Goal: Information Seeking & Learning: Learn about a topic

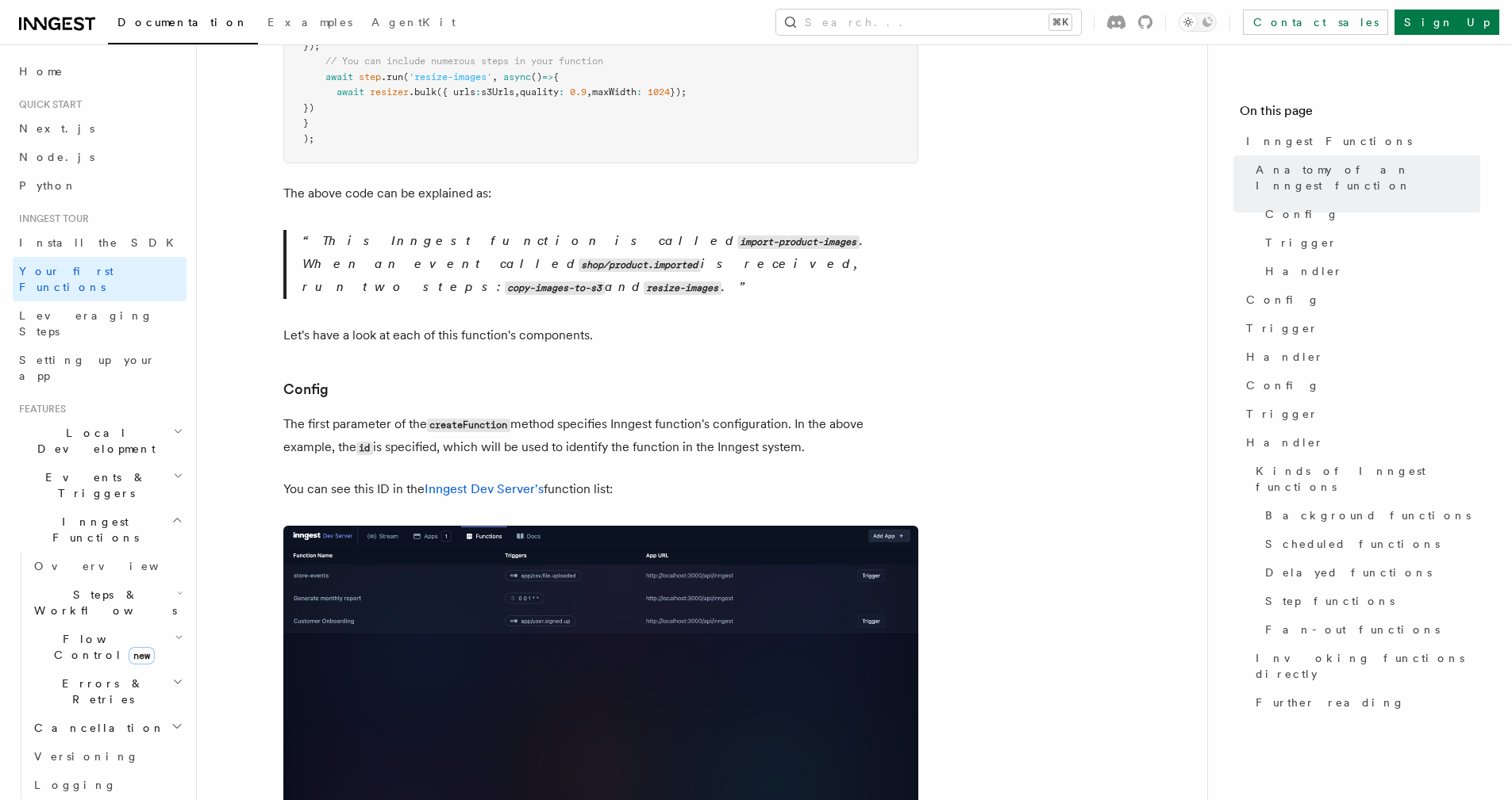
scroll to position [662, 0]
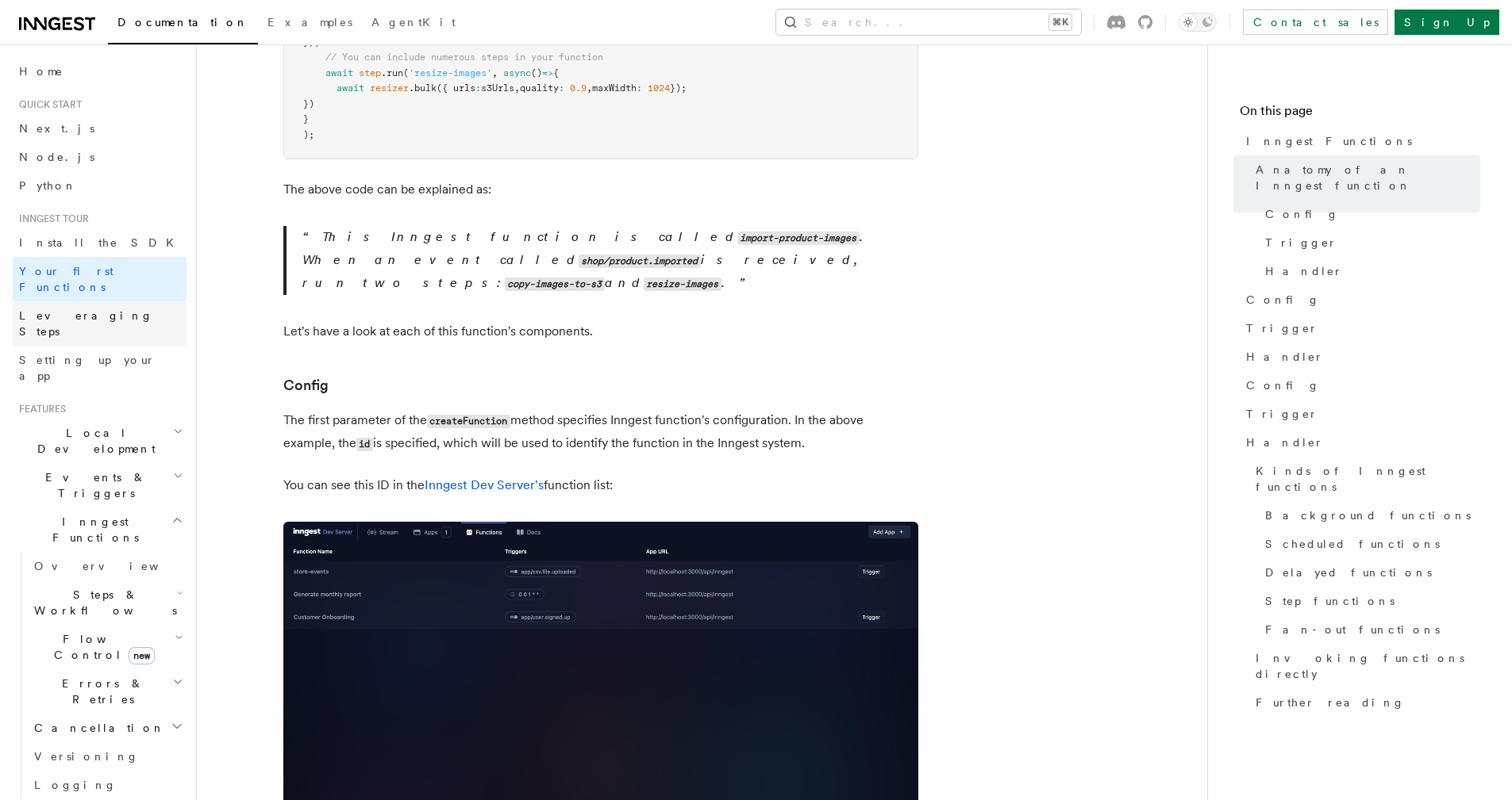
click at [116, 306] on link "Leveraging Steps" at bounding box center [99, 323] width 174 height 44
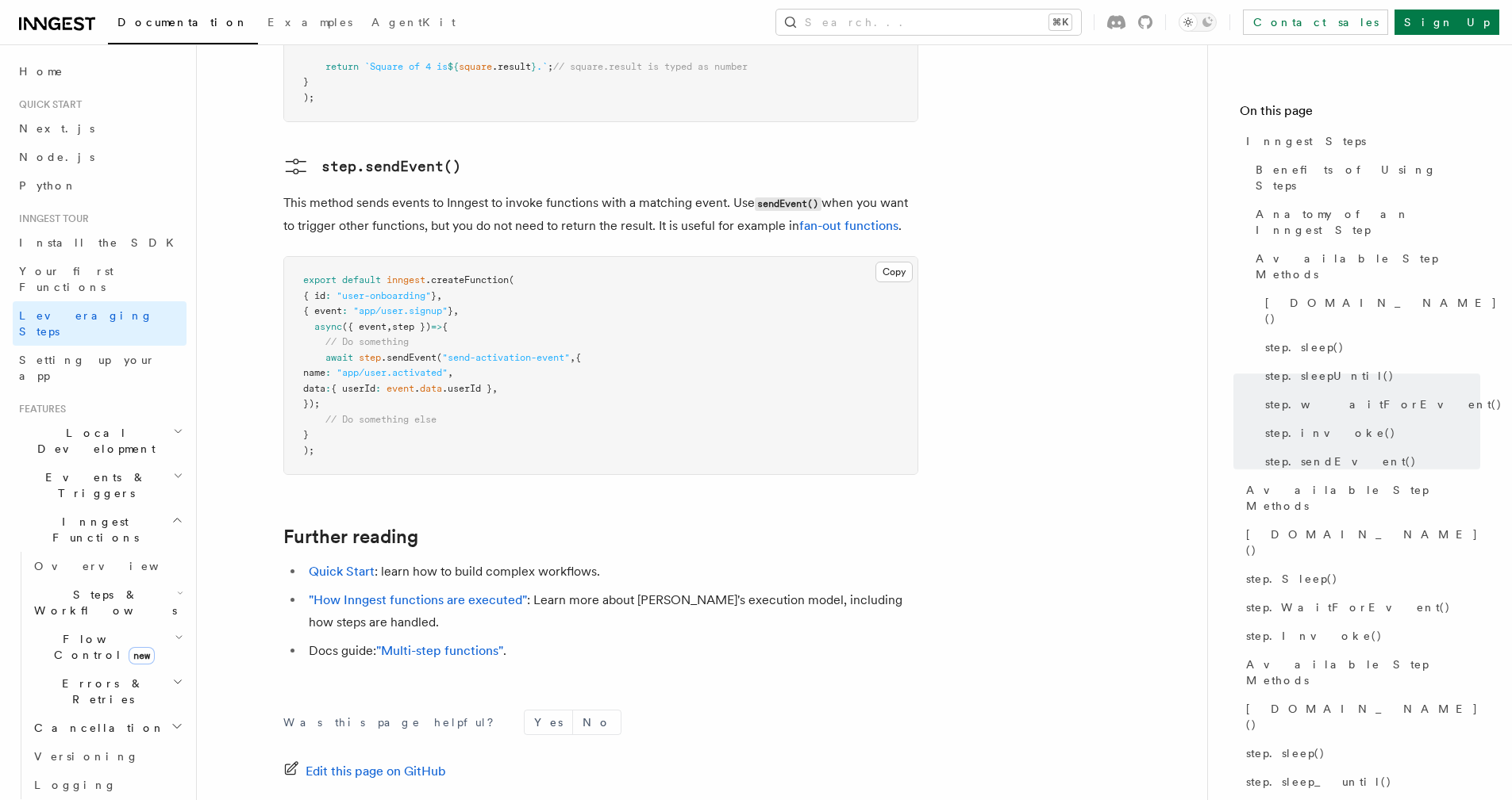
scroll to position [3325, 0]
click at [148, 418] on h2 "Local Development" at bounding box center [99, 440] width 174 height 44
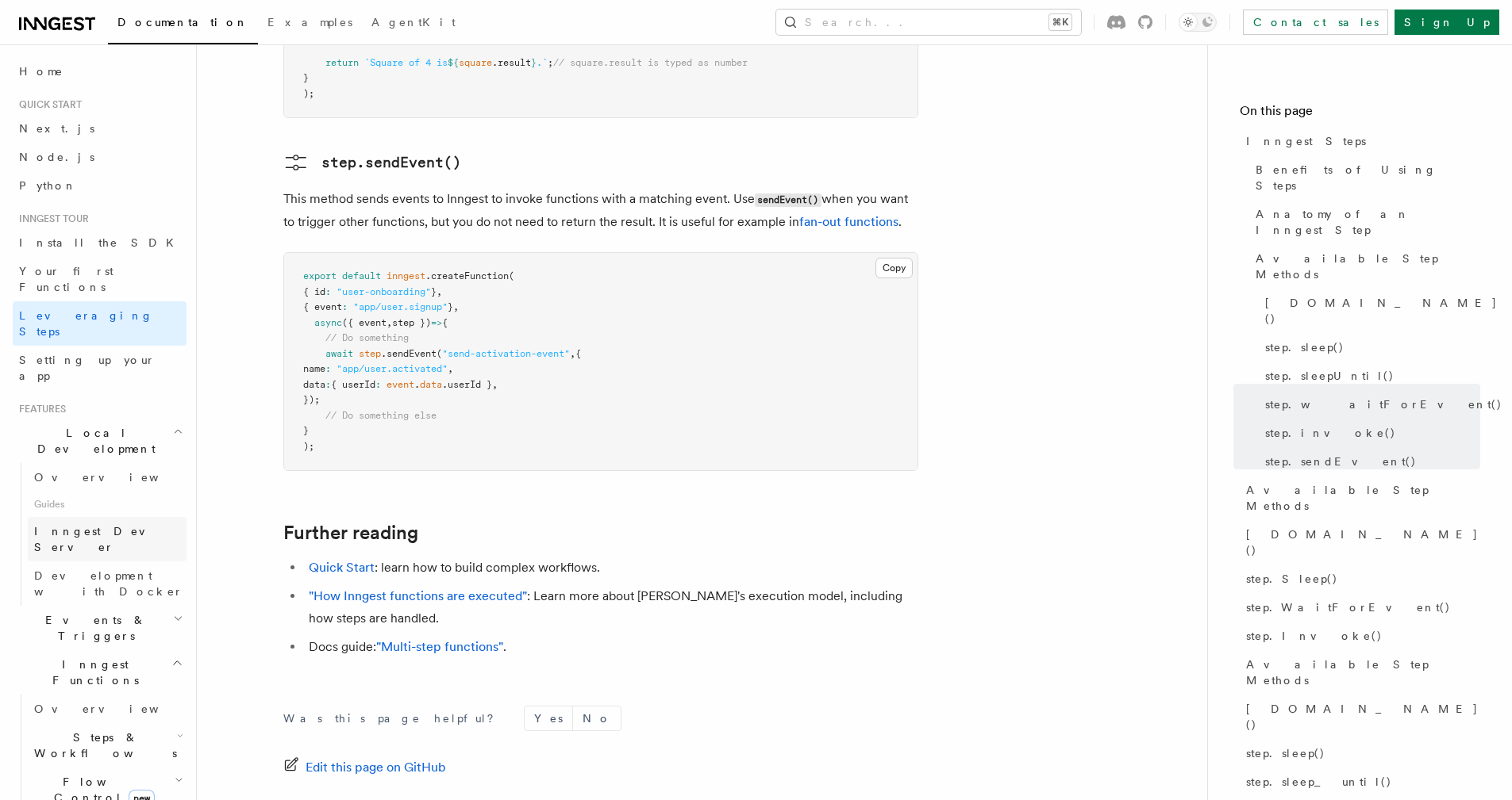
click at [135, 517] on link "Inngest Dev Server" at bounding box center [107, 539] width 159 height 44
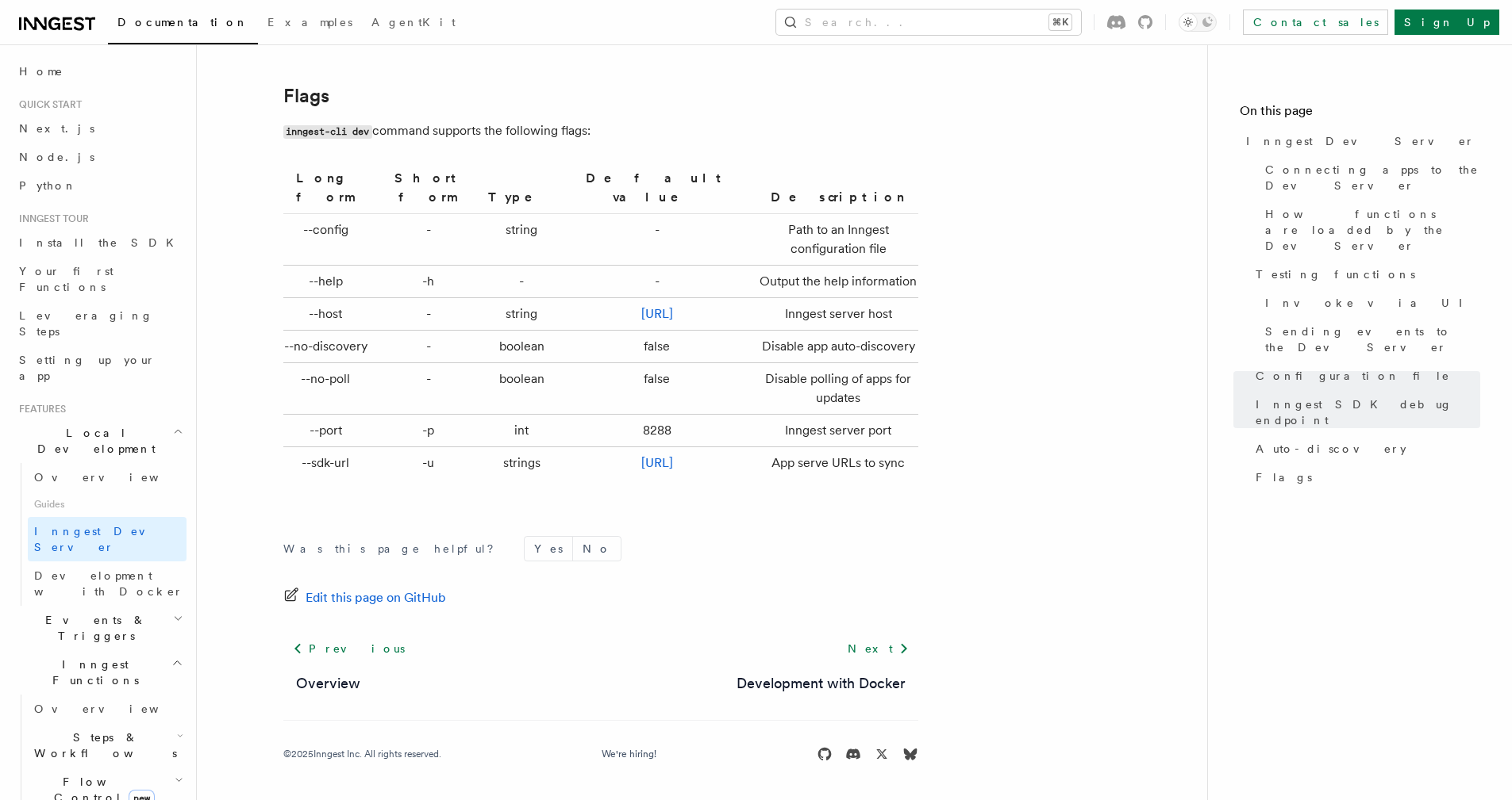
scroll to position [5217, 0]
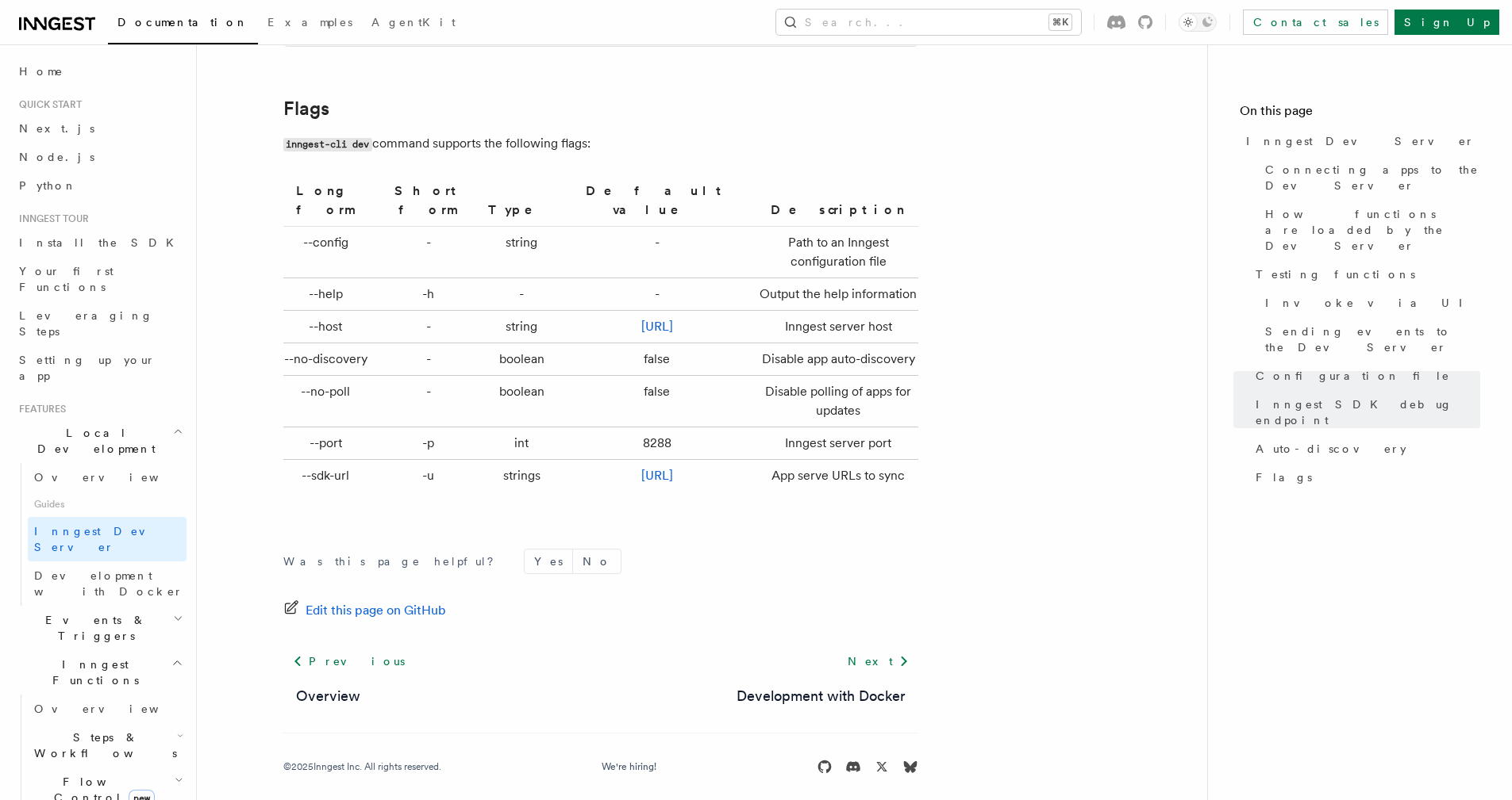
click at [131, 606] on h2 "Events & Triggers" at bounding box center [99, 628] width 174 height 44
click at [138, 569] on span "Development with Docker" at bounding box center [109, 584] width 149 height 29
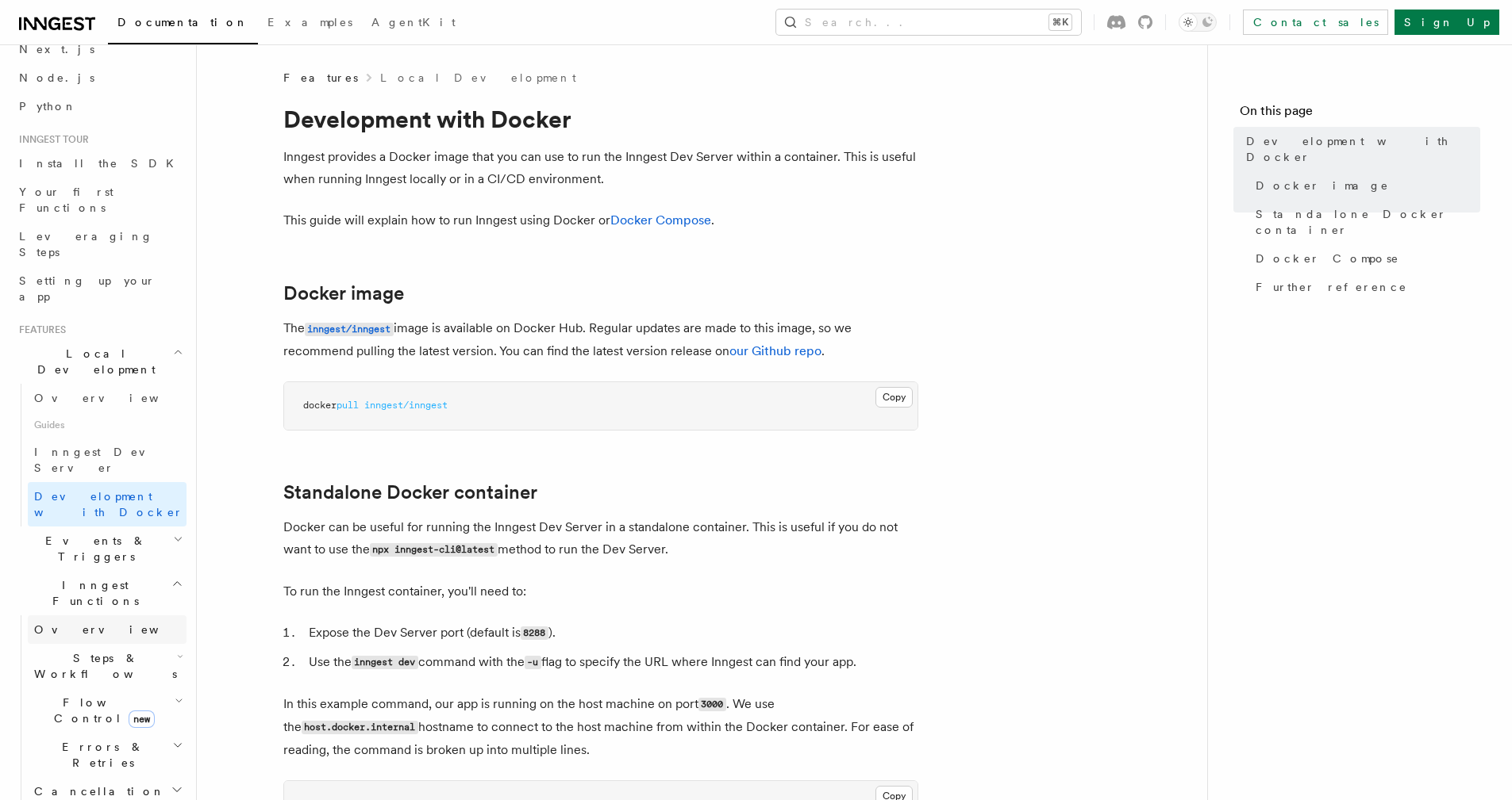
scroll to position [124, 0]
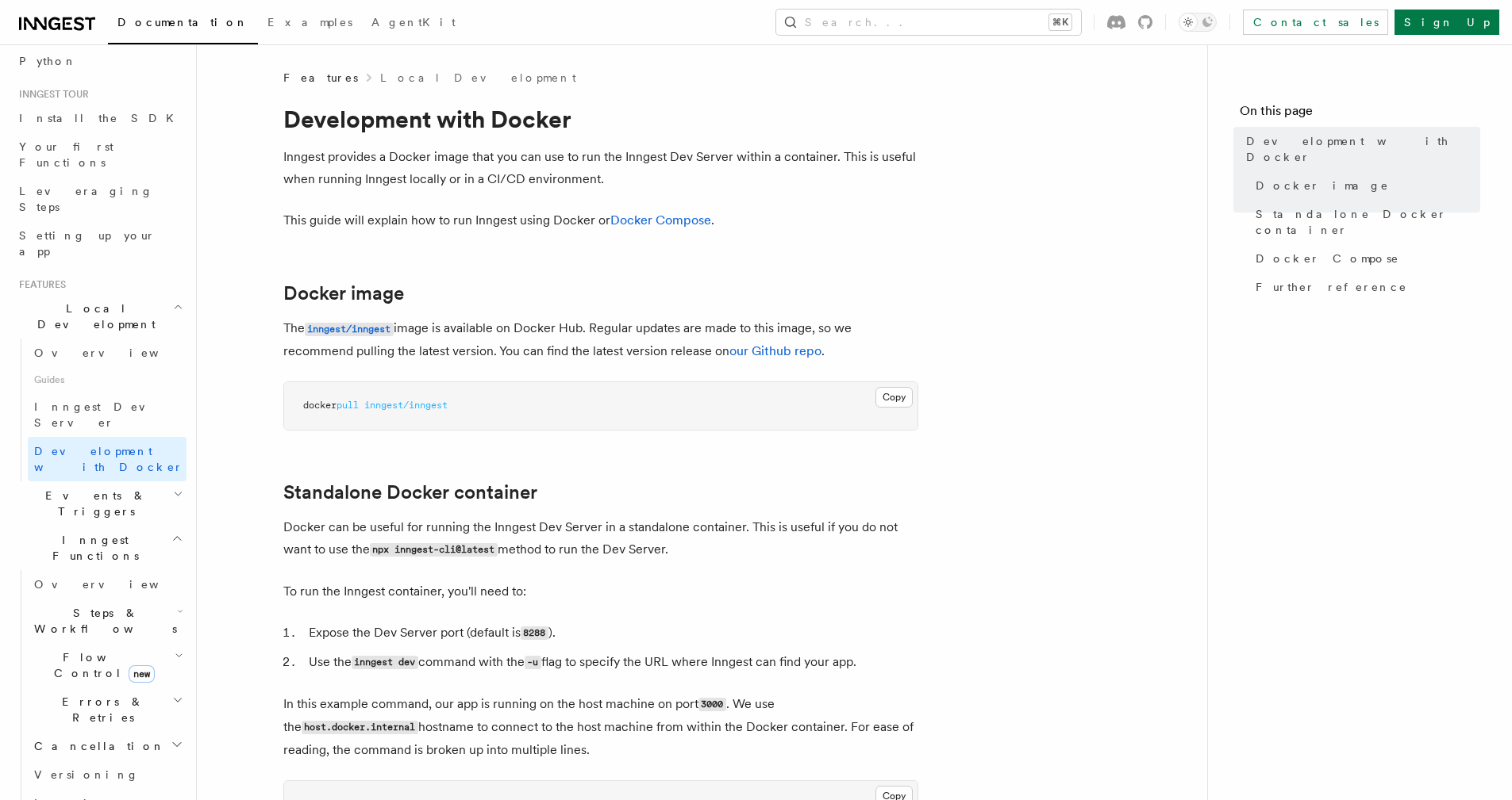
click at [143, 643] on h2 "Flow Control new" at bounding box center [107, 665] width 159 height 44
click at [100, 756] on span "Concurrency" at bounding box center [102, 761] width 105 height 13
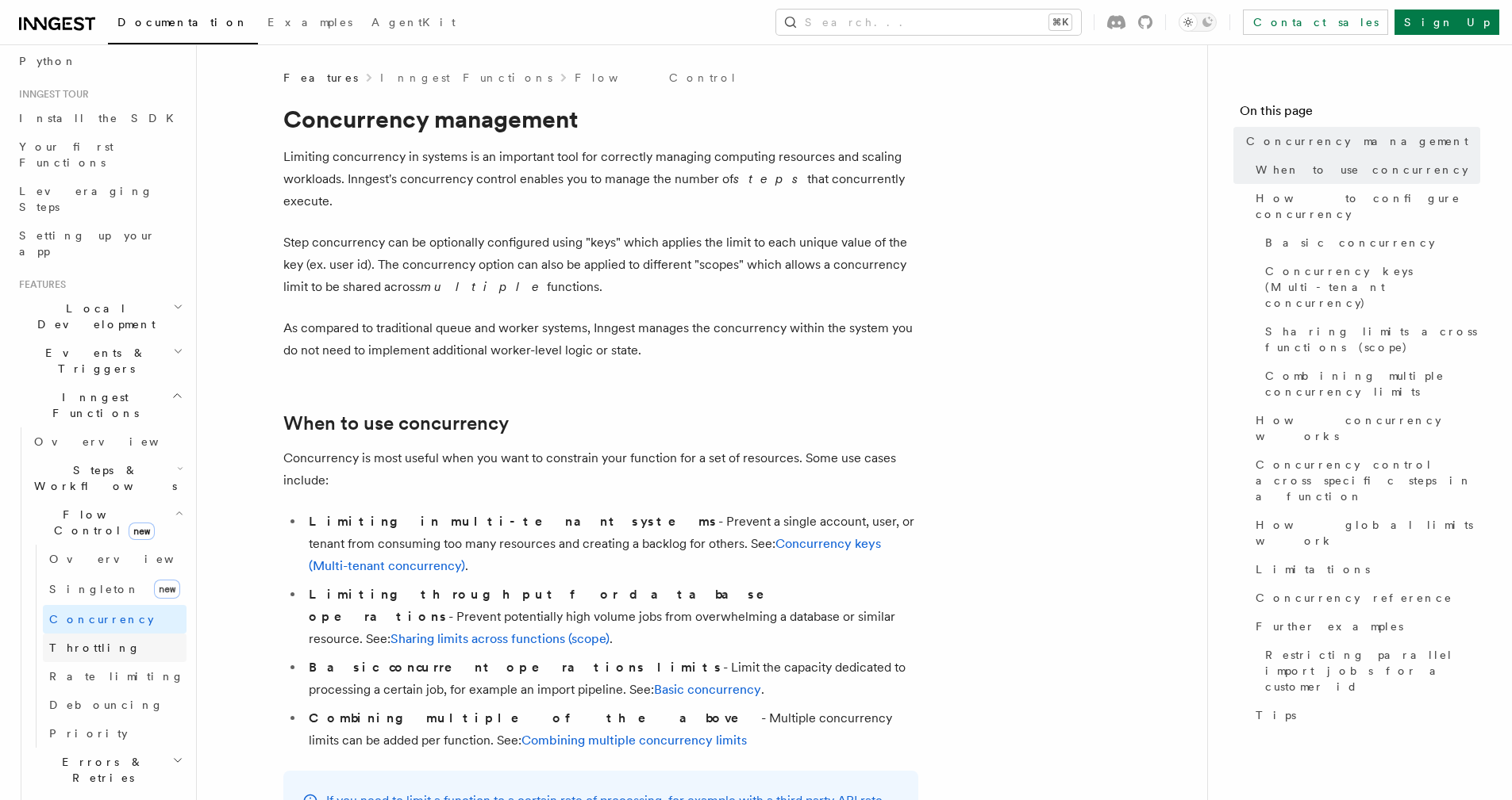
click at [117, 634] on link "Throttling" at bounding box center [114, 648] width 143 height 29
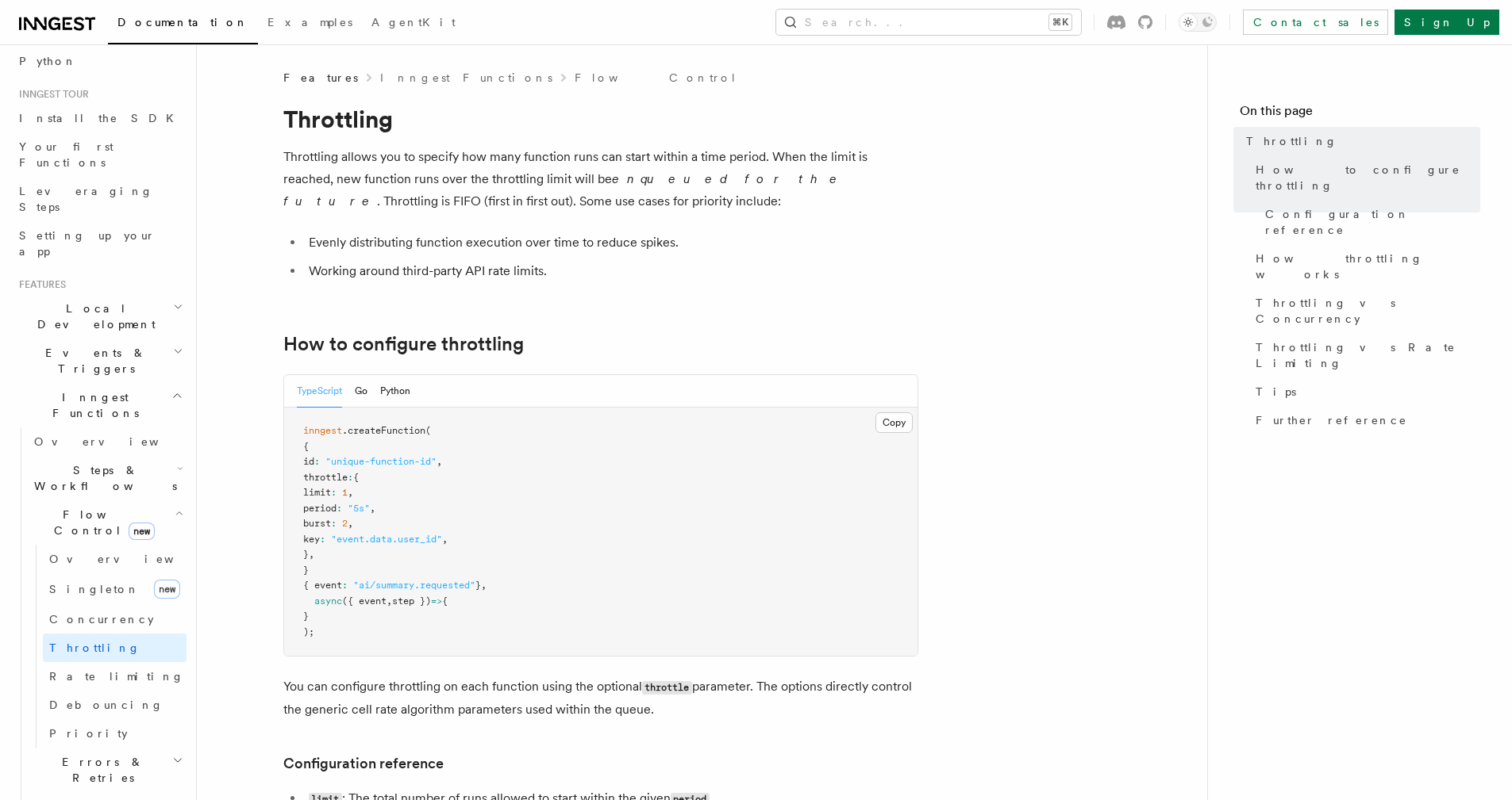
click at [130, 456] on h2 "Steps & Workflows" at bounding box center [107, 478] width 159 height 44
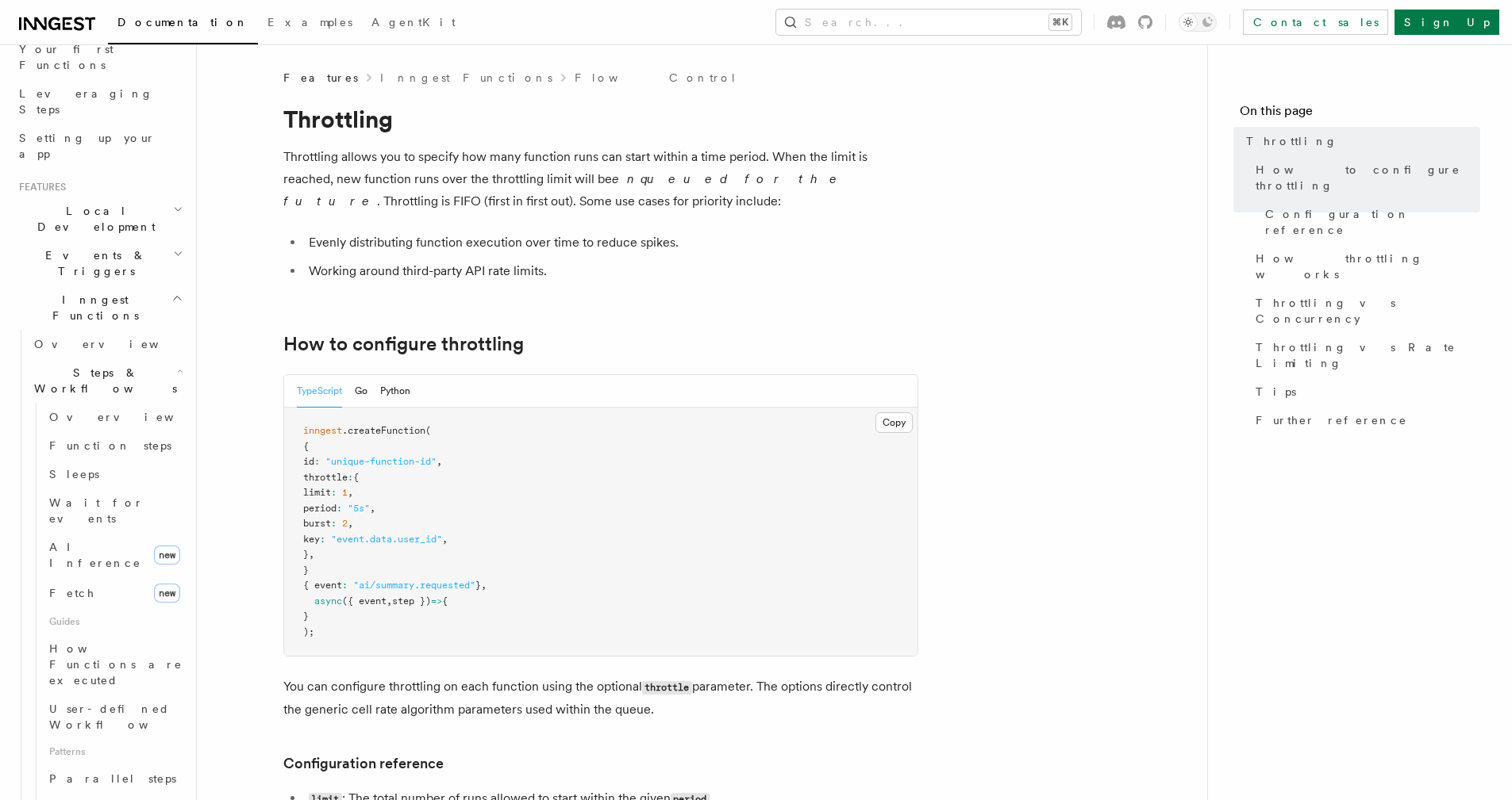
scroll to position [231, 0]
click at [104, 532] on span "AI Inference" at bounding box center [96, 547] width 92 height 29
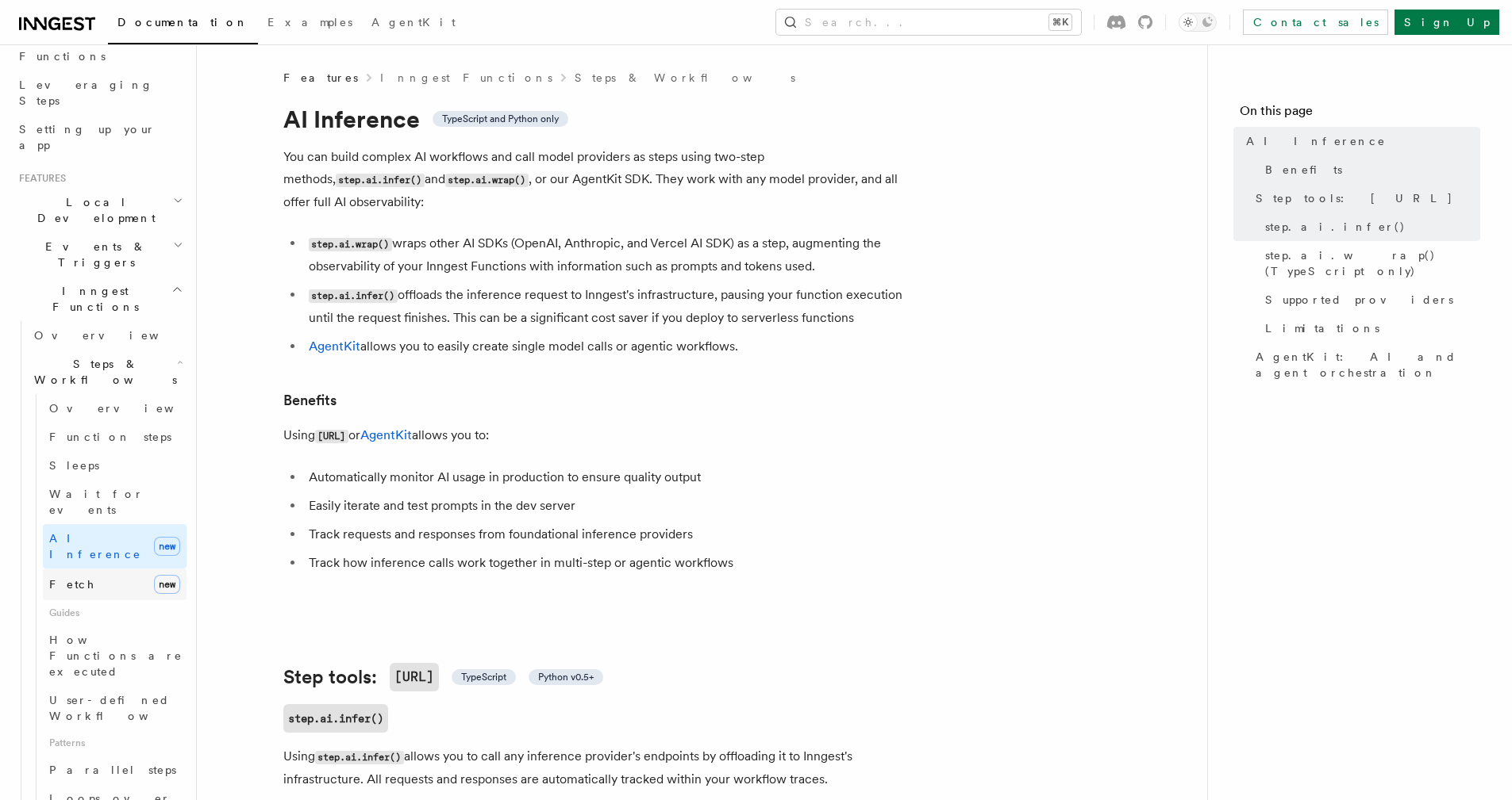
click at [102, 569] on link "Fetch new" at bounding box center [114, 584] width 143 height 32
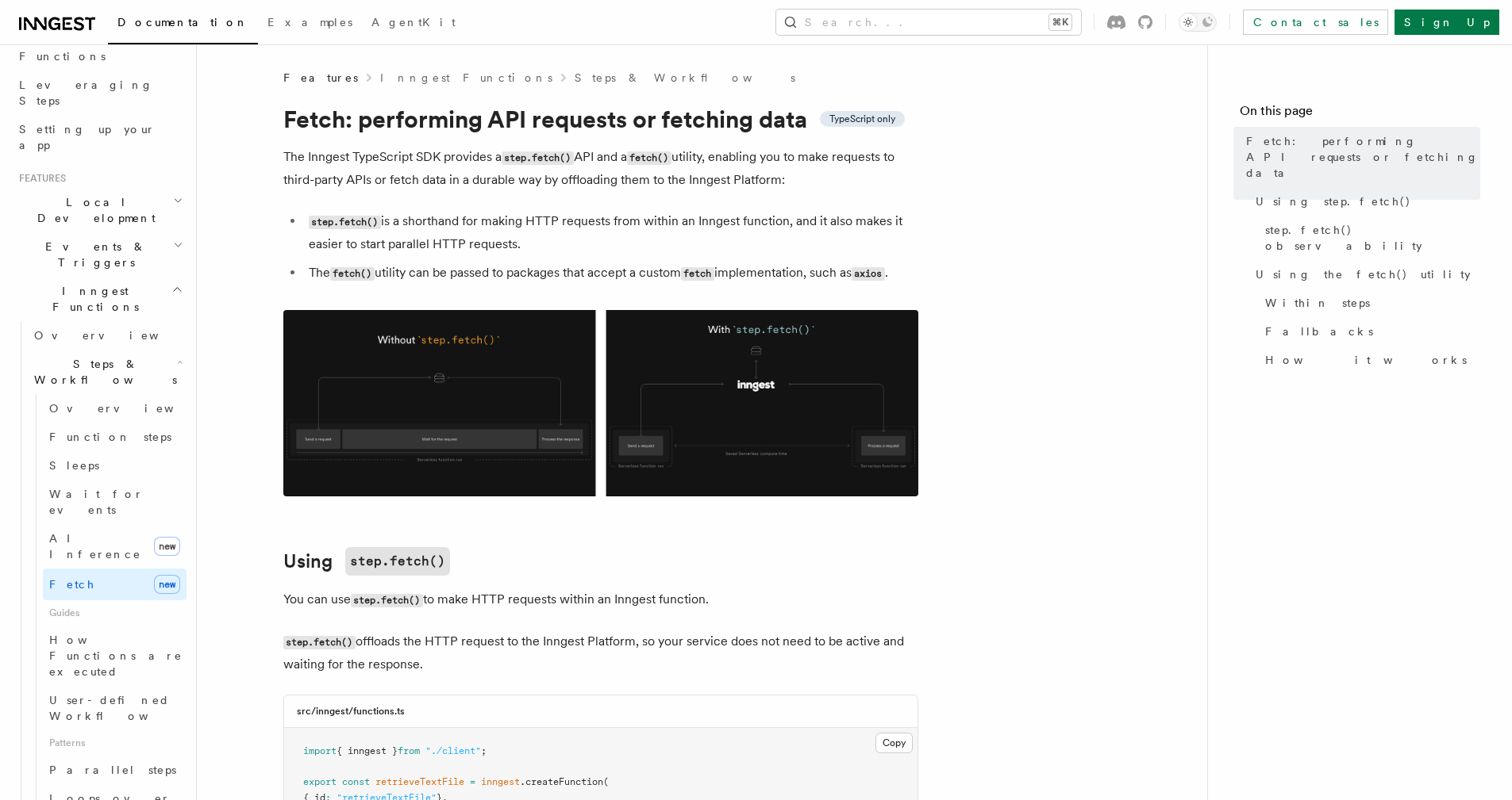
click at [477, 444] on img at bounding box center [601, 403] width 635 height 186
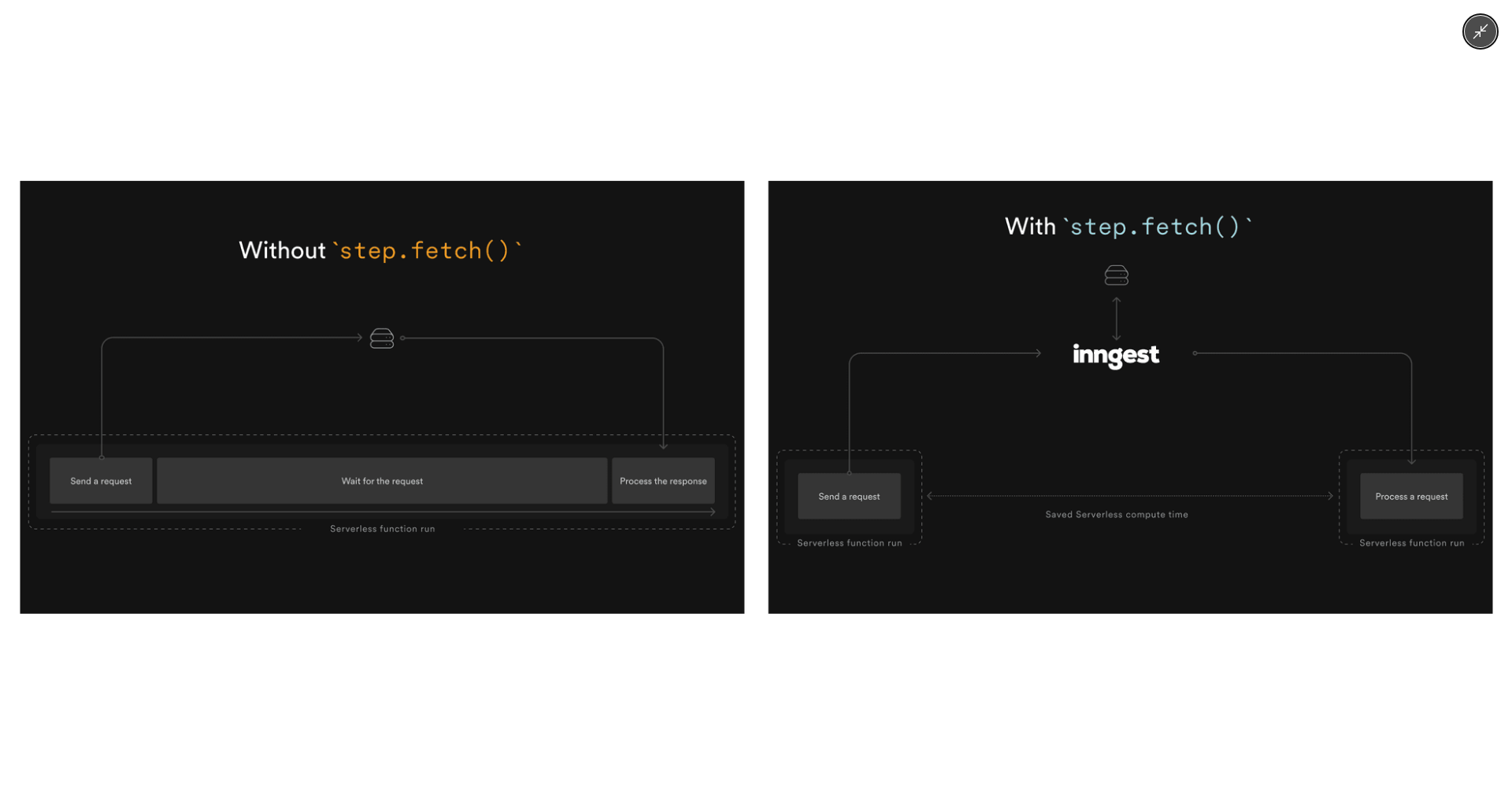
click at [429, 123] on div at bounding box center [756, 397] width 1512 height 794
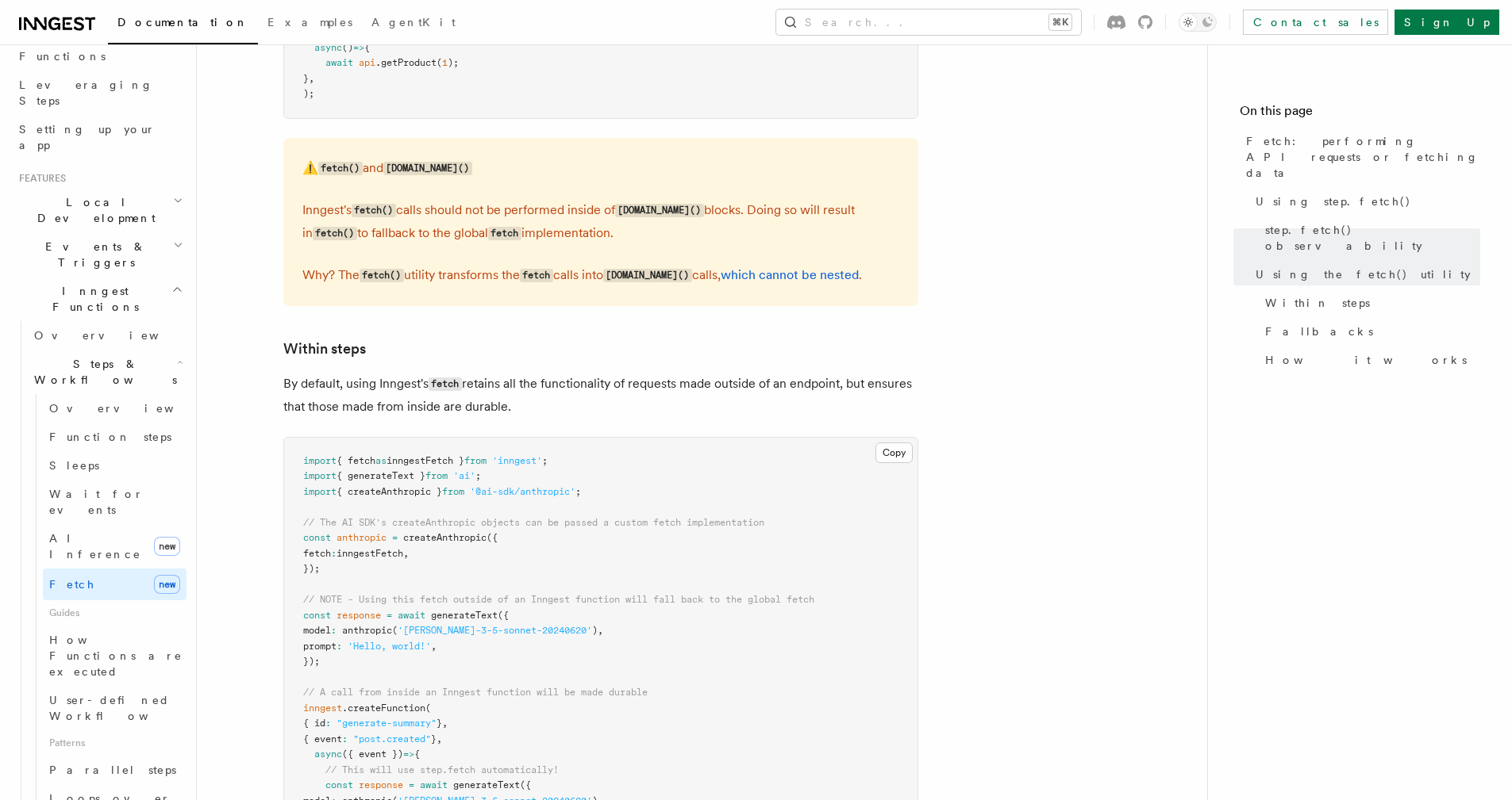
scroll to position [2179, 0]
click at [153, 694] on span "User-defined Workflows" at bounding box center [121, 708] width 143 height 29
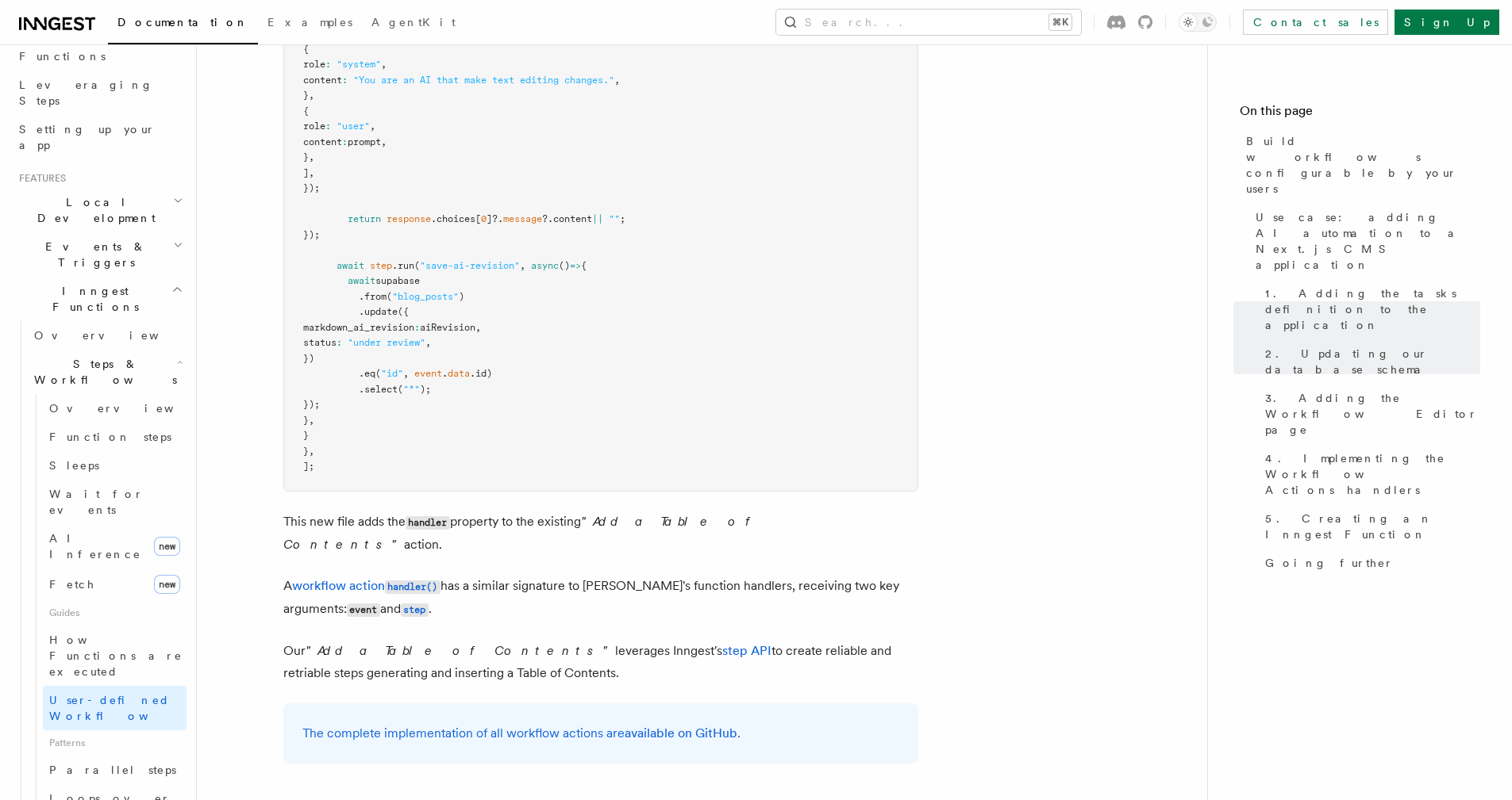
scroll to position [6215, 0]
click at [415, 578] on code "handler()" at bounding box center [413, 584] width 55 height 13
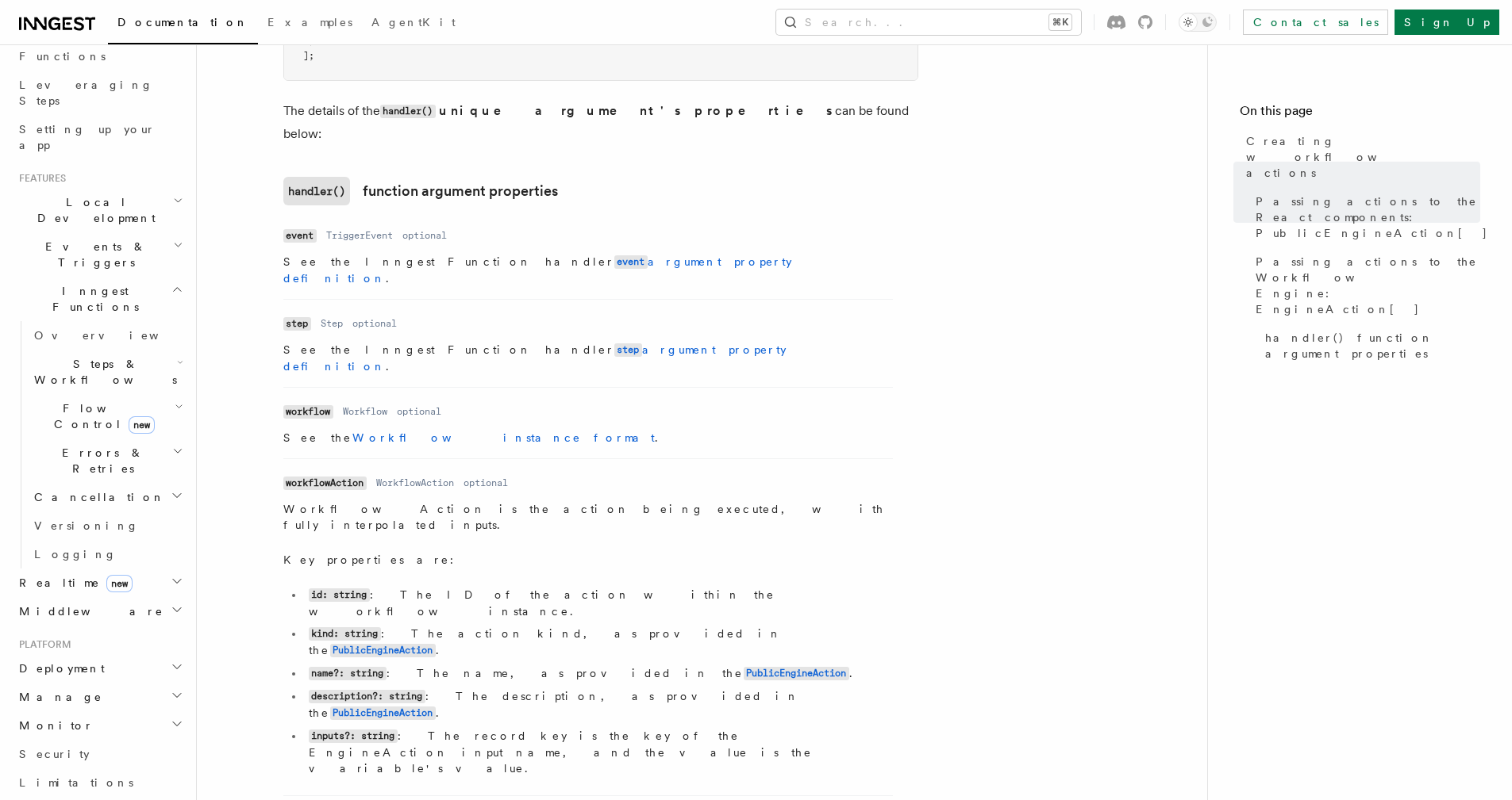
scroll to position [2023, 0]
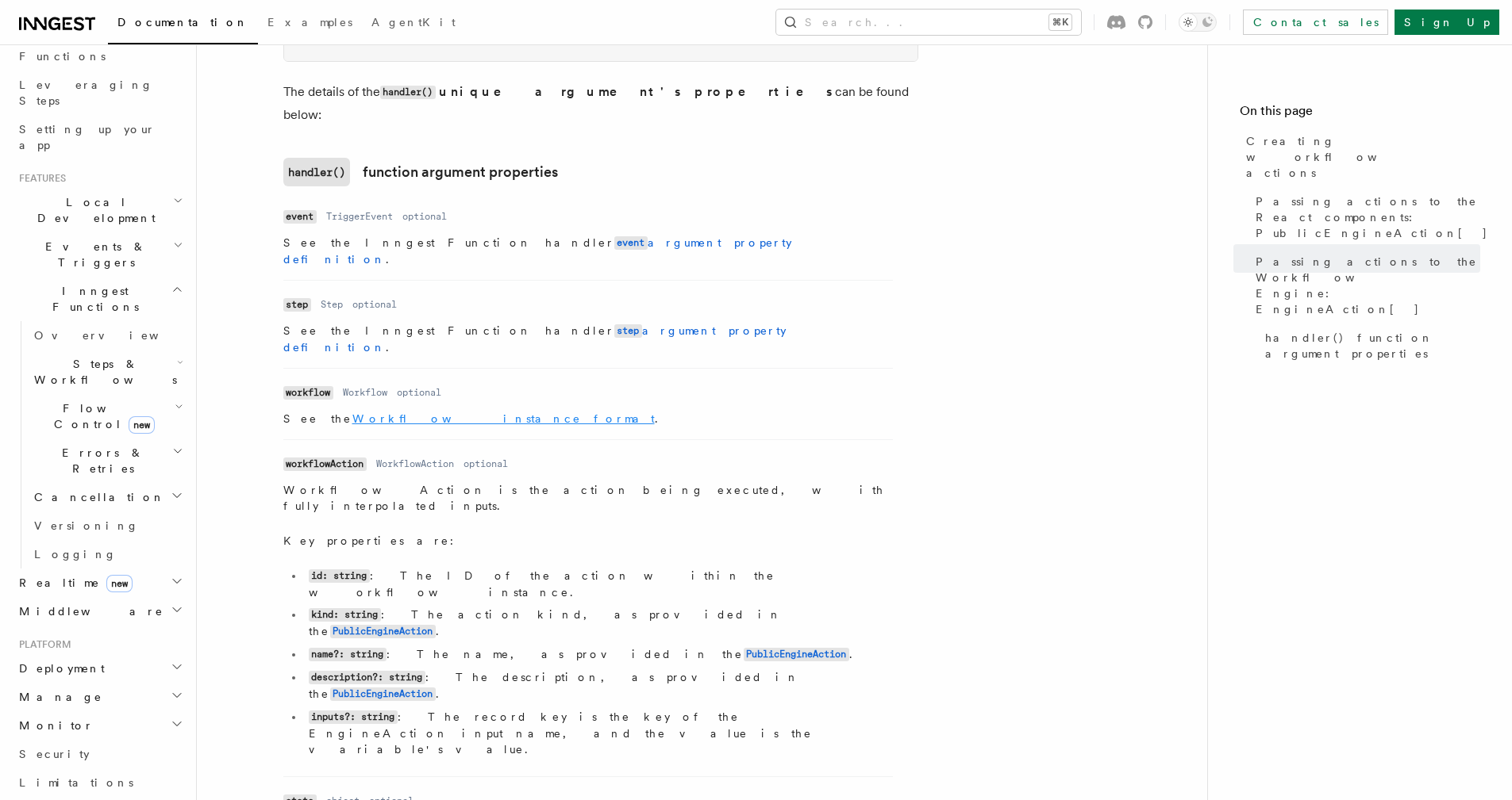
click at [374, 413] on link "Workflow instance format" at bounding box center [503, 418] width 302 height 13
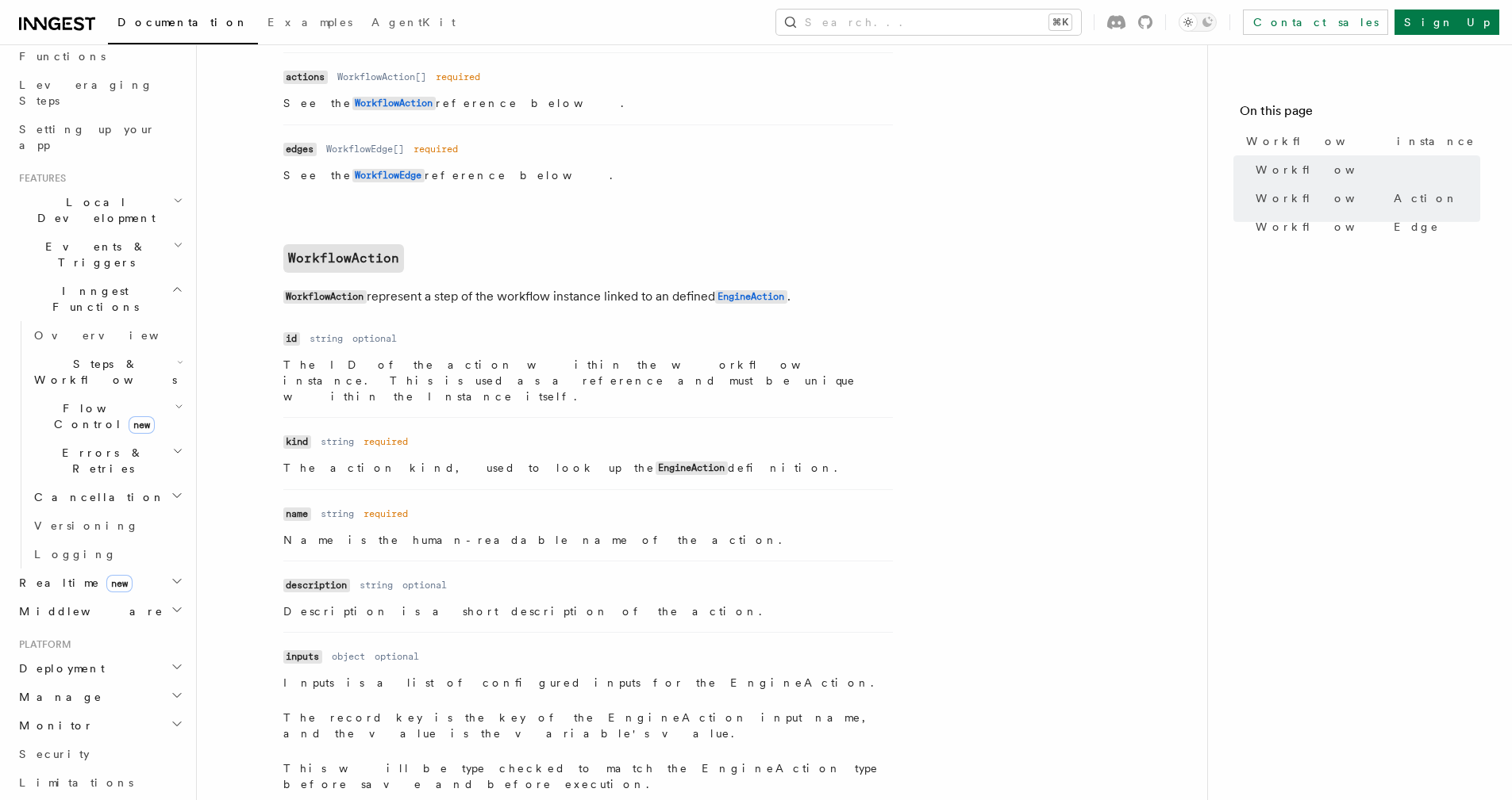
scroll to position [1101, 0]
click at [125, 597] on h2 "Middleware" at bounding box center [99, 611] width 174 height 29
click at [135, 626] on link "Overview" at bounding box center [107, 640] width 159 height 29
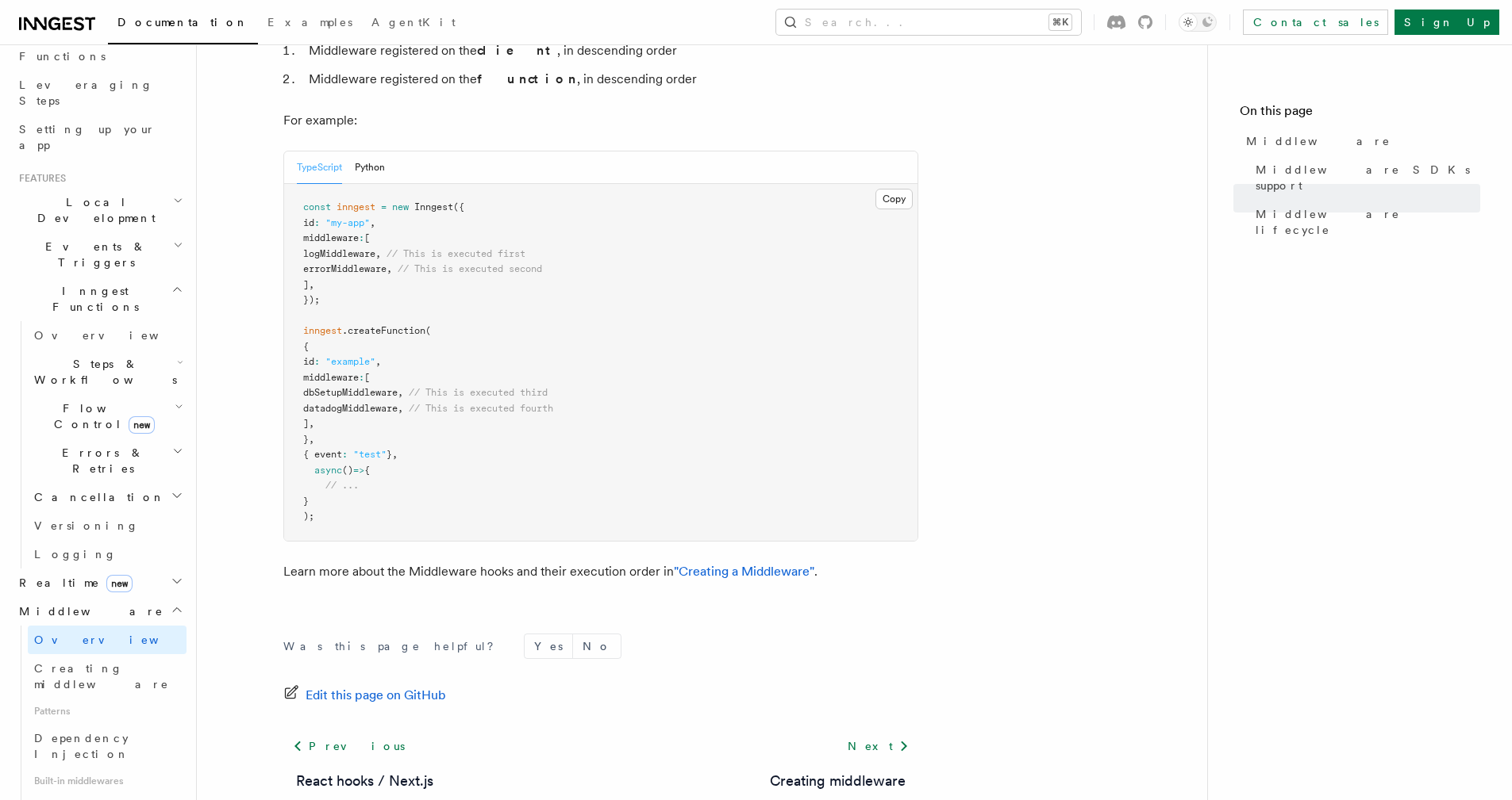
scroll to position [809, 0]
click at [109, 662] on span "Creating middleware" at bounding box center [102, 677] width 135 height 29
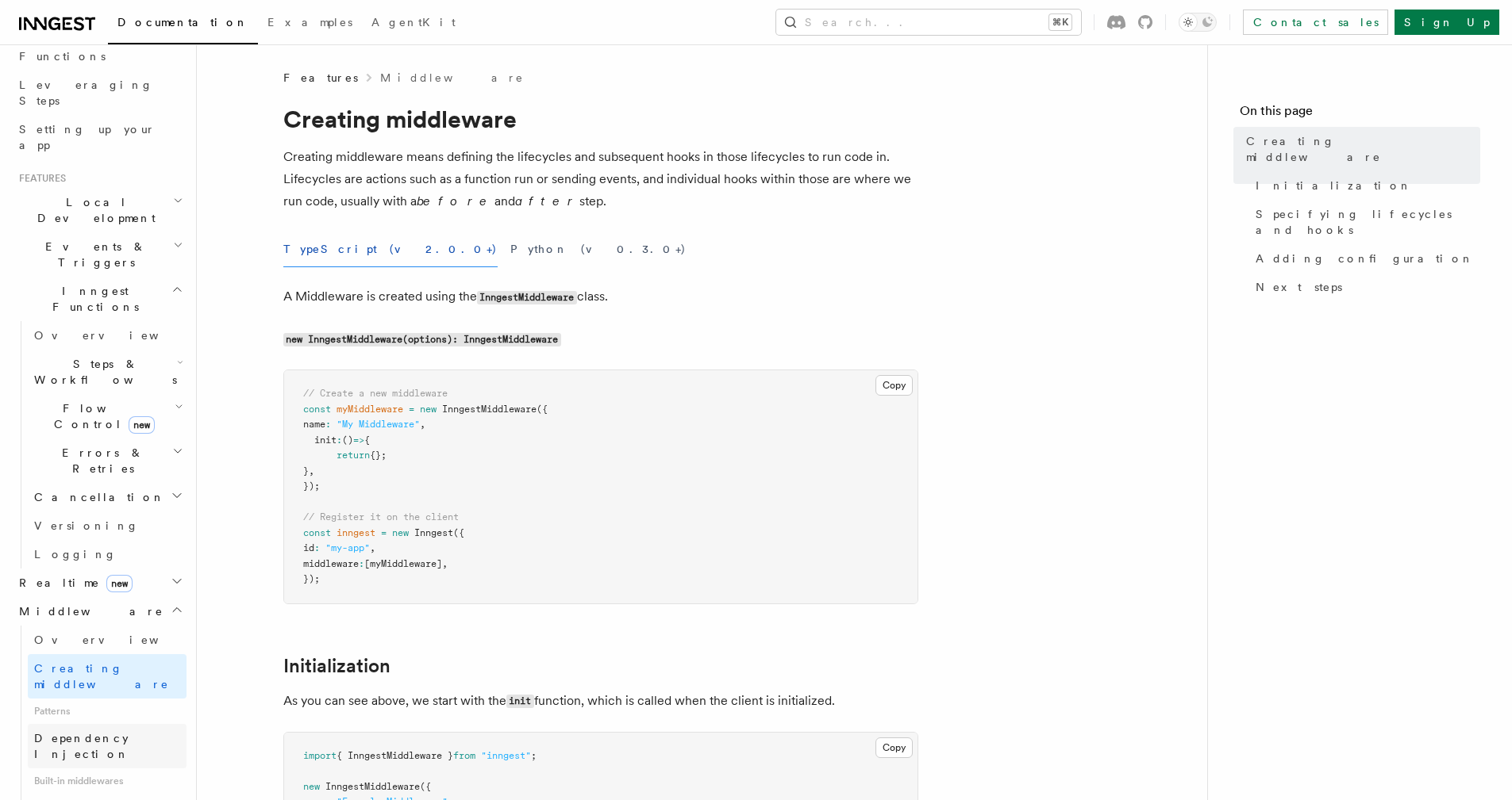
click at [118, 732] on span "Dependency Injection" at bounding box center [81, 746] width 95 height 29
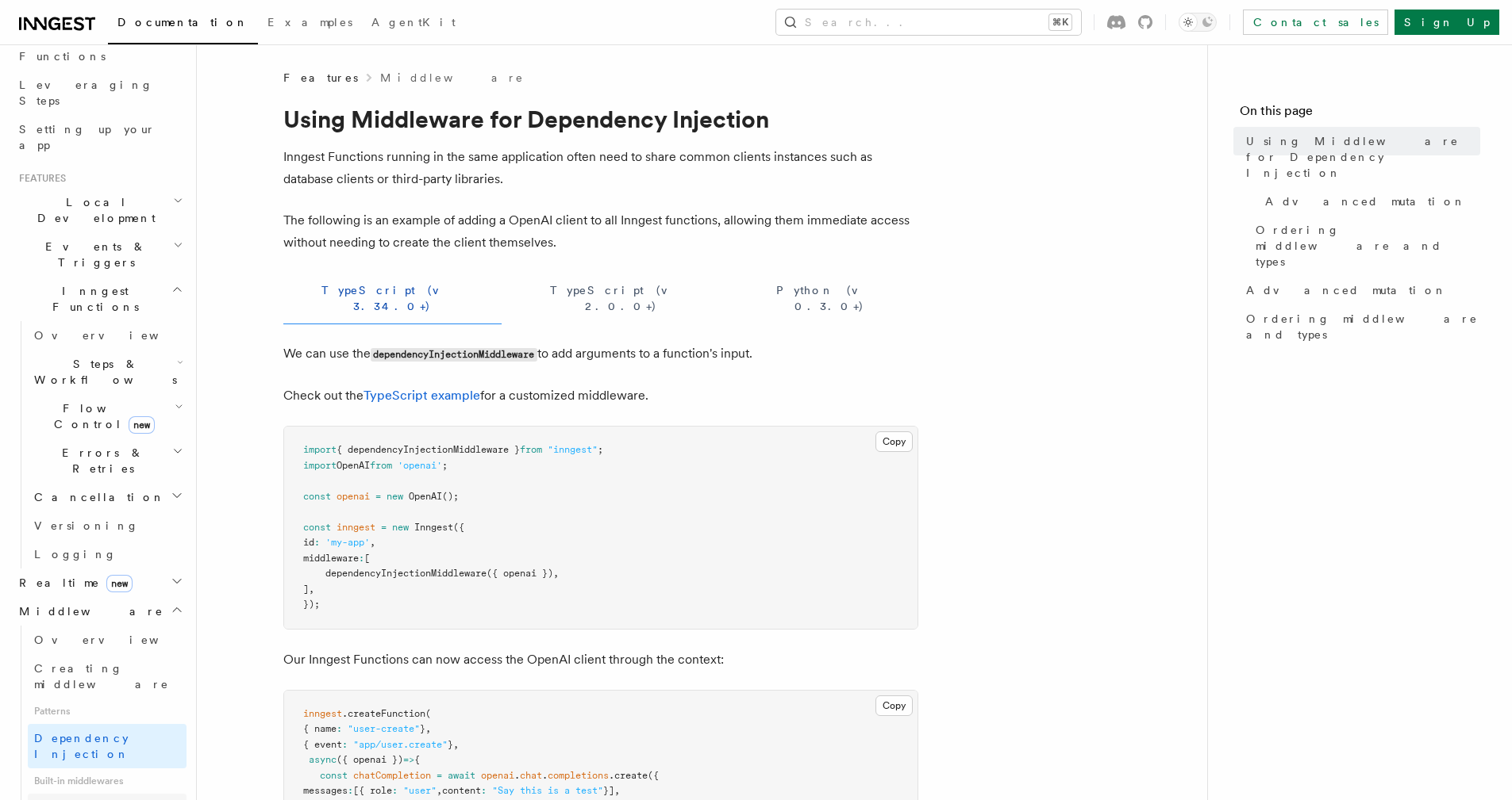
click at [117, 794] on link "Encryption Middleware" at bounding box center [107, 816] width 159 height 44
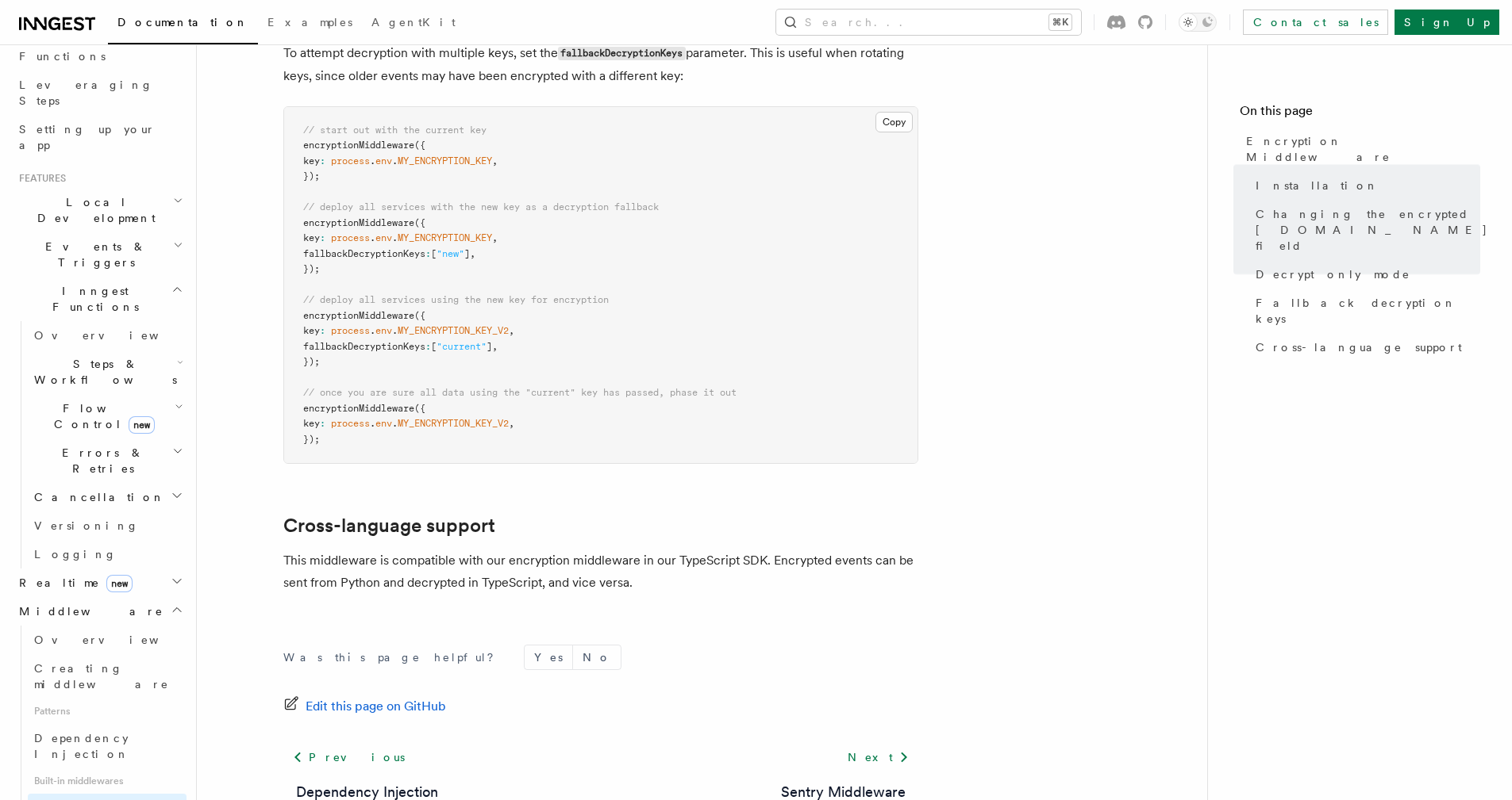
scroll to position [1188, 0]
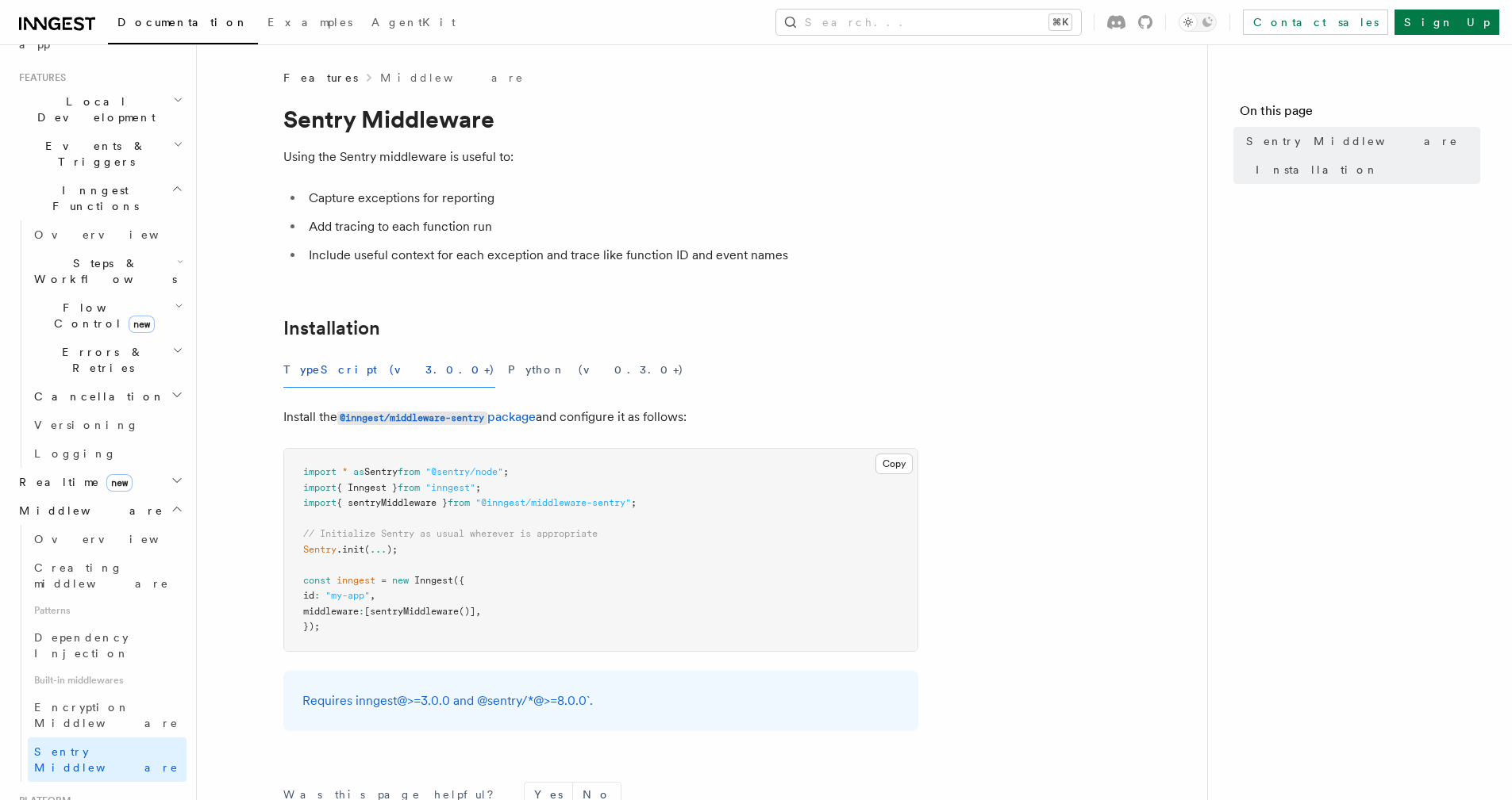
scroll to position [345, 0]
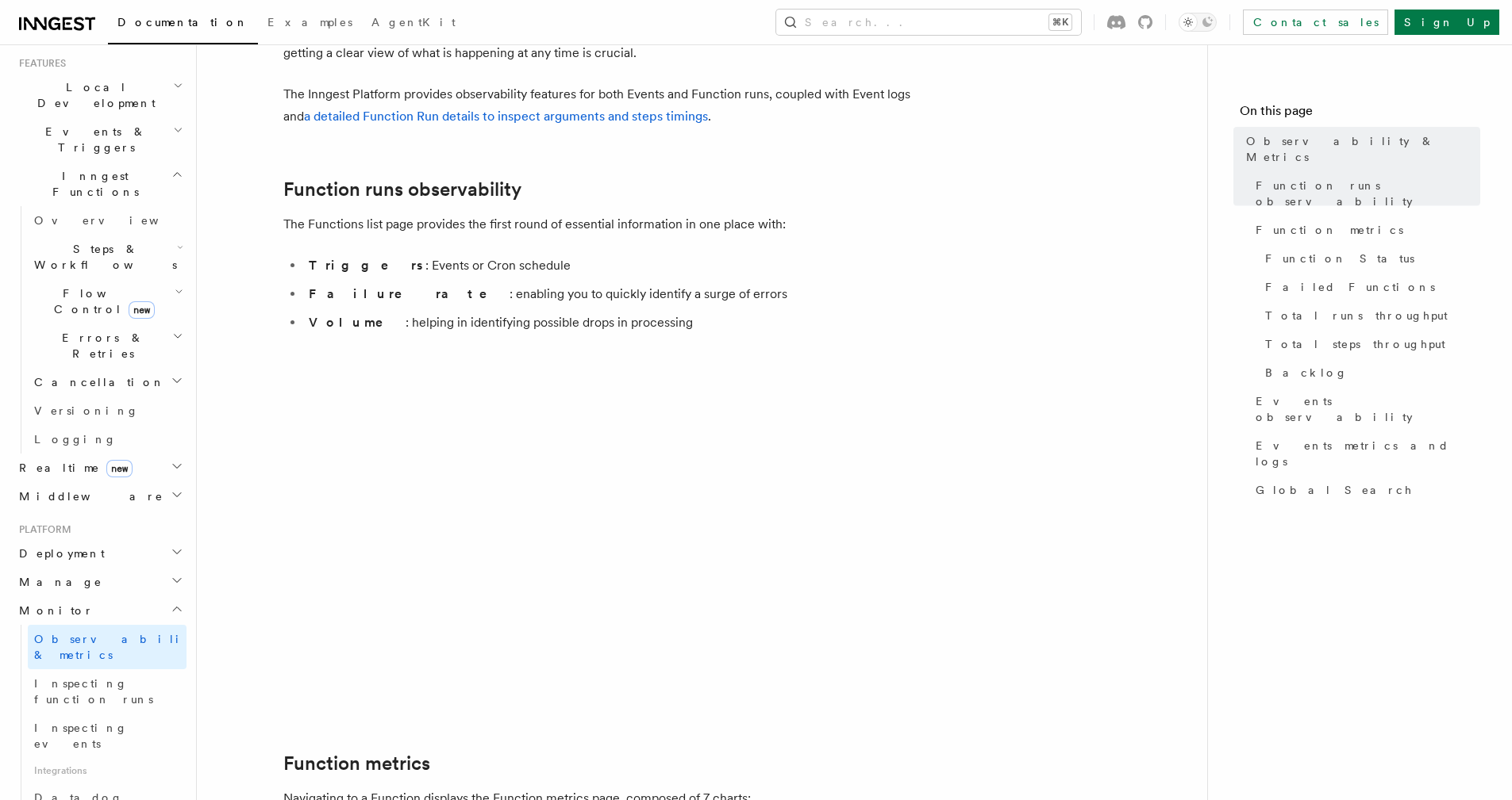
scroll to position [128, 0]
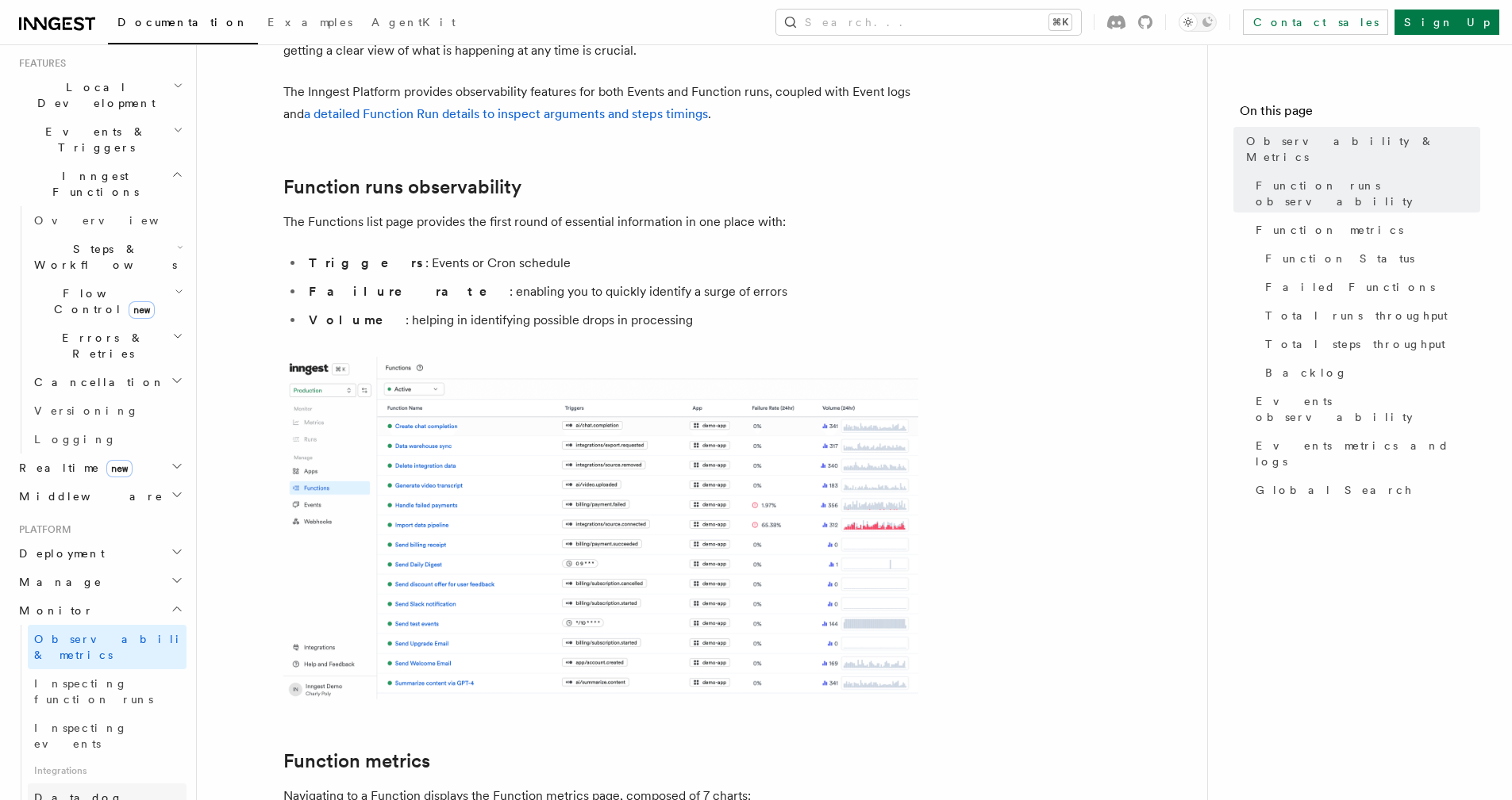
click at [136, 783] on link "Datadog" at bounding box center [107, 797] width 159 height 29
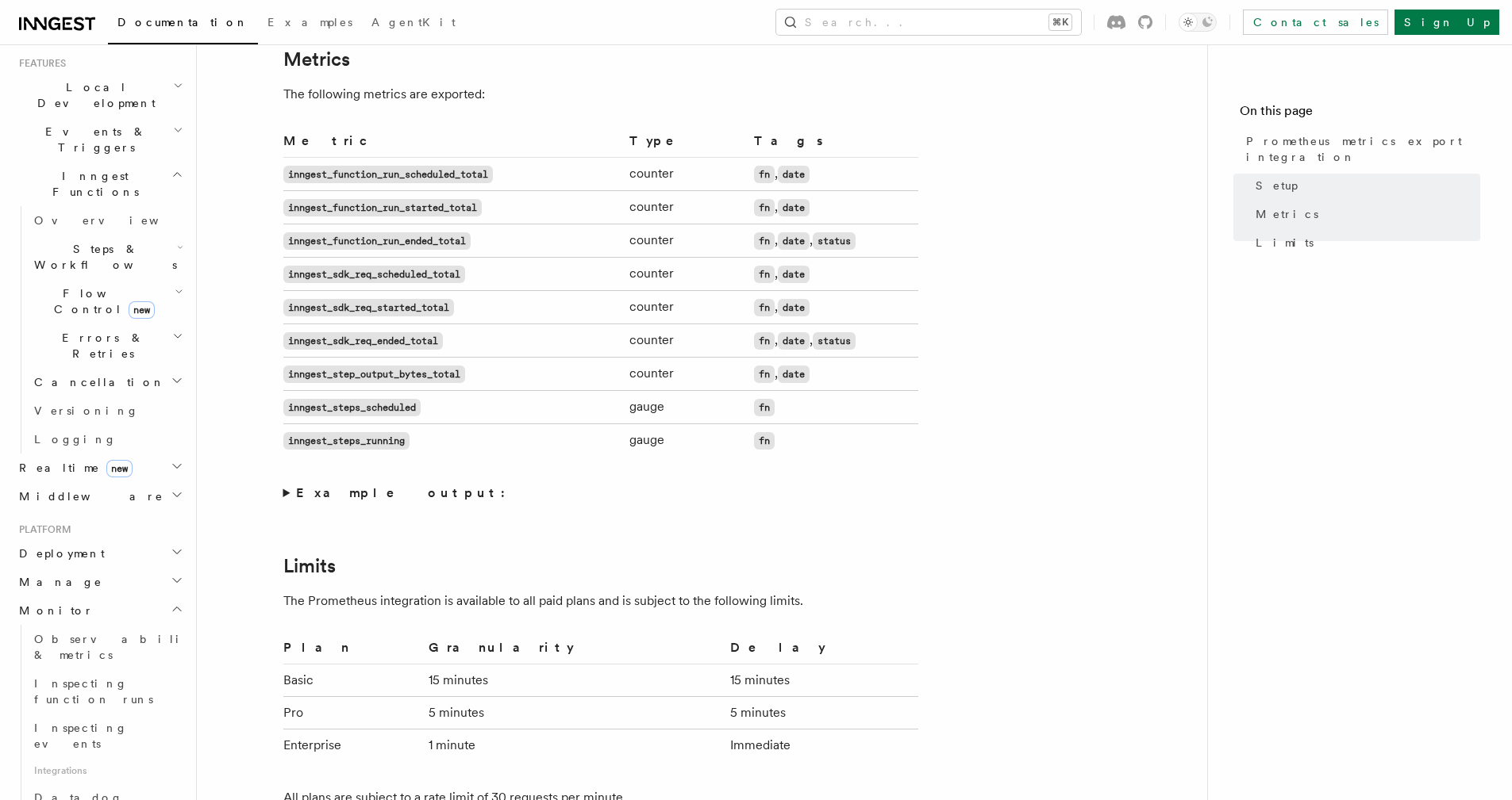
scroll to position [1005, 0]
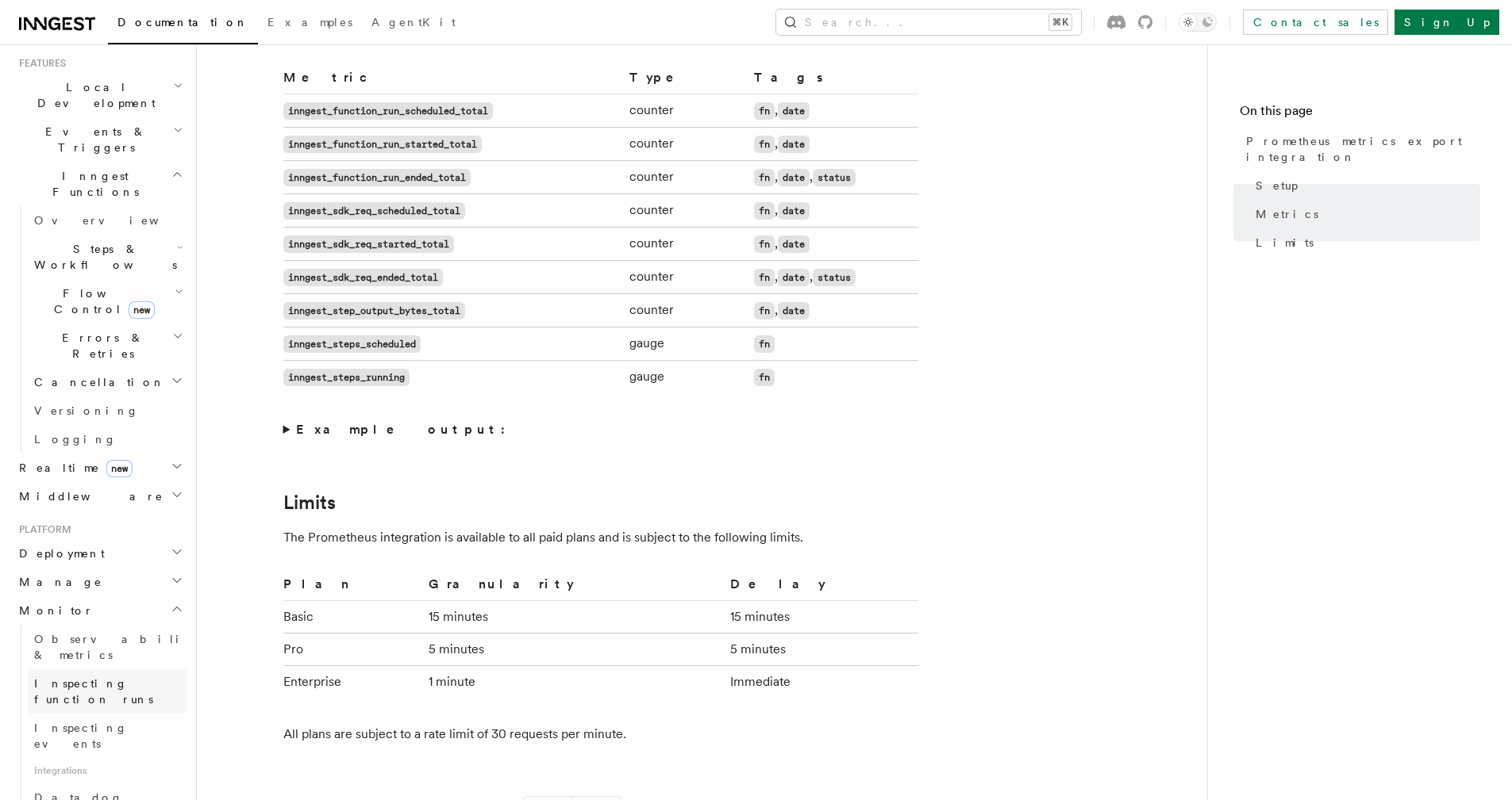
click at [124, 678] on span "Inspecting function runs" at bounding box center [94, 692] width 119 height 29
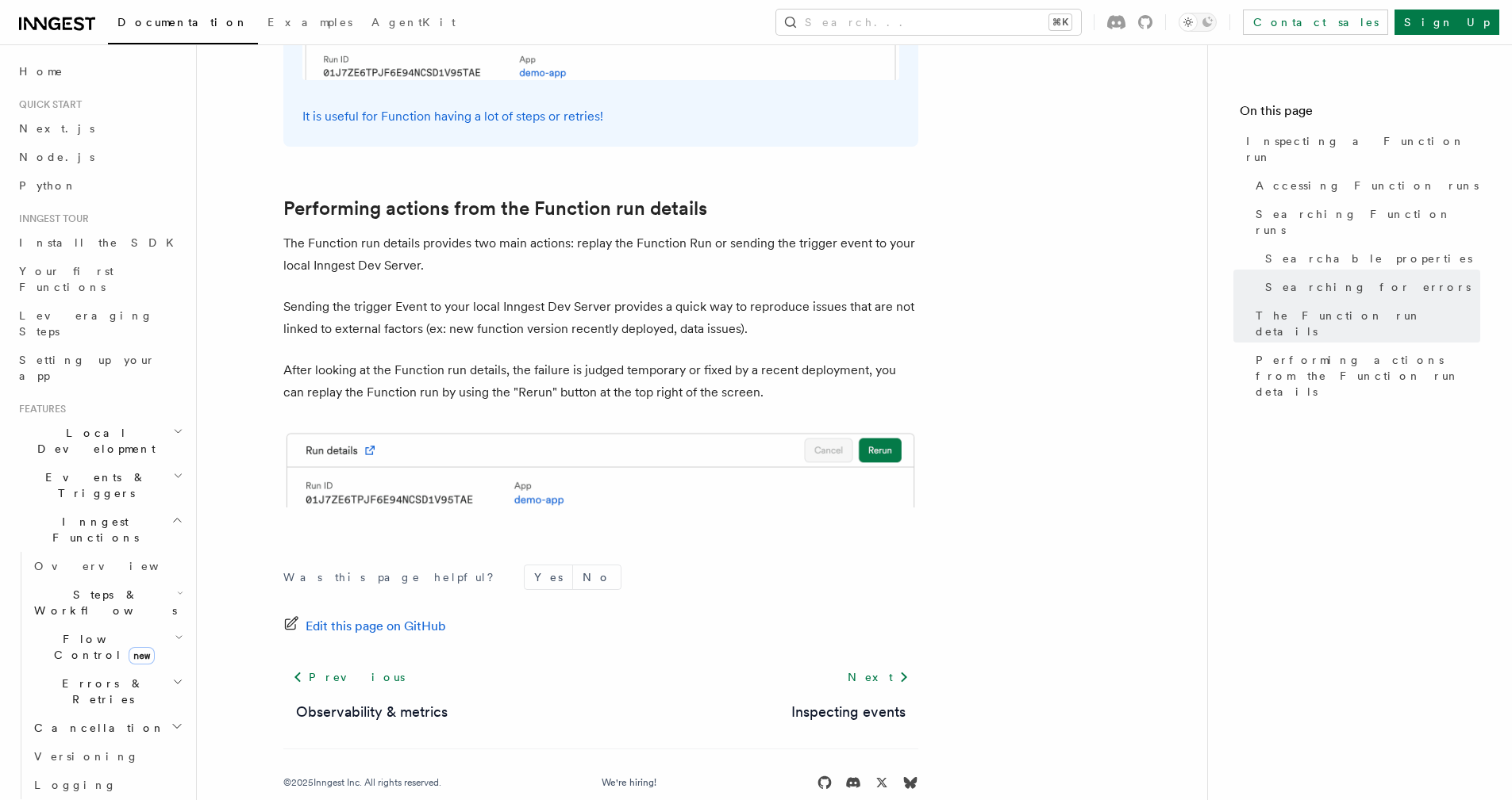
click at [118, 418] on h2 "Local Development" at bounding box center [99, 440] width 174 height 44
click at [139, 562] on link "Development with Docker" at bounding box center [107, 584] width 159 height 44
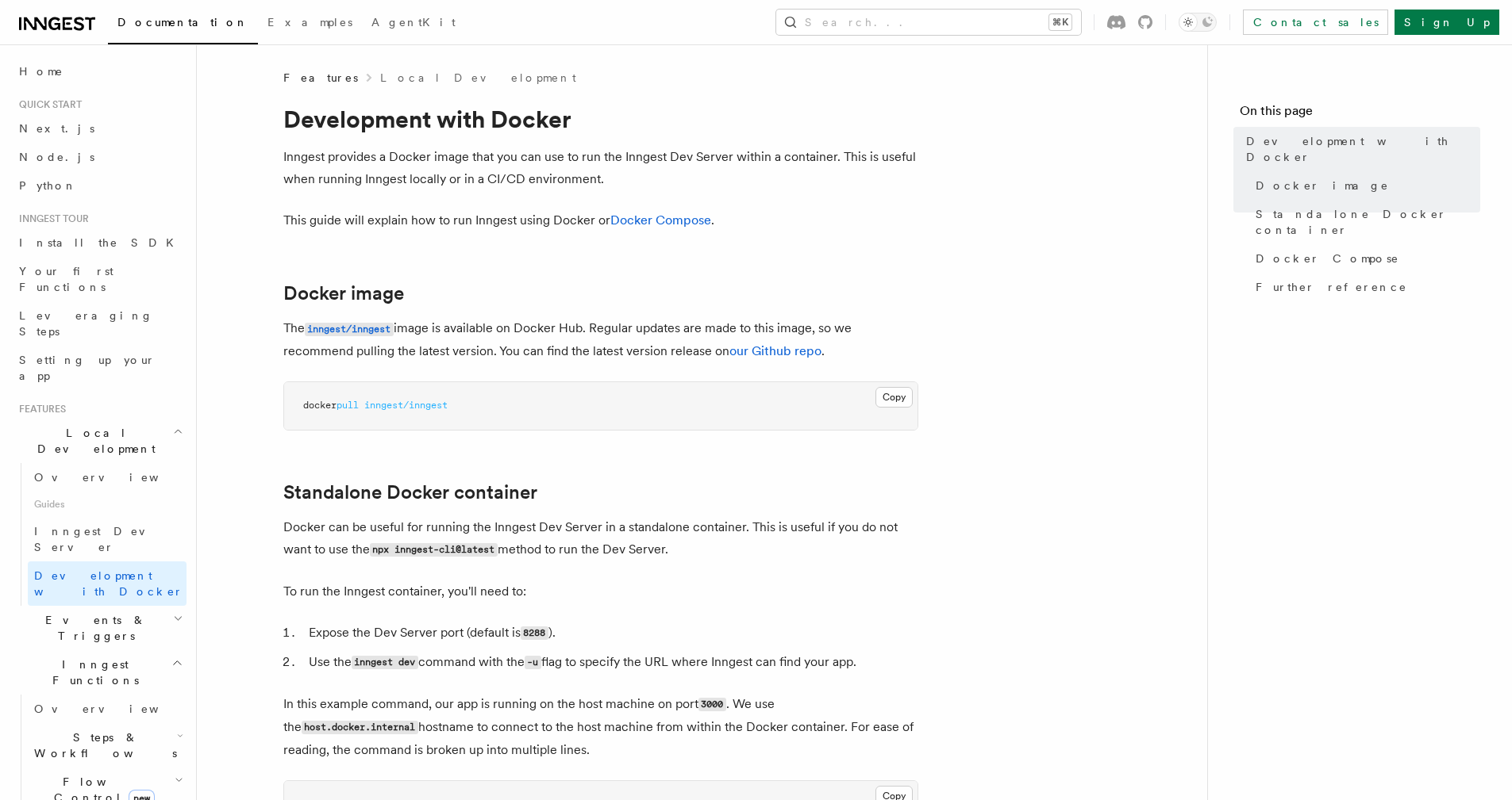
click at [138, 606] on h2 "Events & Triggers" at bounding box center [99, 628] width 174 height 44
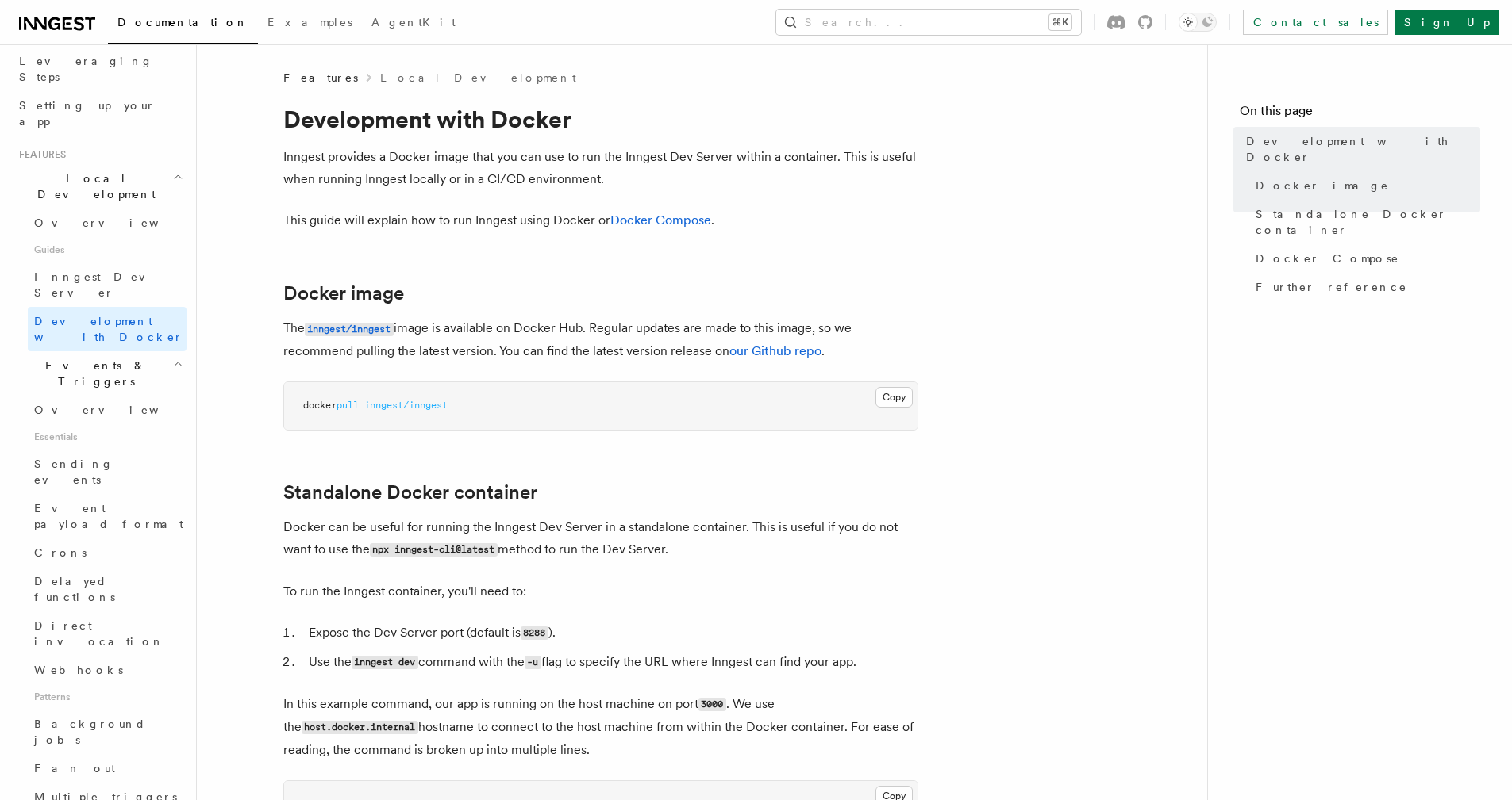
scroll to position [271, 0]
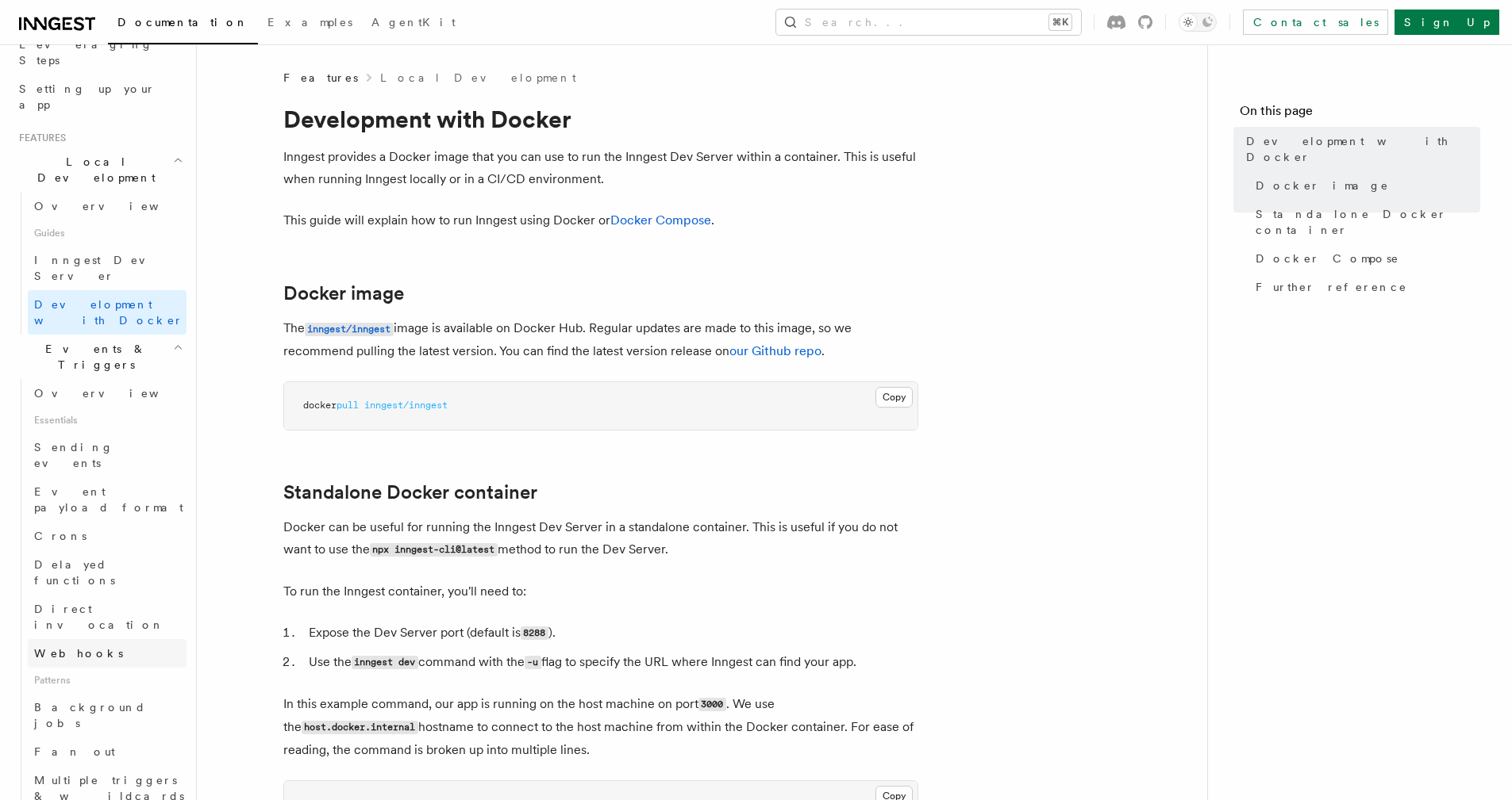
click at [96, 639] on link "Webhooks" at bounding box center [107, 653] width 159 height 29
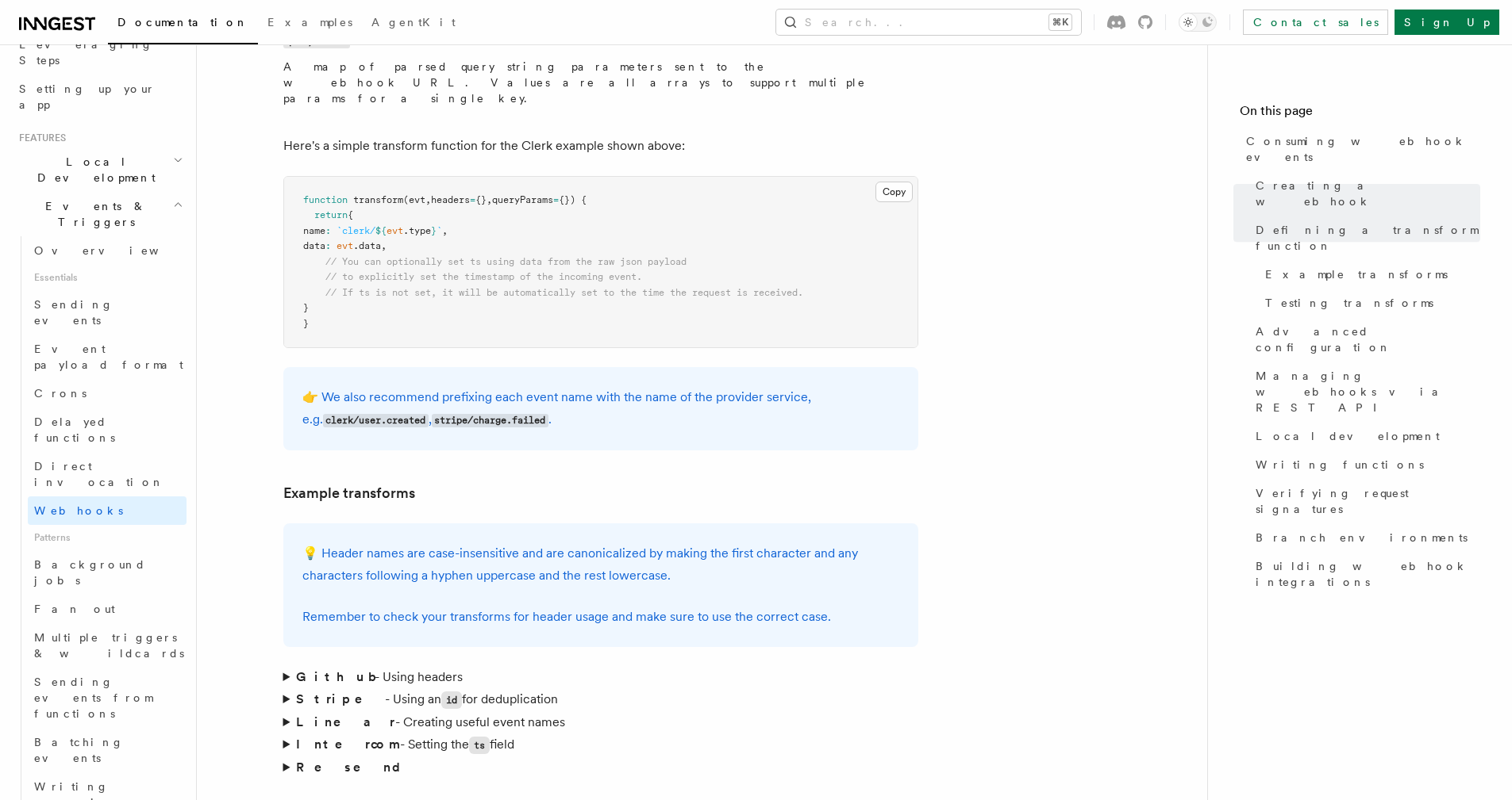
scroll to position [1994, 0]
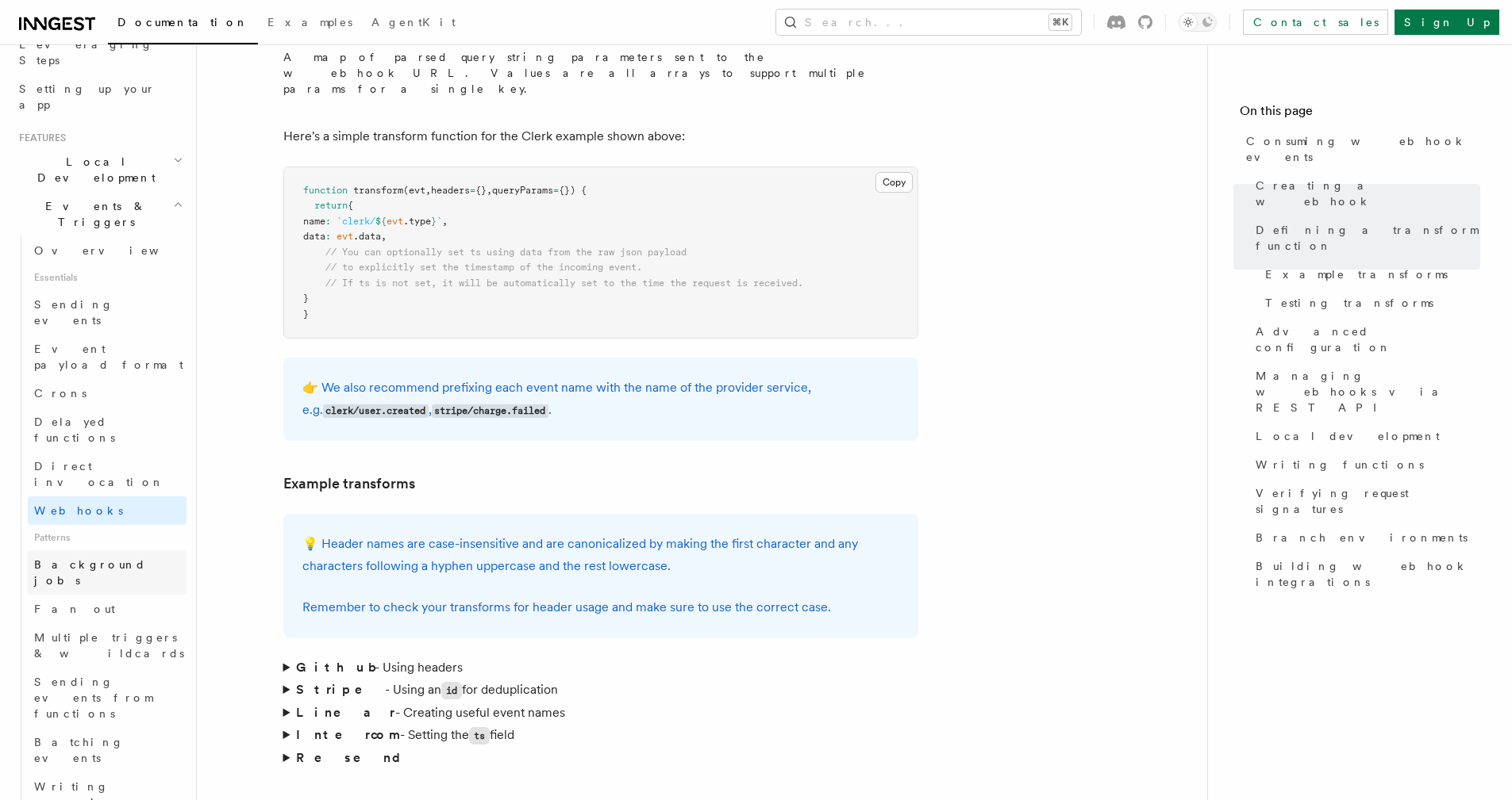
click at [95, 557] on span "Background jobs" at bounding box center [111, 573] width 153 height 32
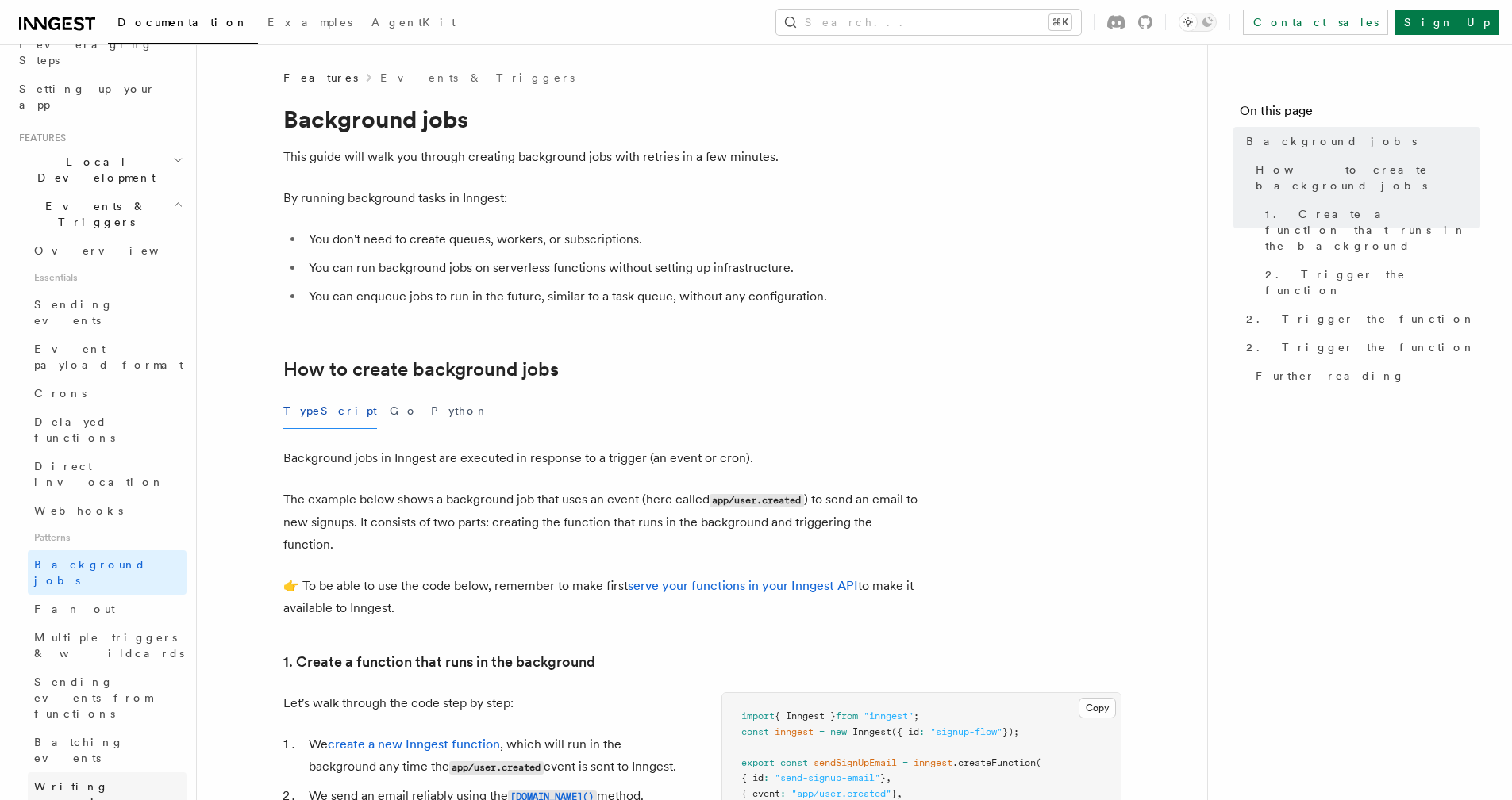
click at [137, 772] on link "Writing expression" at bounding box center [107, 794] width 159 height 44
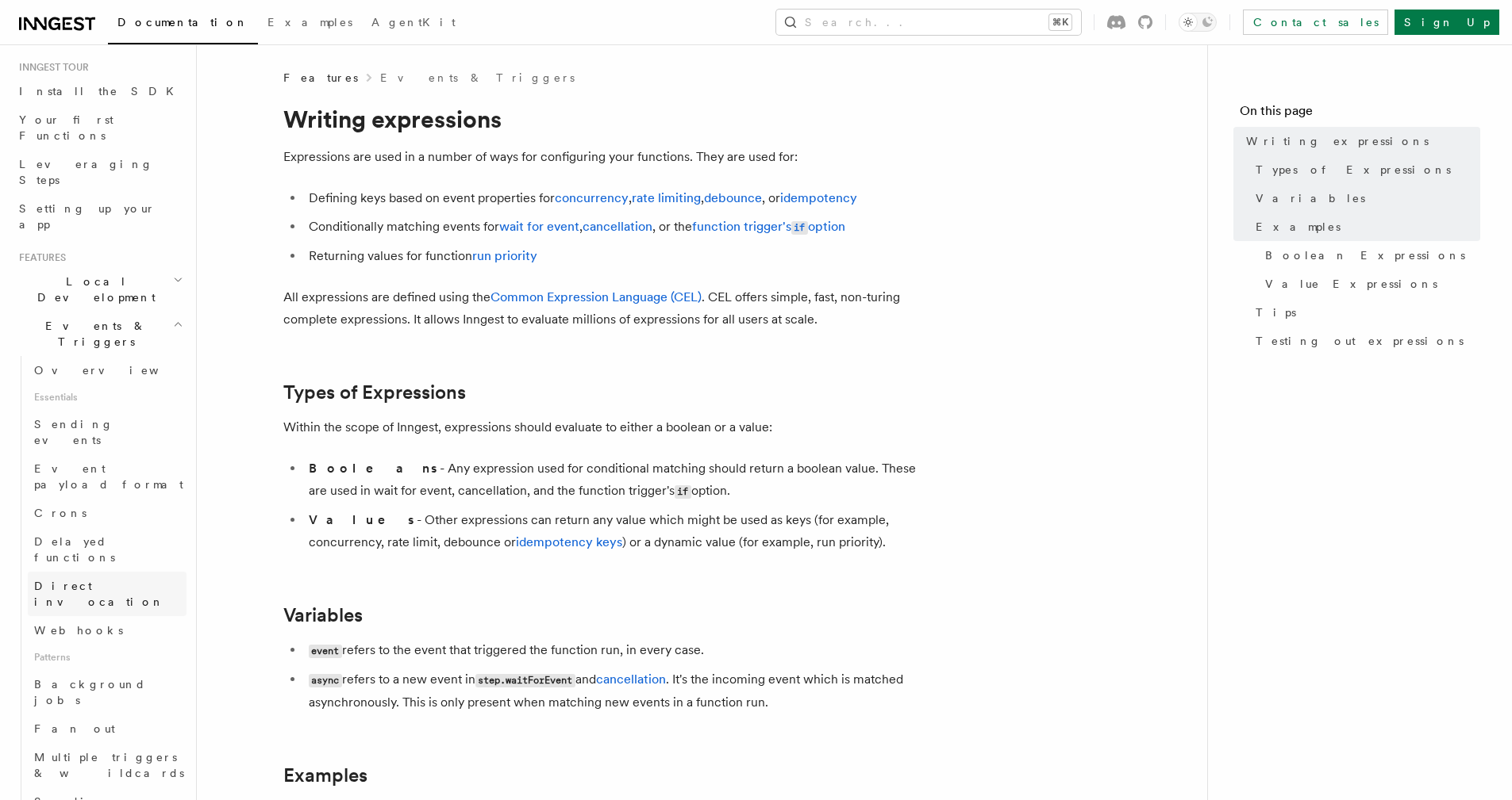
scroll to position [59, 0]
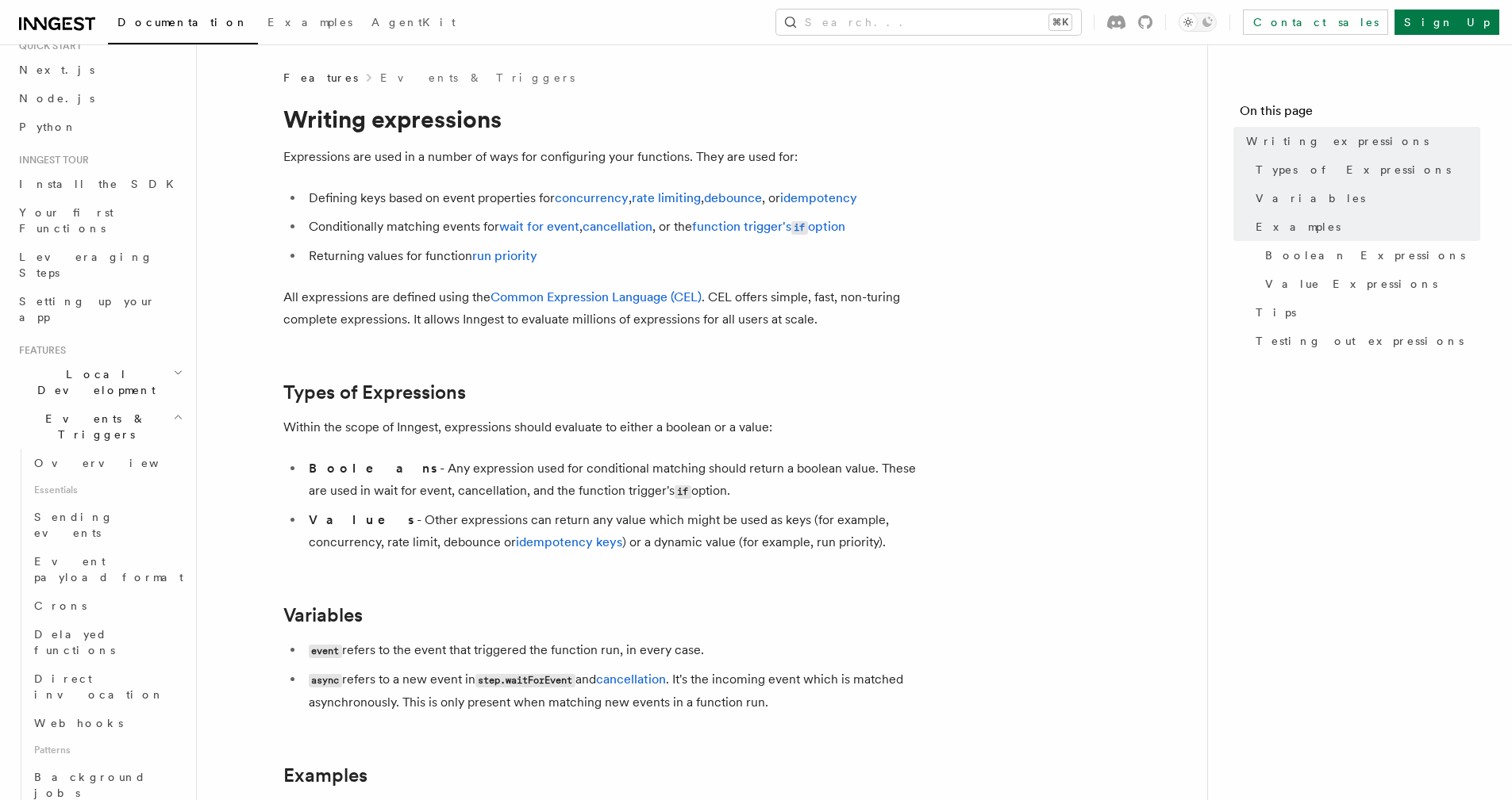
click at [124, 360] on h2 "Local Development" at bounding box center [99, 382] width 174 height 44
click at [126, 221] on link "Your first Functions" at bounding box center [99, 220] width 174 height 44
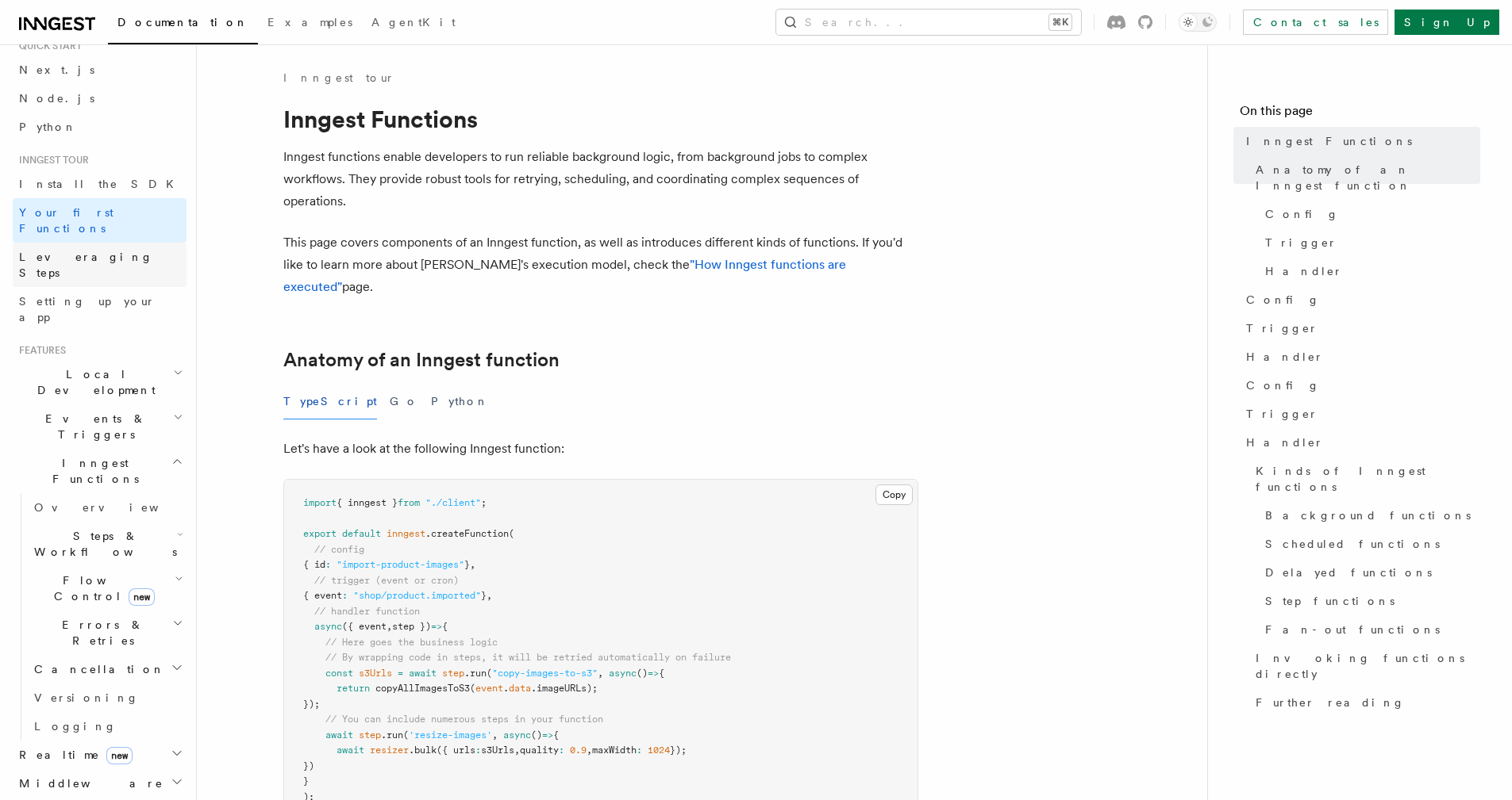
click at [127, 244] on link "Leveraging Steps" at bounding box center [99, 264] width 174 height 44
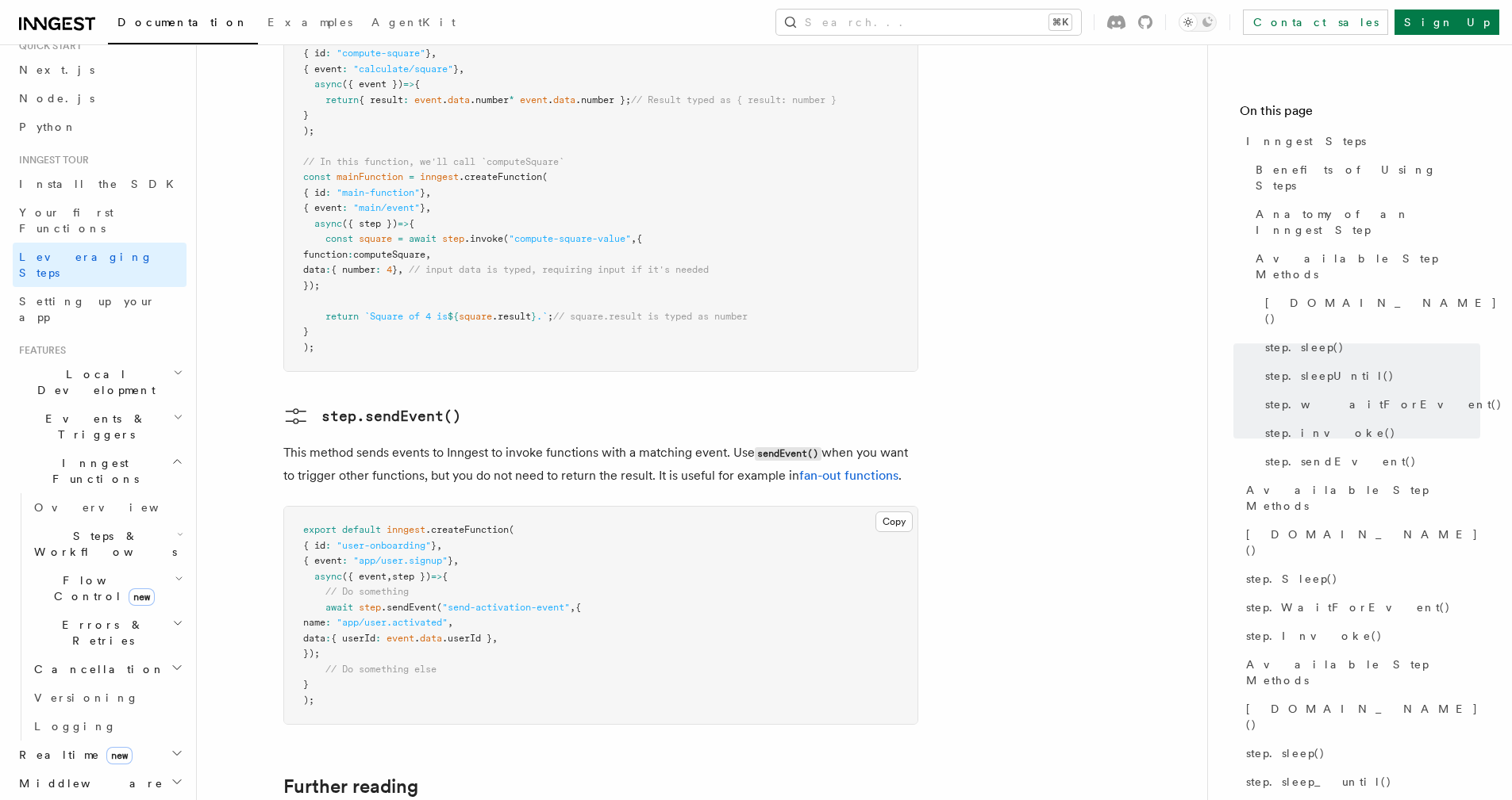
scroll to position [3288, 0]
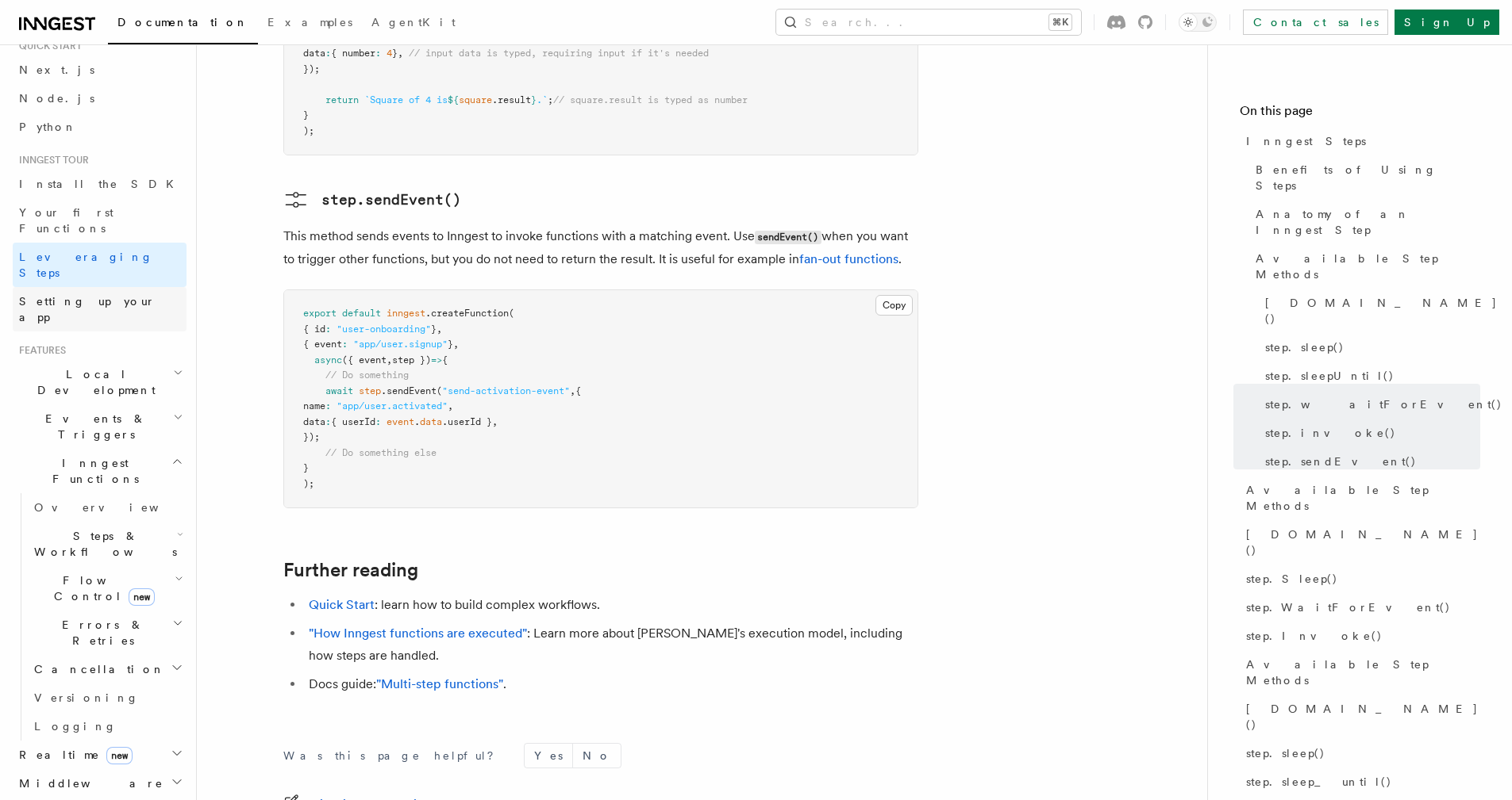
click at [117, 287] on link "Setting up your app" at bounding box center [99, 309] width 174 height 44
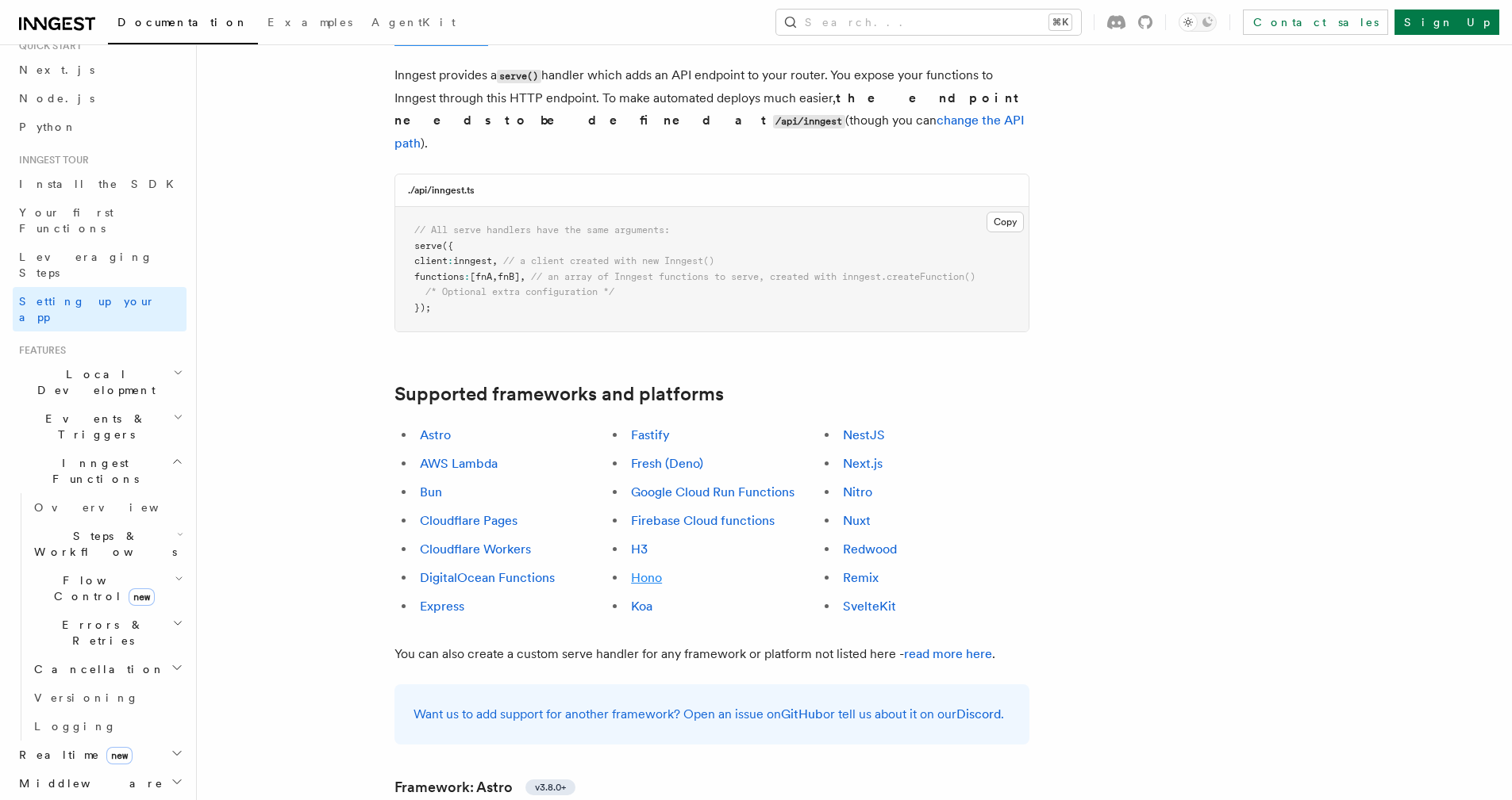
scroll to position [673, 0]
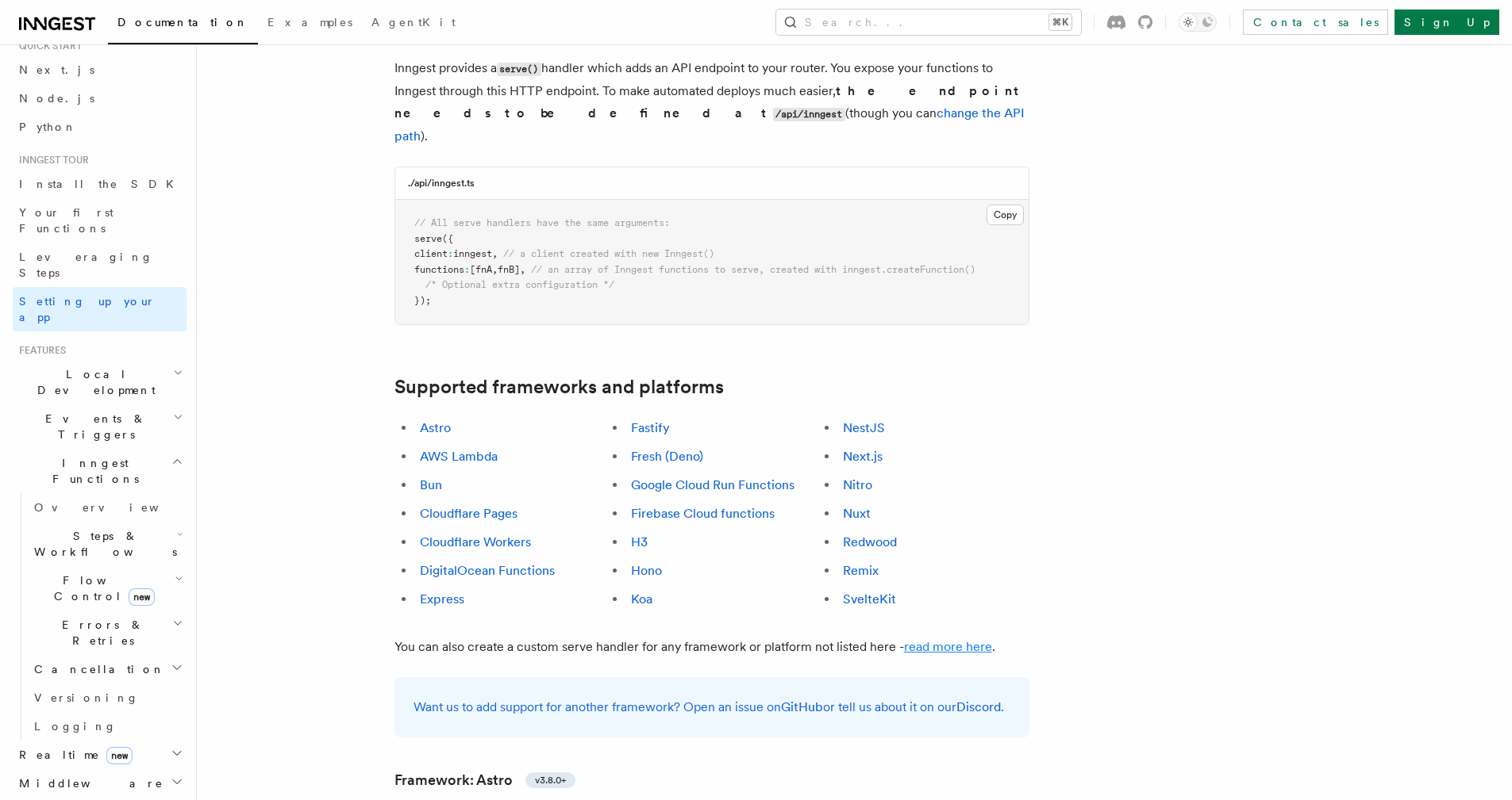
click at [948, 639] on link "read more here" at bounding box center [947, 647] width 88 height 15
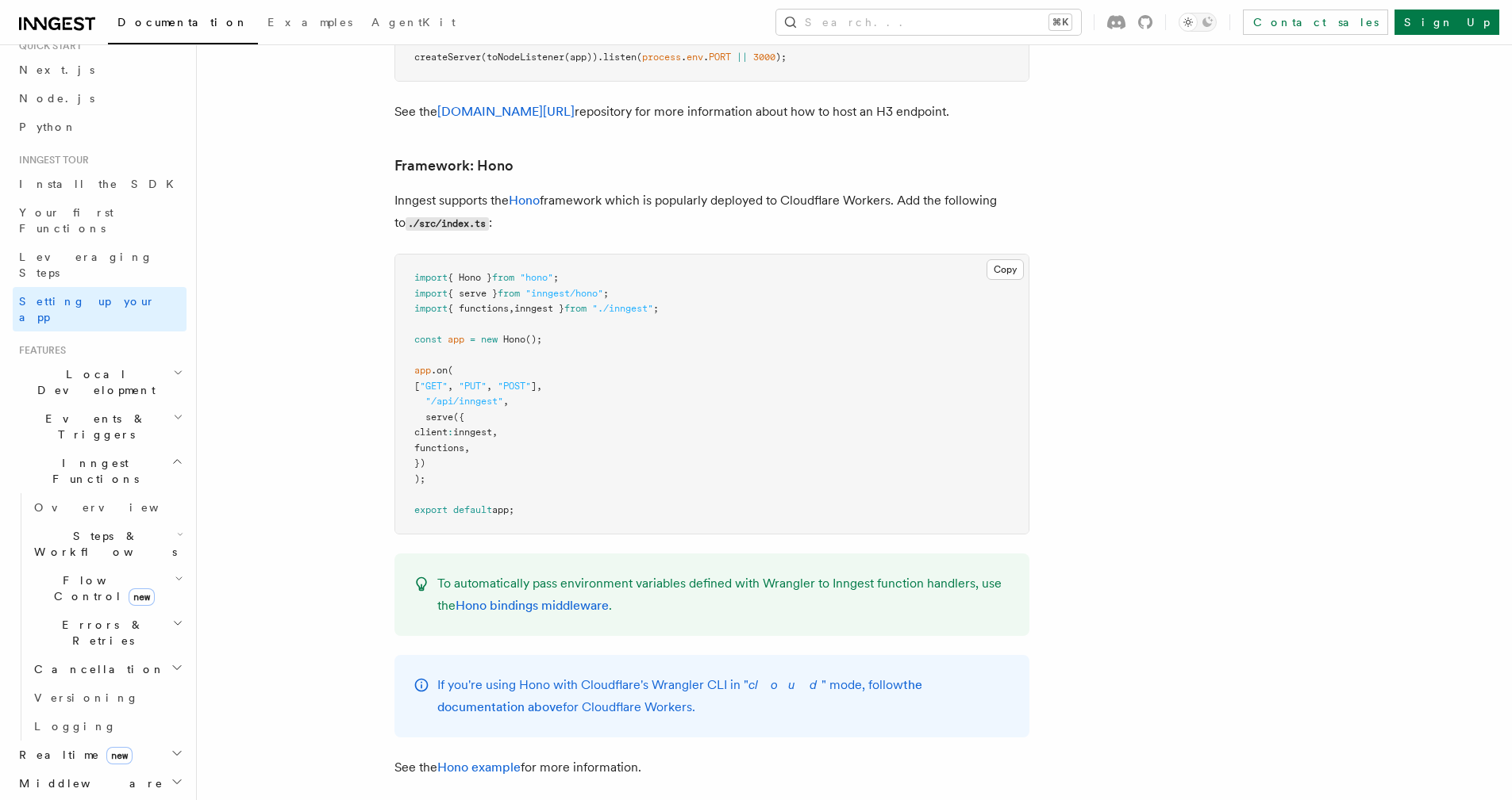
scroll to position [7511, 0]
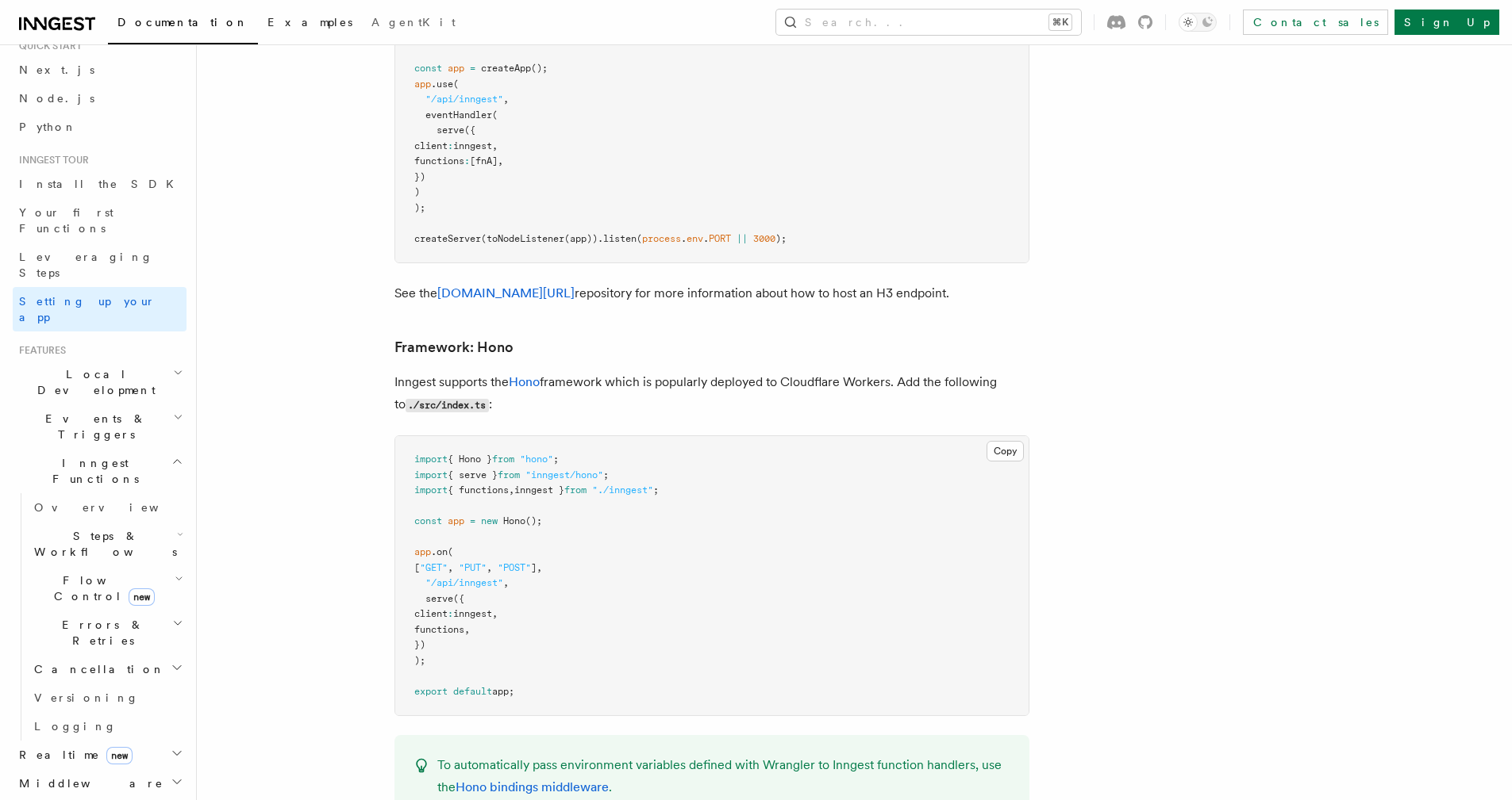
click at [268, 29] on span "Examples" at bounding box center [310, 22] width 85 height 13
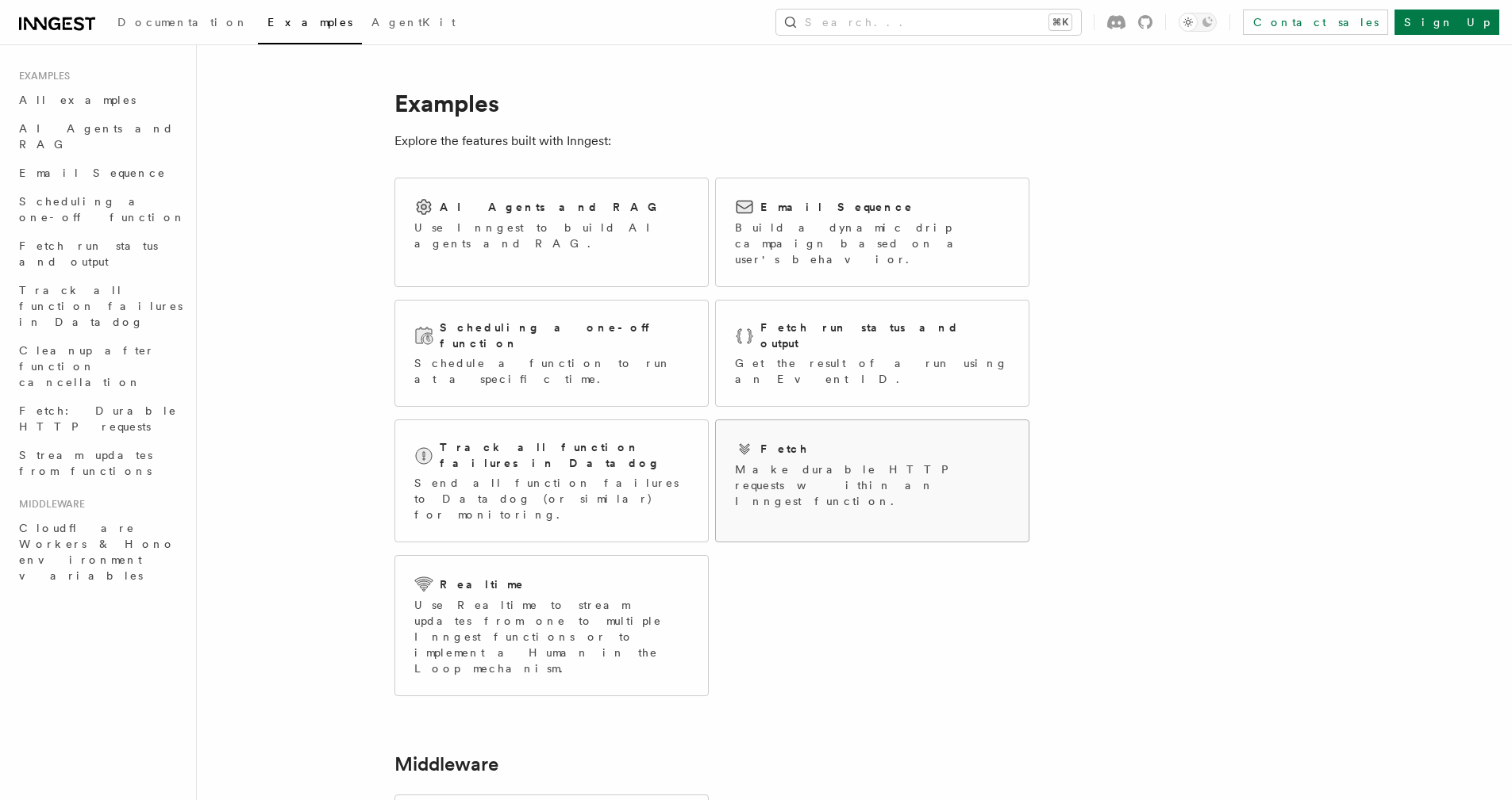
click at [826, 461] on p "Make durable HTTP requests within an Inngest function." at bounding box center [872, 485] width 274 height 48
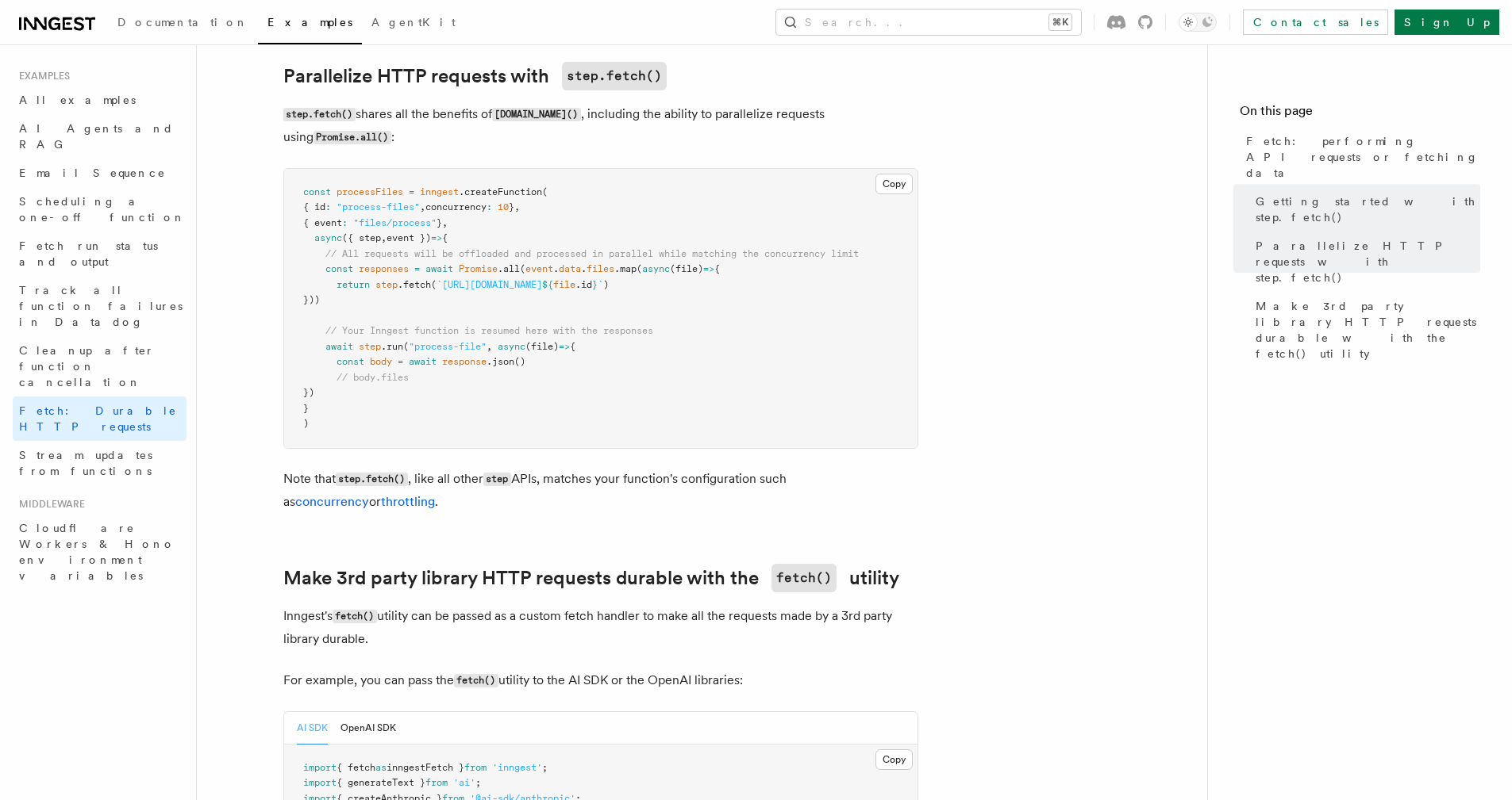
scroll to position [1119, 0]
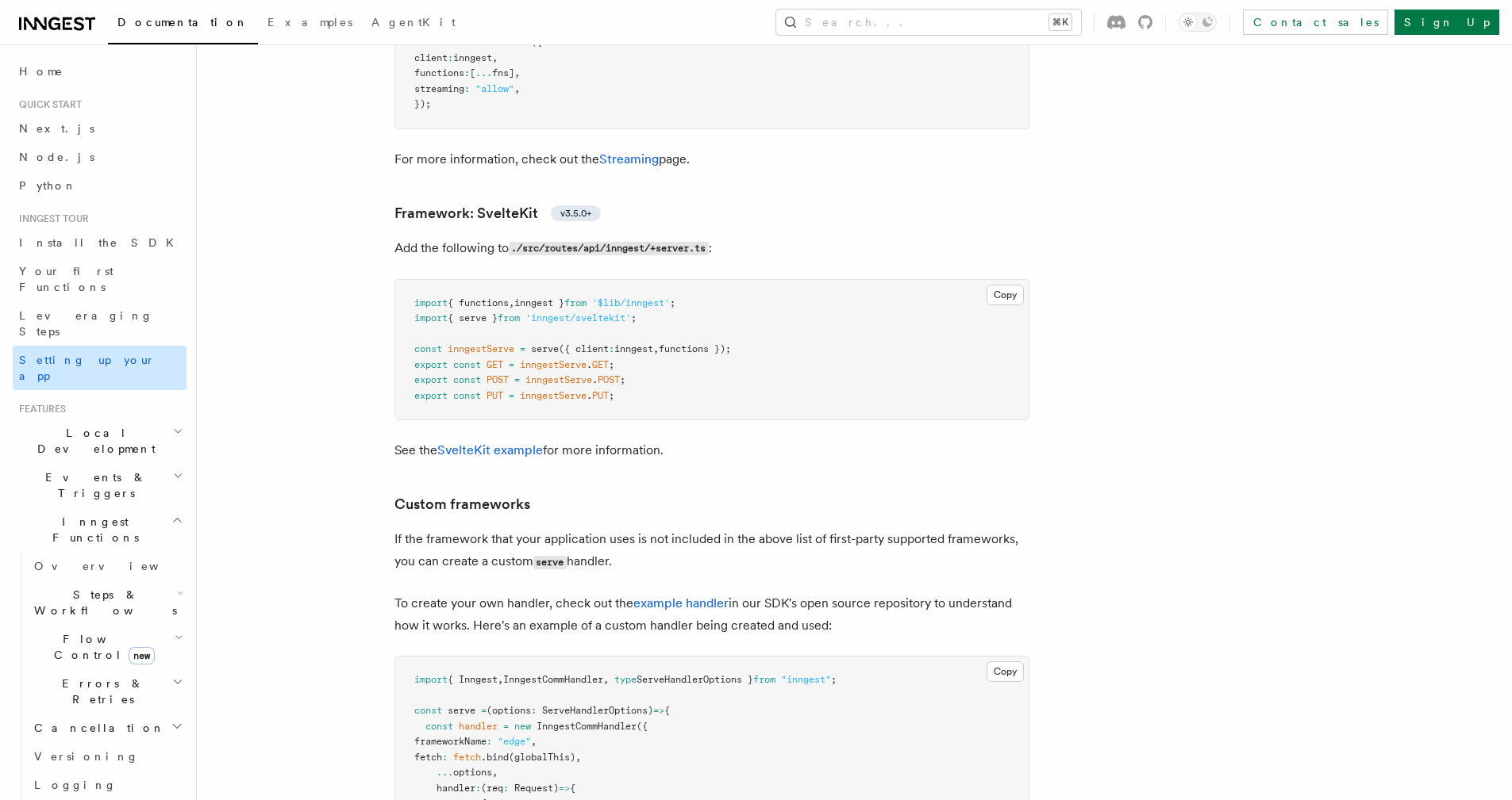
scroll to position [12706, 0]
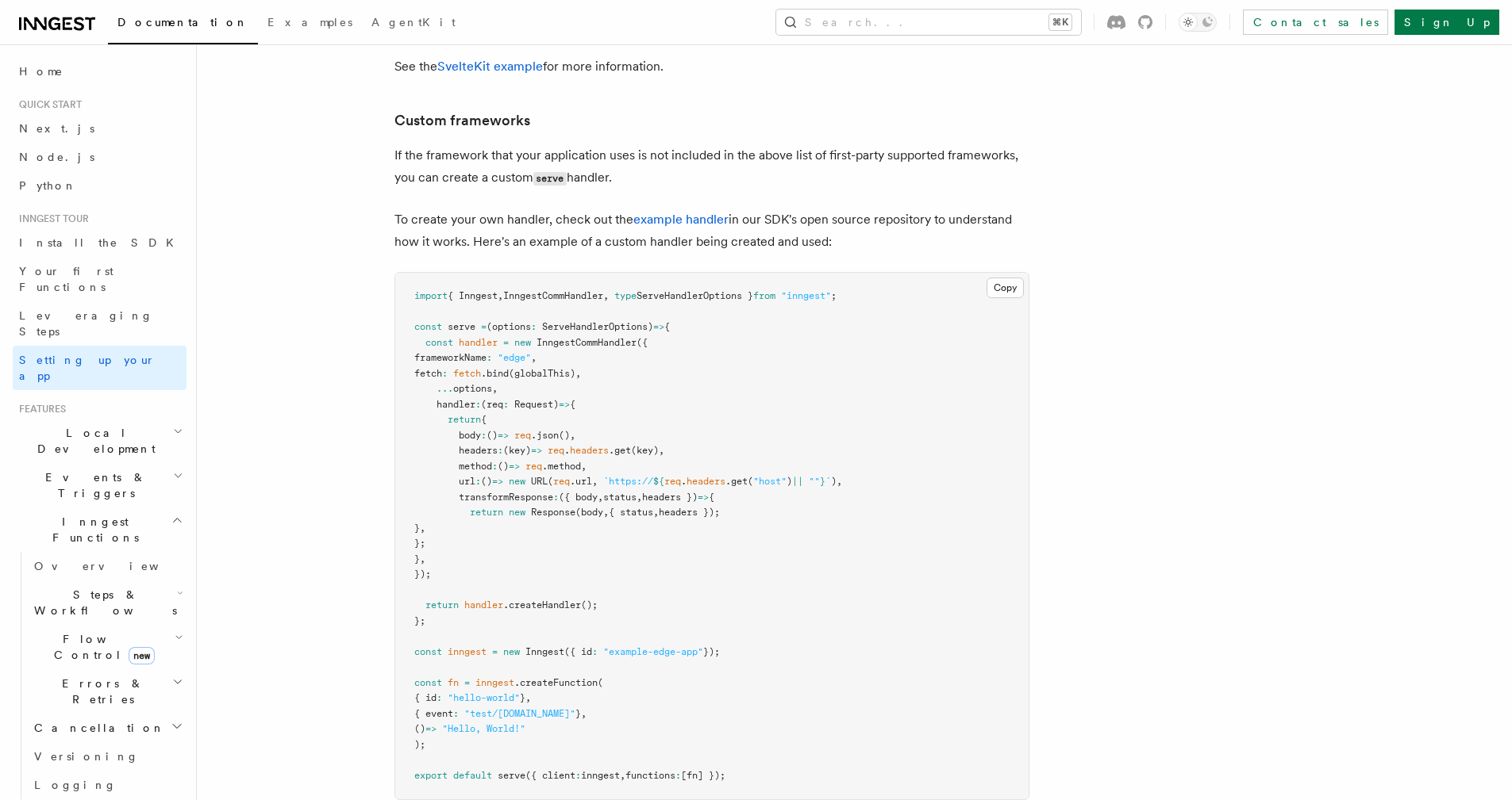
click at [148, 463] on h2 "Events & Triggers" at bounding box center [99, 485] width 174 height 44
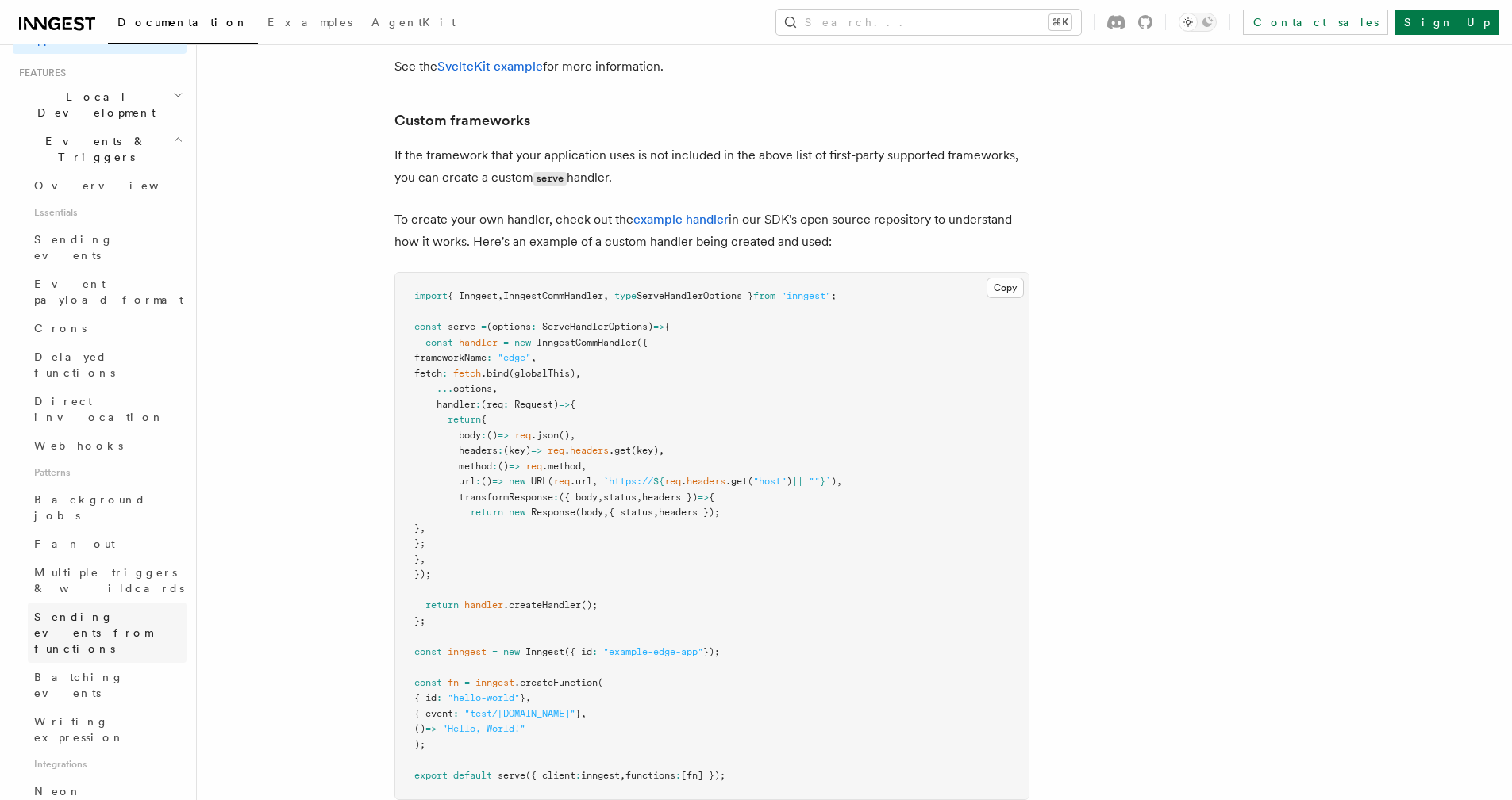
scroll to position [347, 0]
click at [117, 795] on link "Prisma Pulse" at bounding box center [107, 809] width 159 height 29
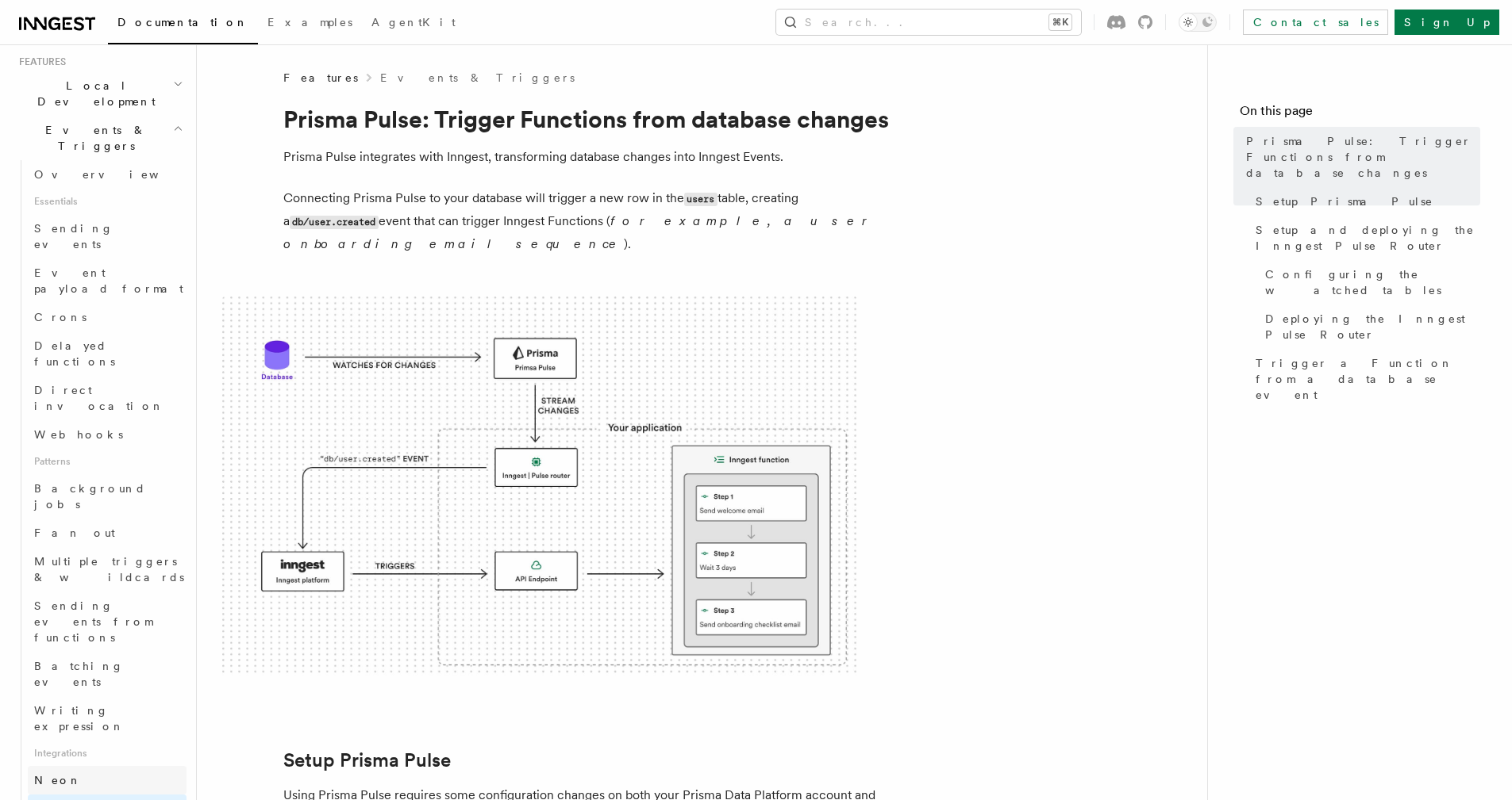
click at [117, 766] on link "Neon" at bounding box center [107, 781] width 159 height 29
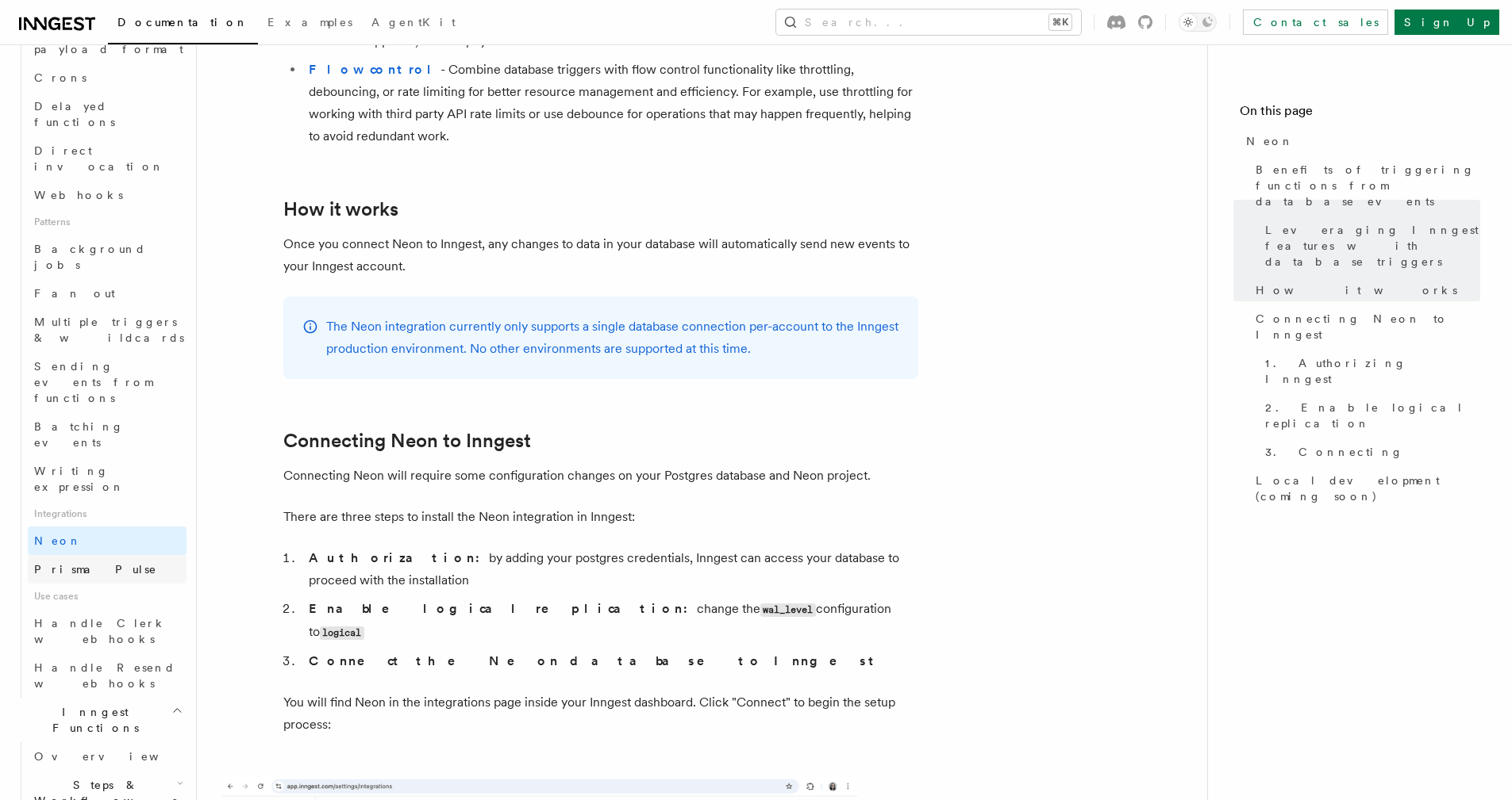
scroll to position [605, 0]
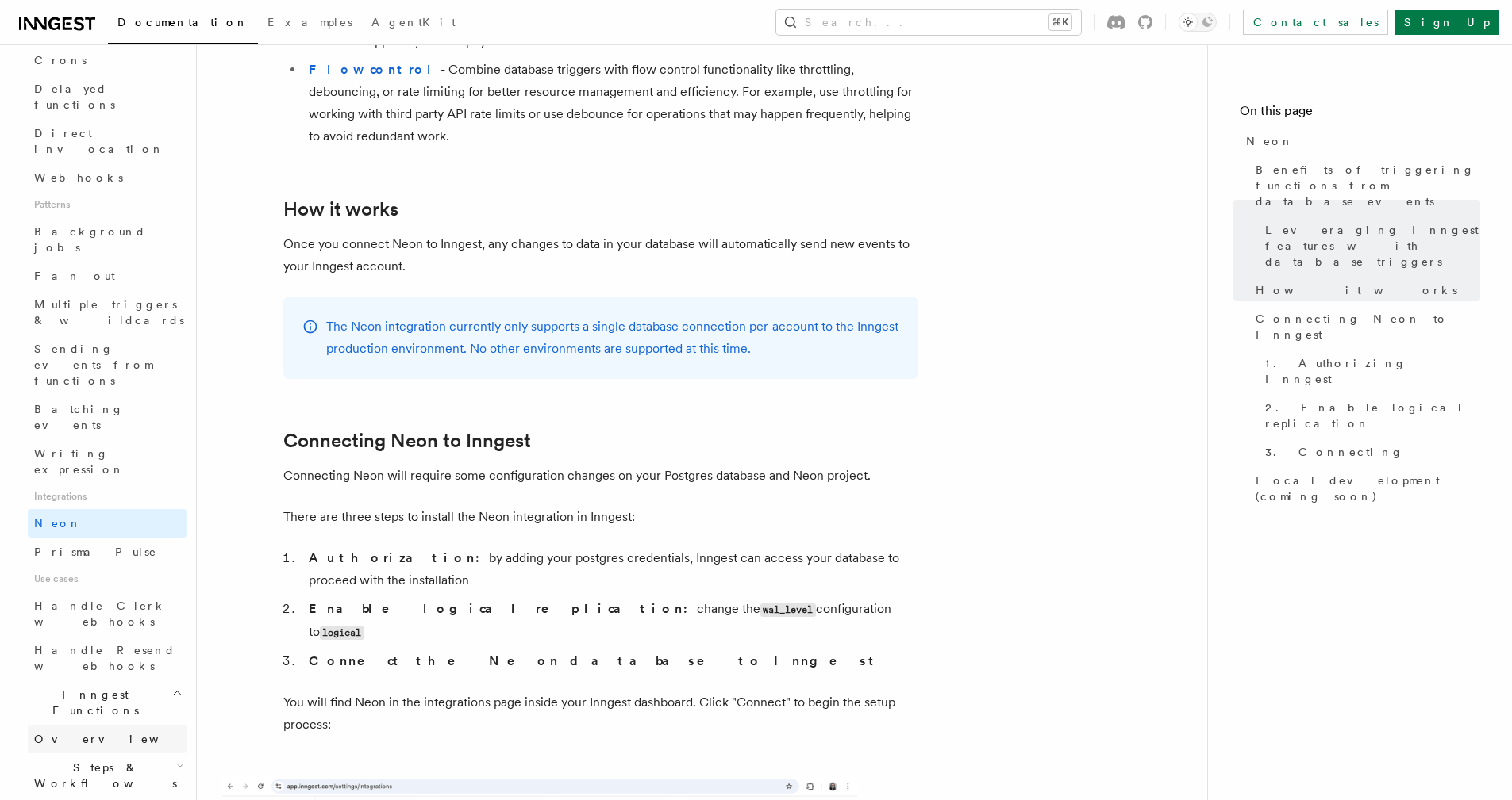
click at [128, 725] on link "Overview" at bounding box center [107, 739] width 159 height 29
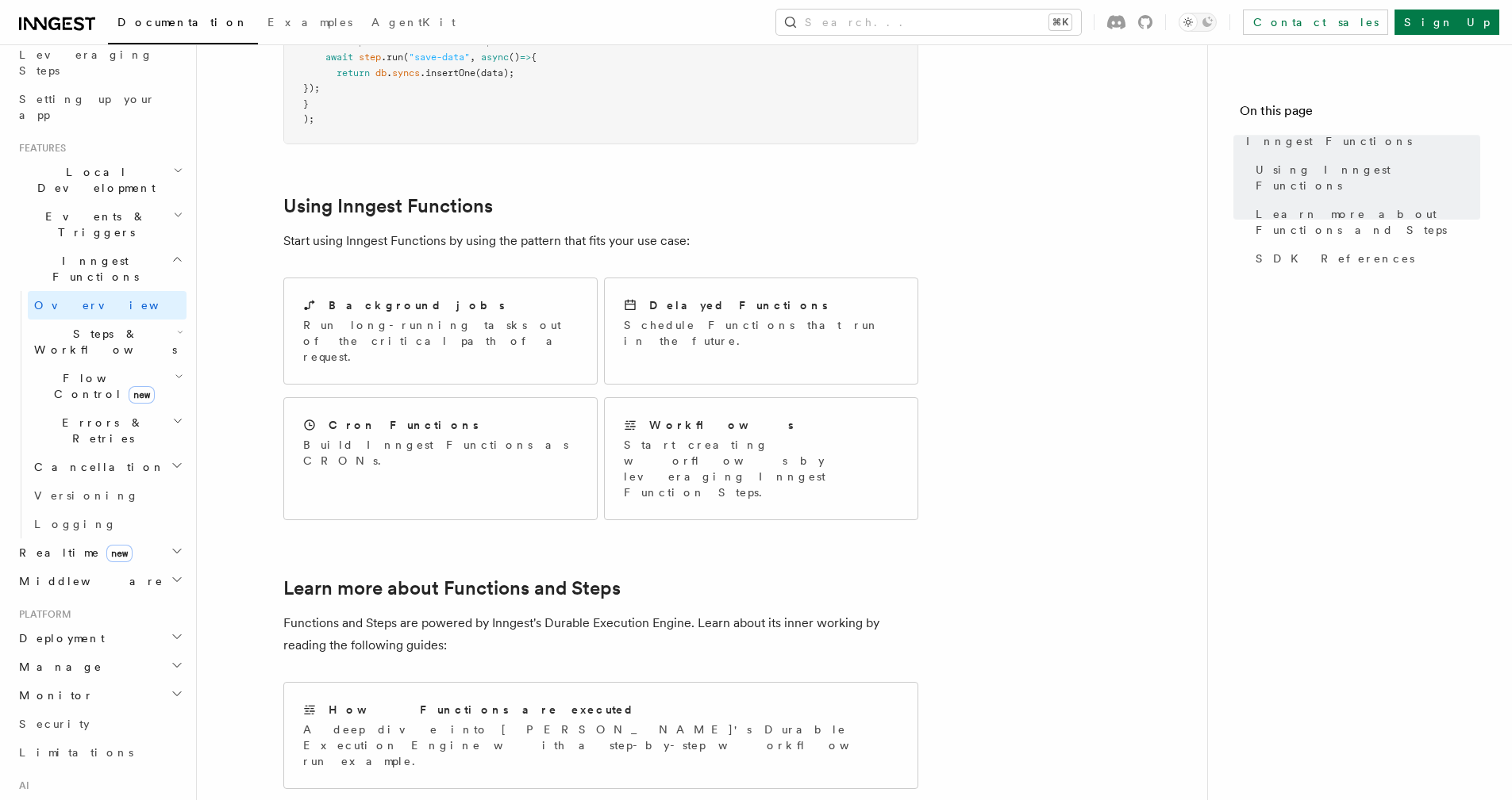
scroll to position [1093, 0]
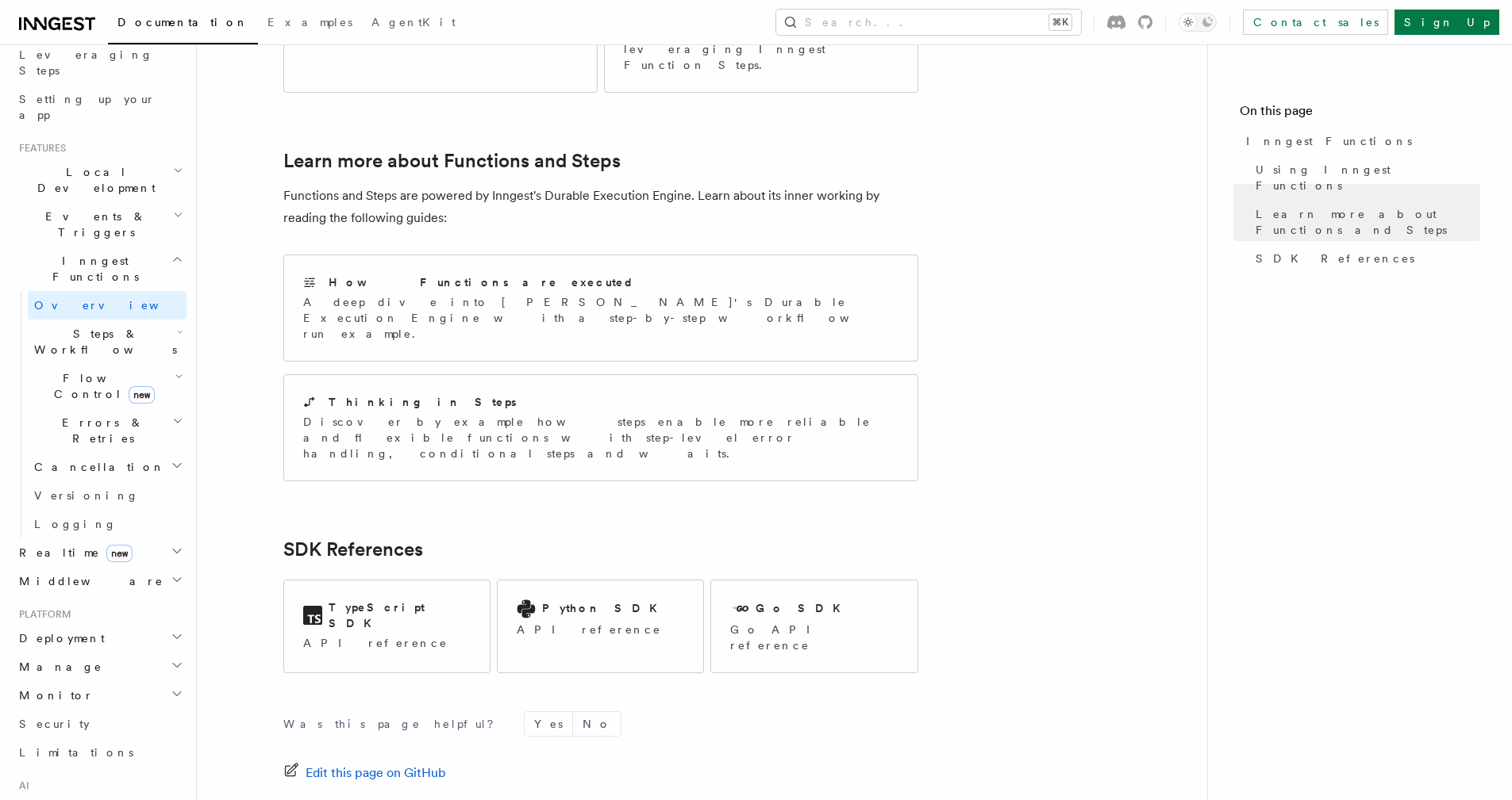
click at [138, 624] on h2 "Deployment" at bounding box center [99, 638] width 174 height 29
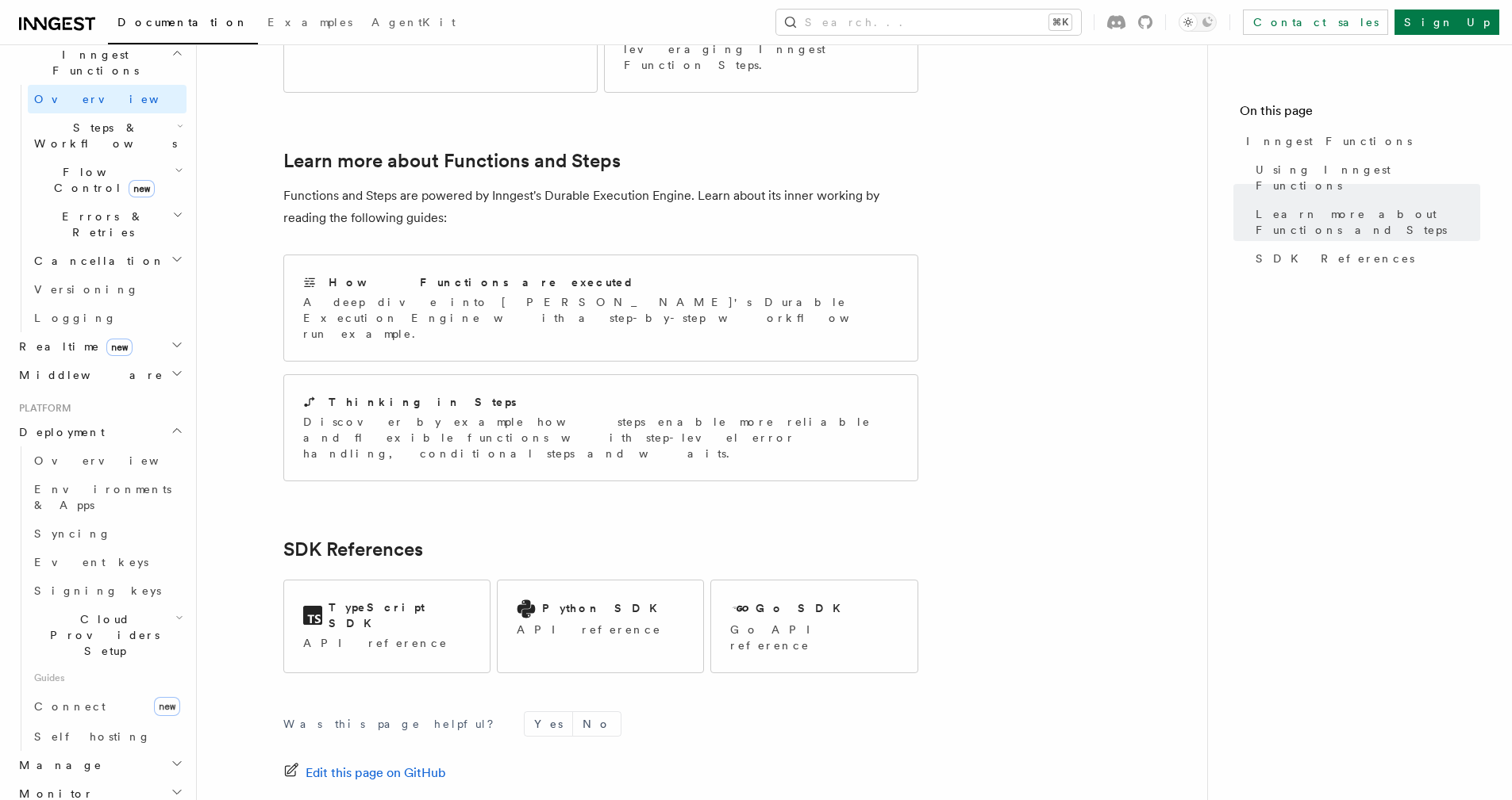
click at [138, 780] on h2 "Monitor" at bounding box center [99, 794] width 174 height 29
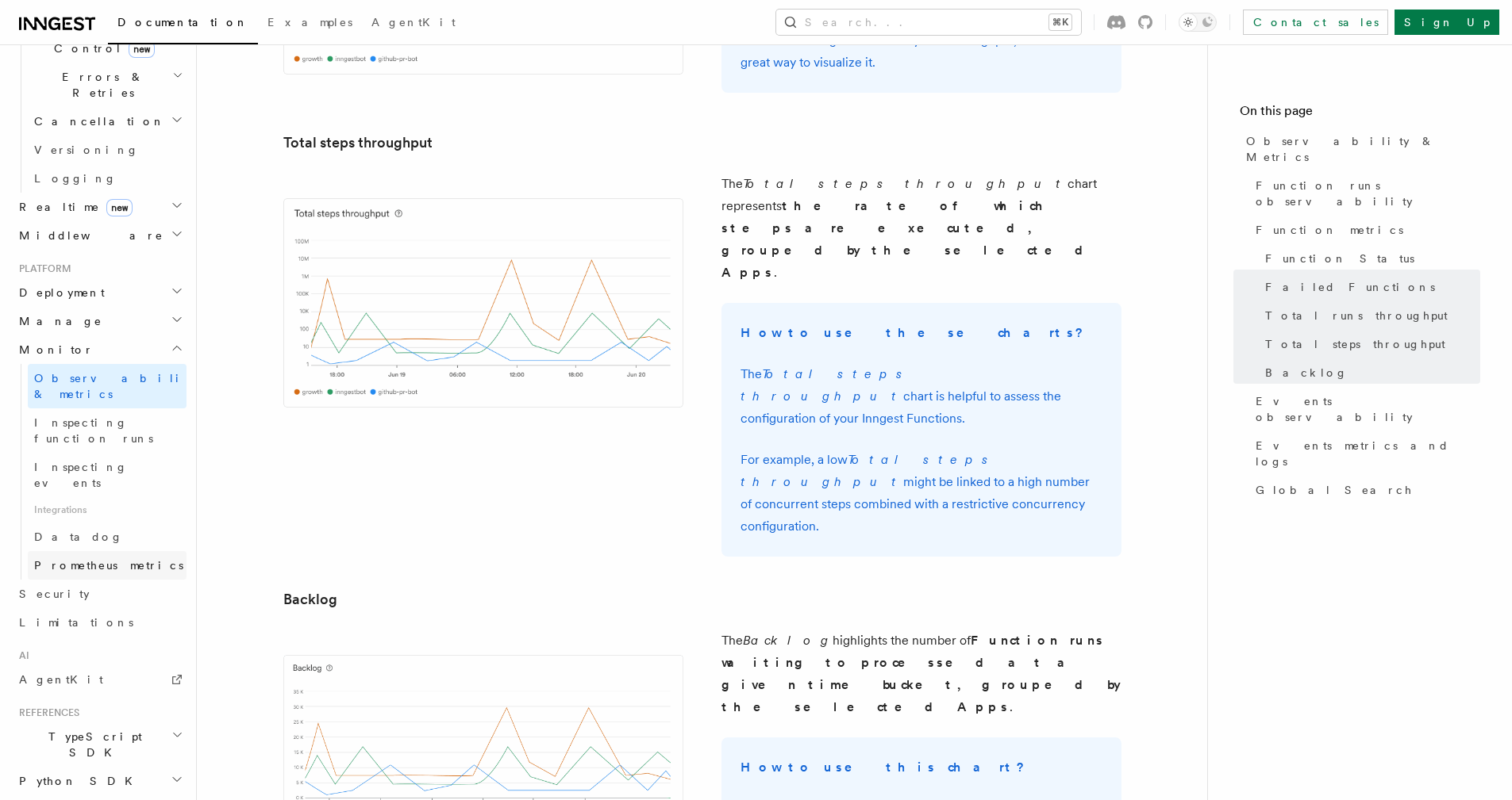
scroll to position [636, 0]
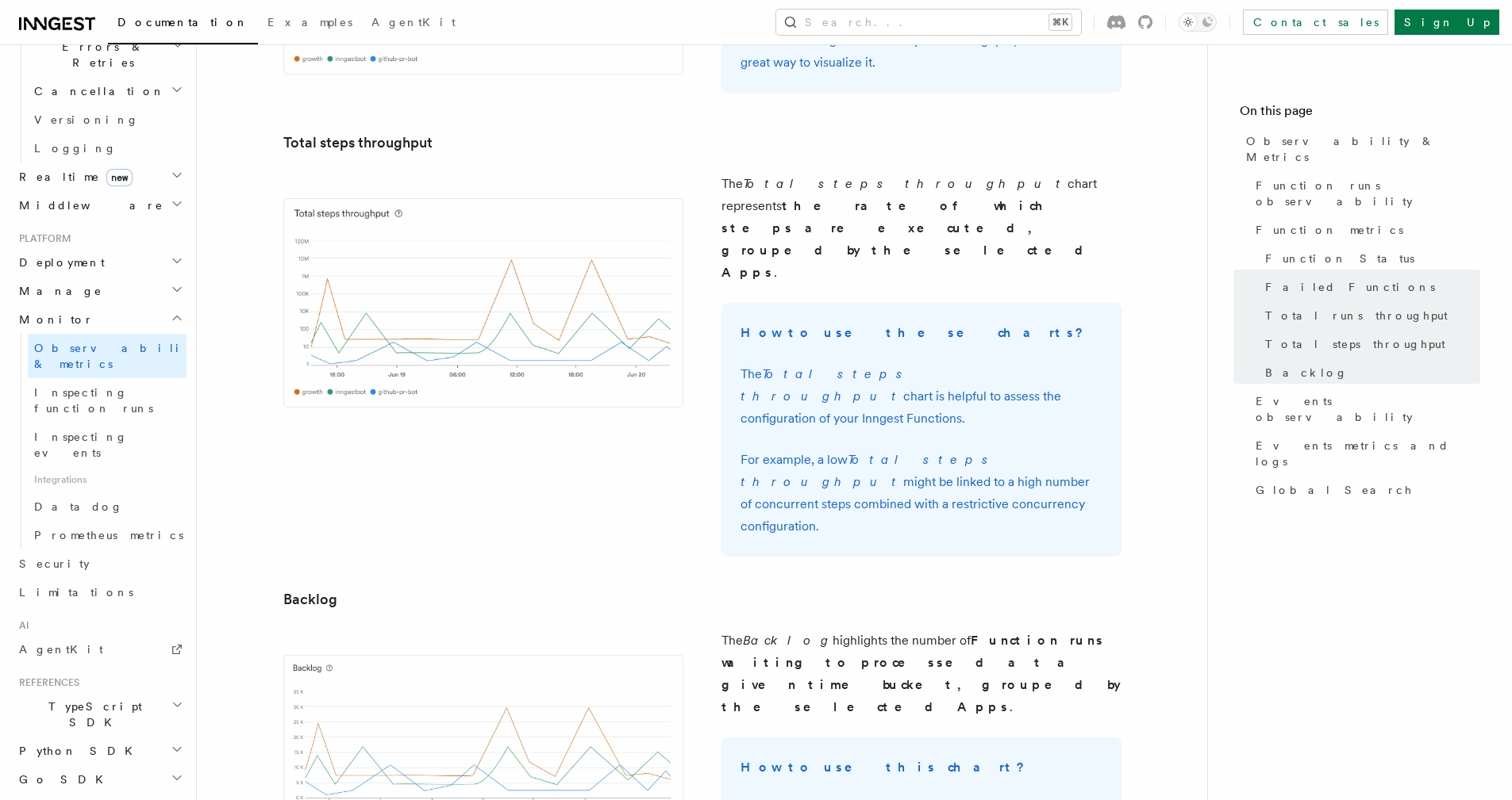
click at [123, 248] on h2 "Deployment" at bounding box center [99, 262] width 174 height 29
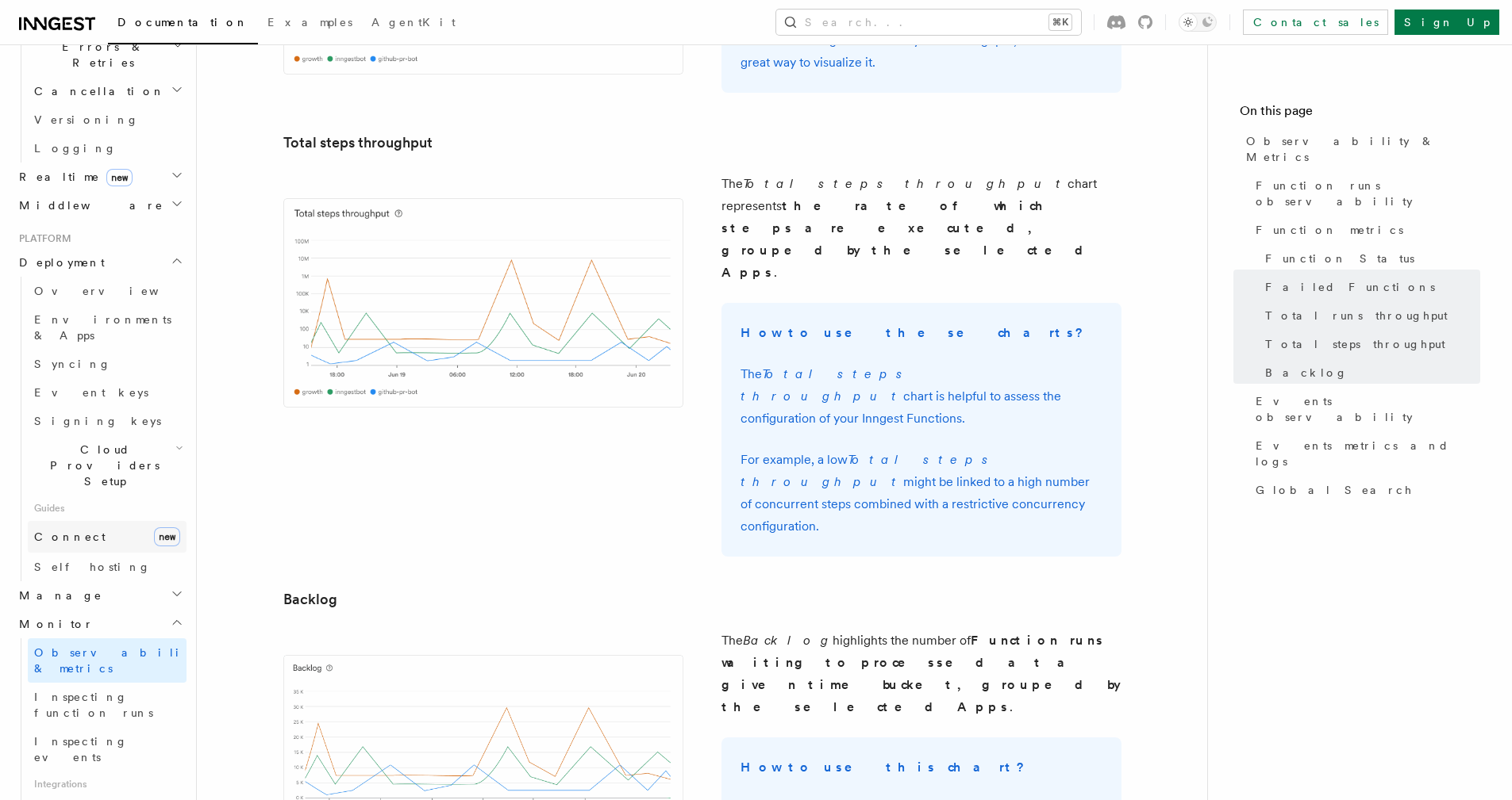
click at [112, 521] on link "Connect new" at bounding box center [107, 537] width 159 height 32
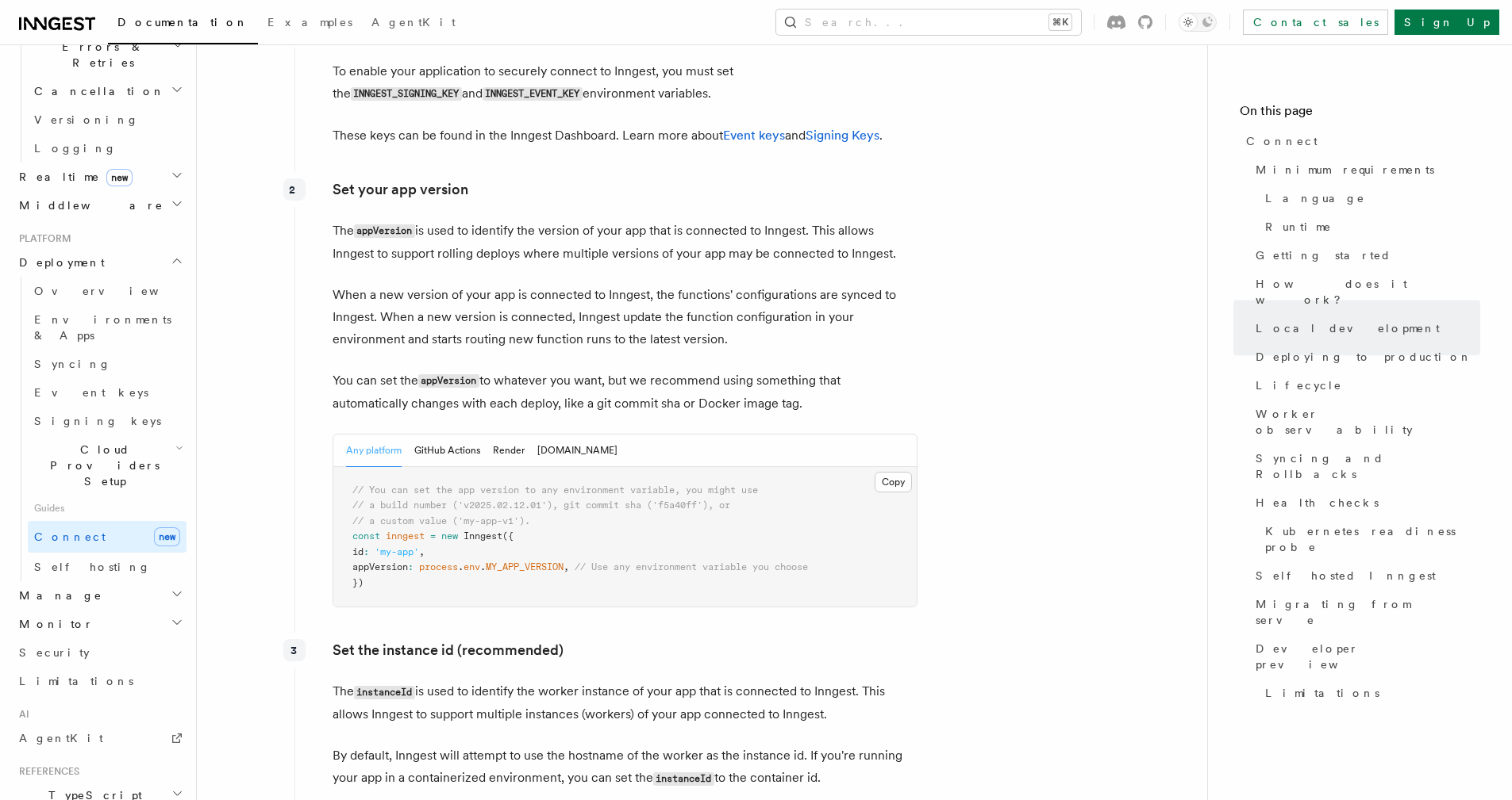
scroll to position [2485, 0]
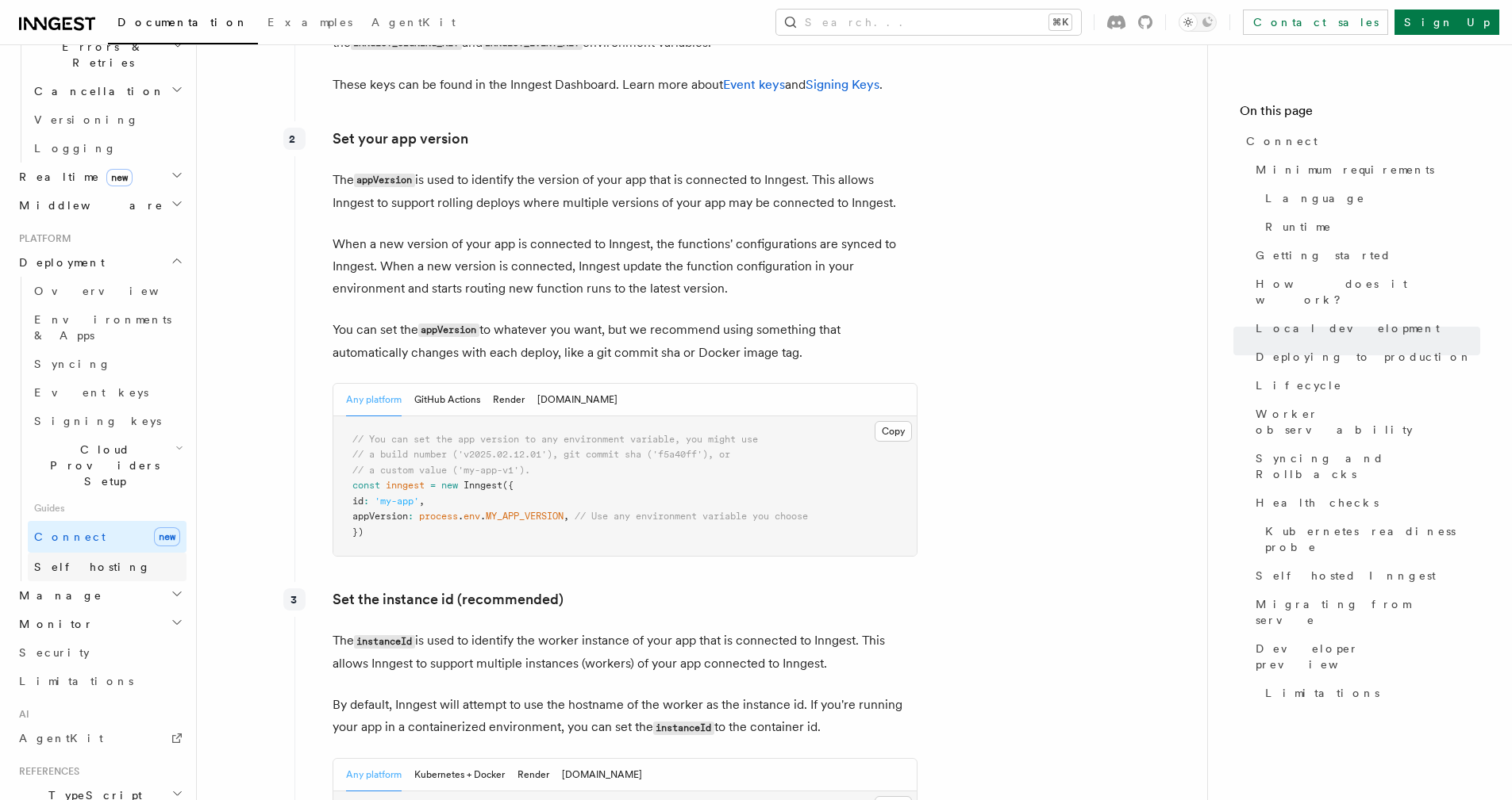
click at [115, 553] on link "Self hosting" at bounding box center [107, 567] width 159 height 29
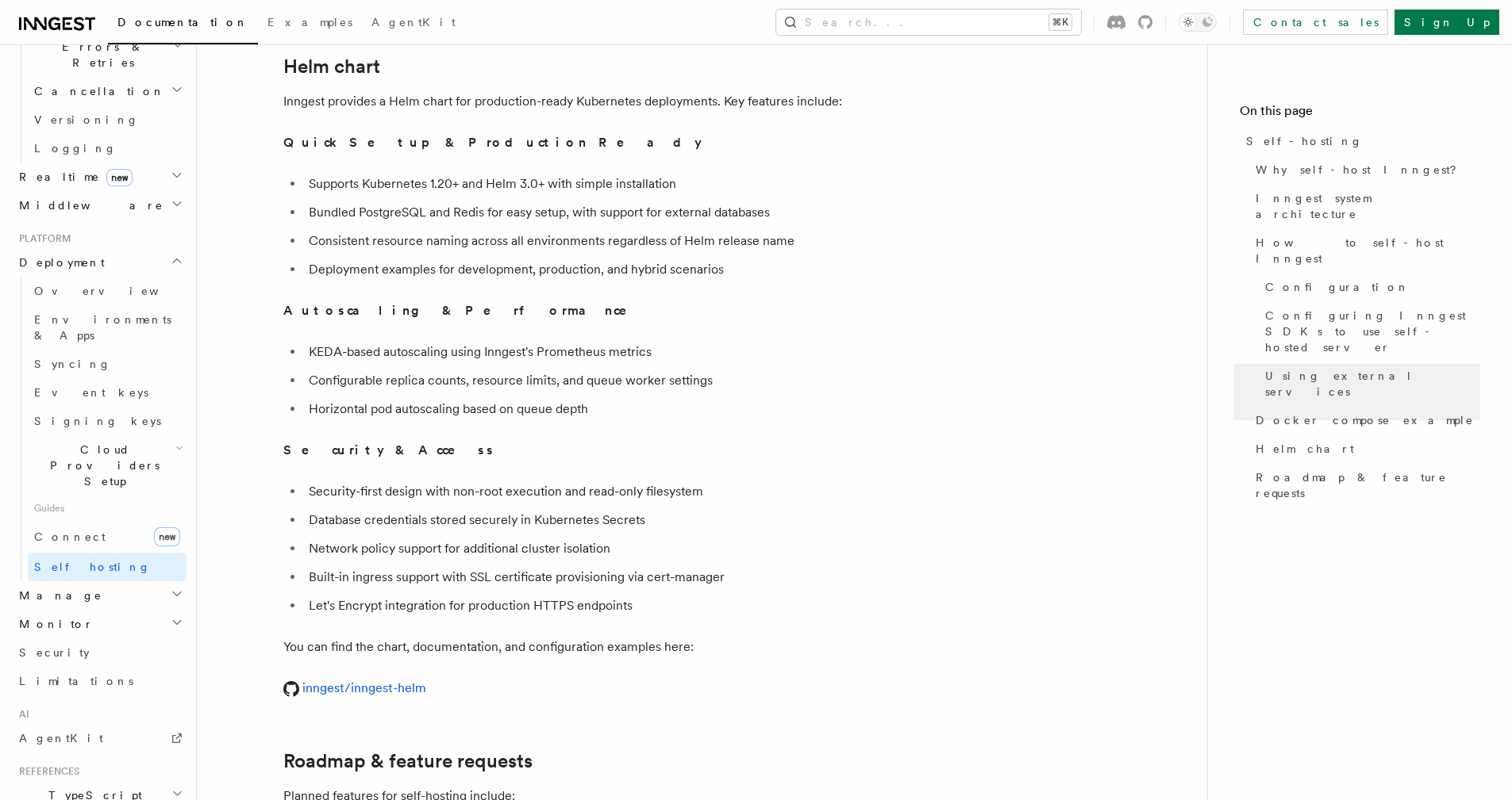
scroll to position [5606, 0]
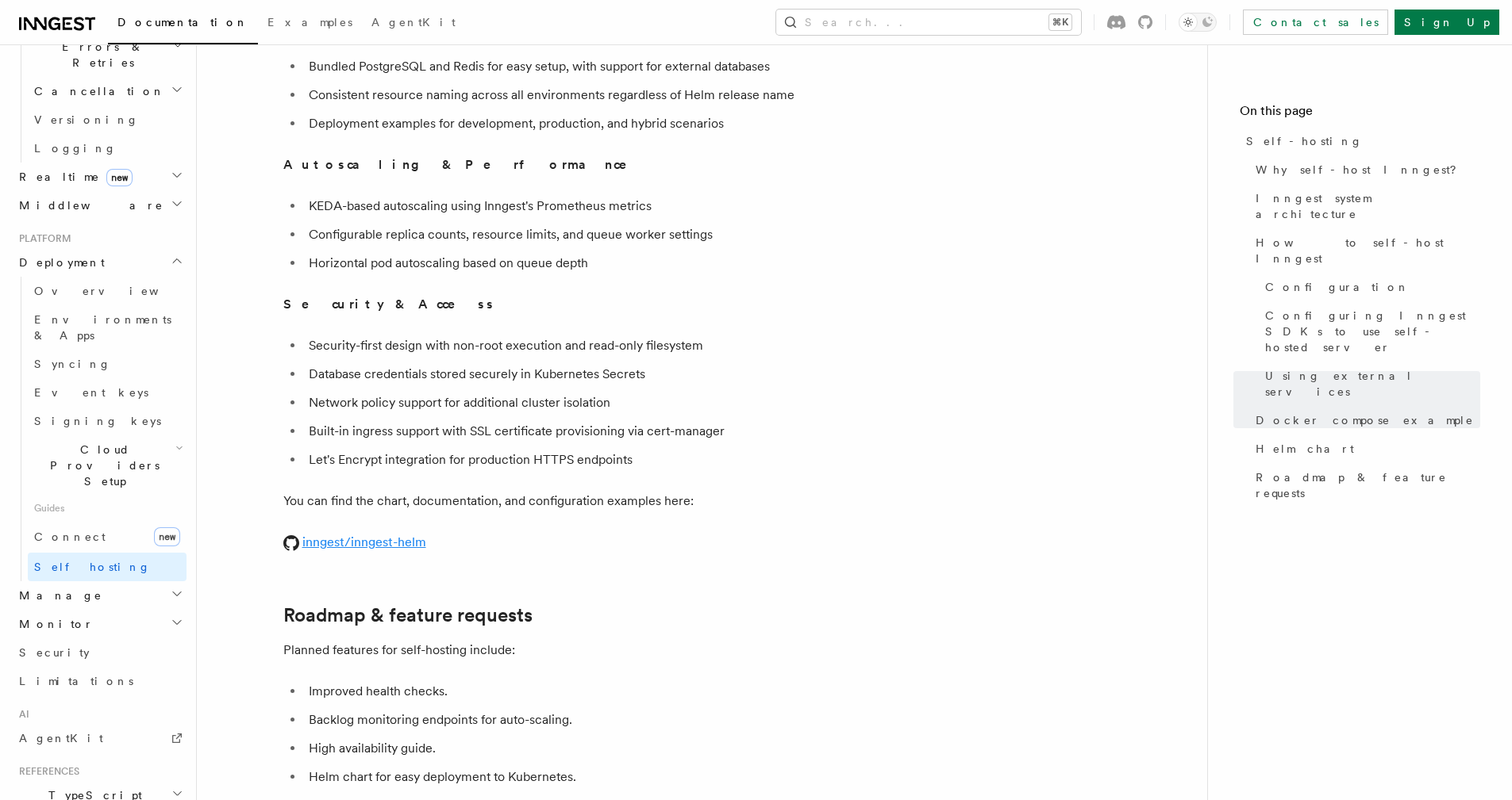
click at [405, 534] on link "inngest/inngest-helm" at bounding box center [355, 542] width 143 height 15
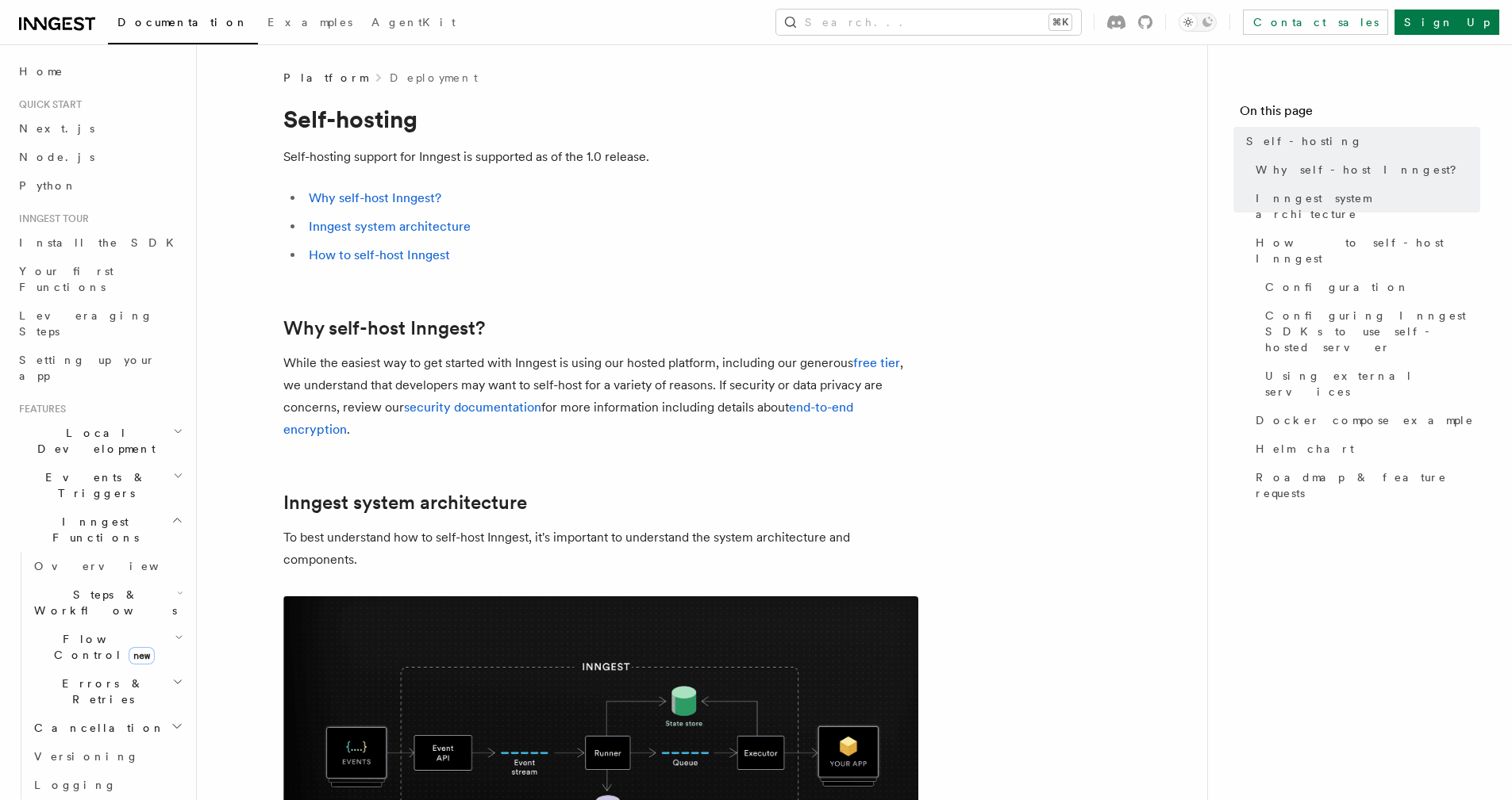
click at [143, 580] on h2 "Steps & Workflows" at bounding box center [107, 602] width 159 height 44
click at [121, 463] on h2 "Events & Triggers" at bounding box center [99, 485] width 174 height 44
click at [111, 507] on link "Overview" at bounding box center [107, 522] width 159 height 29
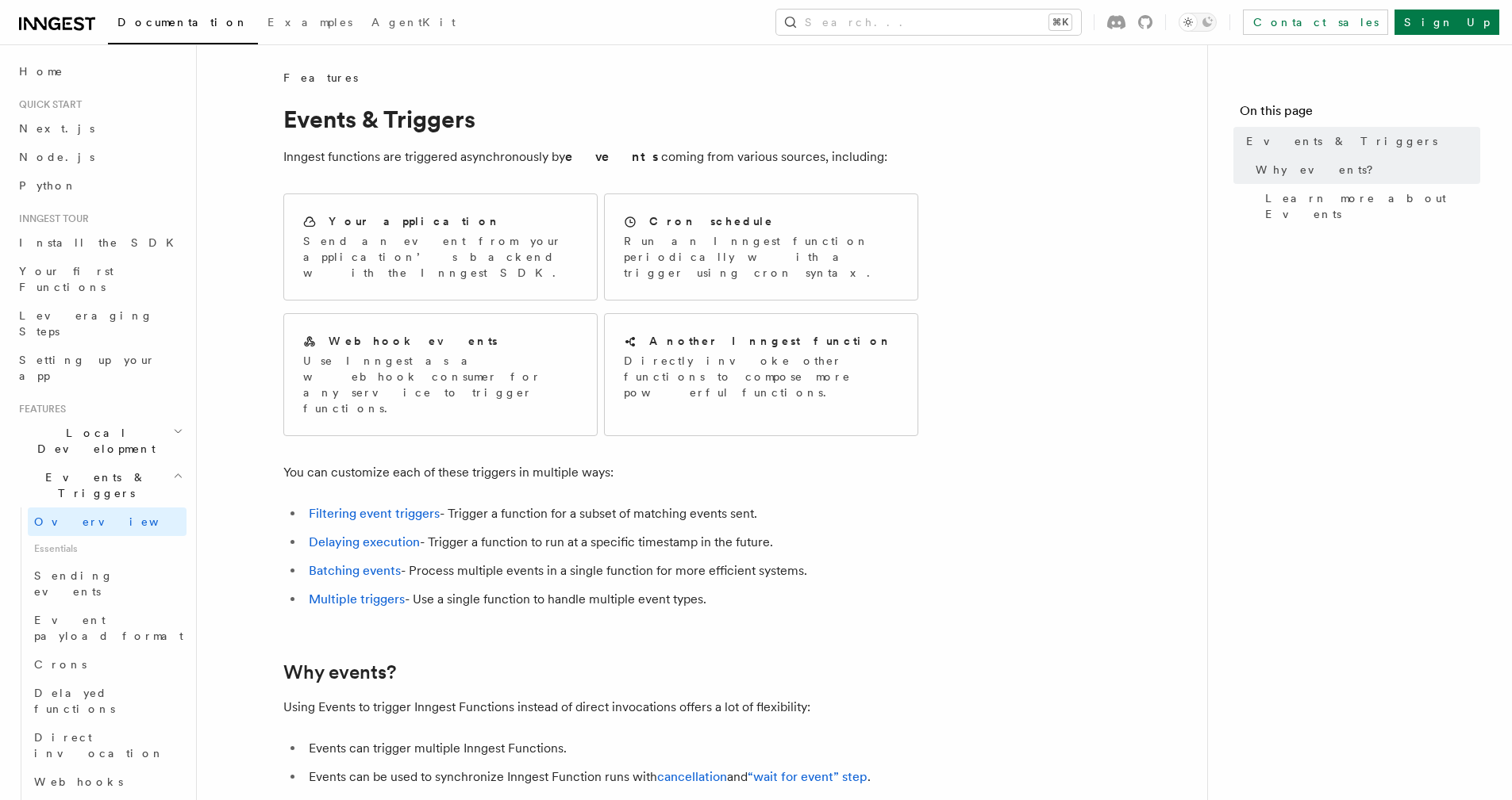
click at [132, 418] on h2 "Local Development" at bounding box center [99, 440] width 174 height 44
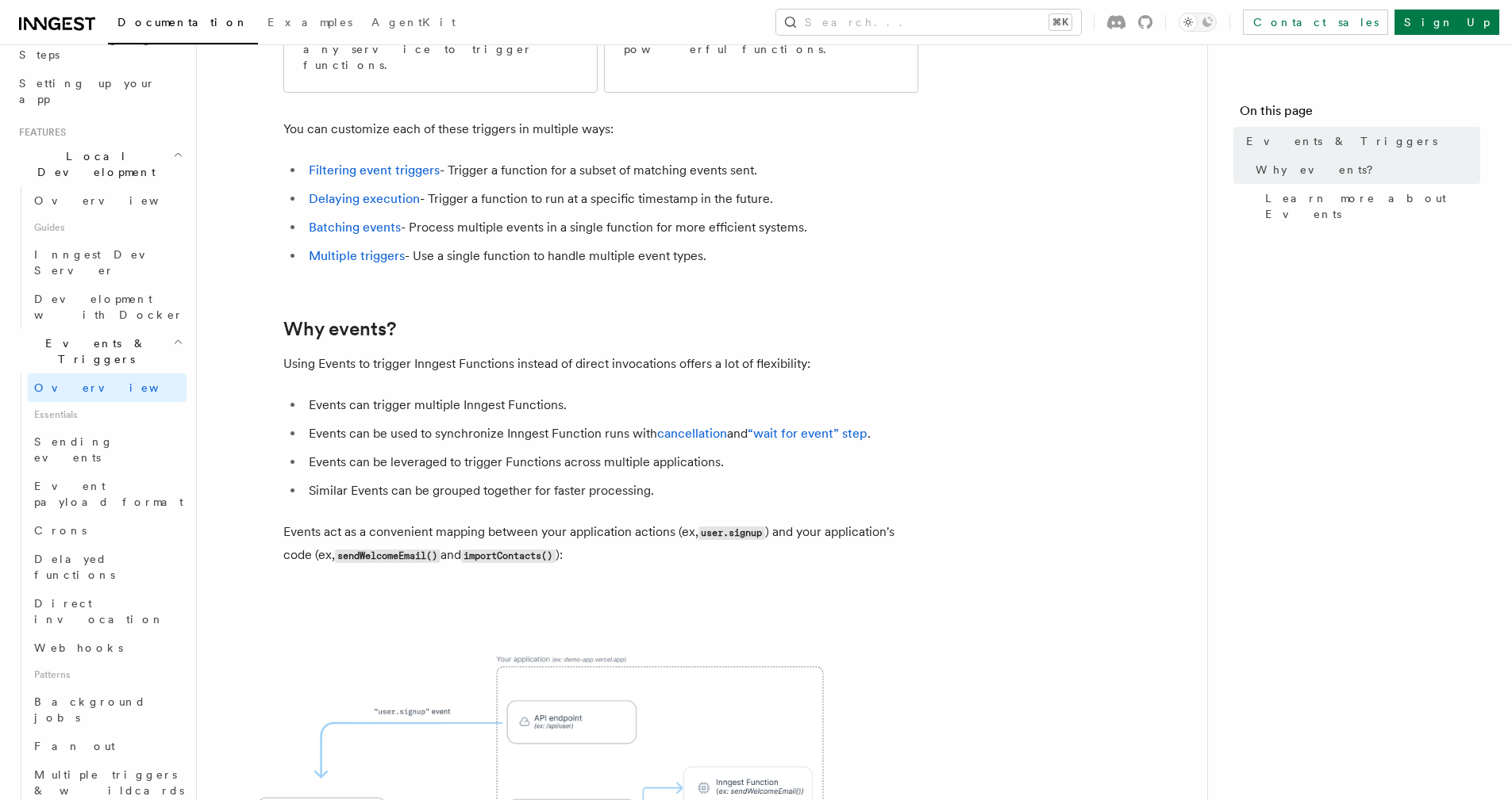
scroll to position [465, 0]
